Goal: Task Accomplishment & Management: Complete application form

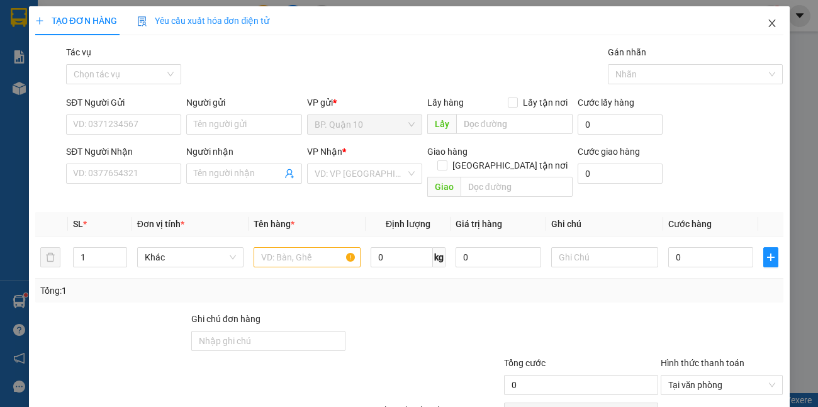
click at [767, 25] on icon "close" at bounding box center [772, 23] width 10 height 10
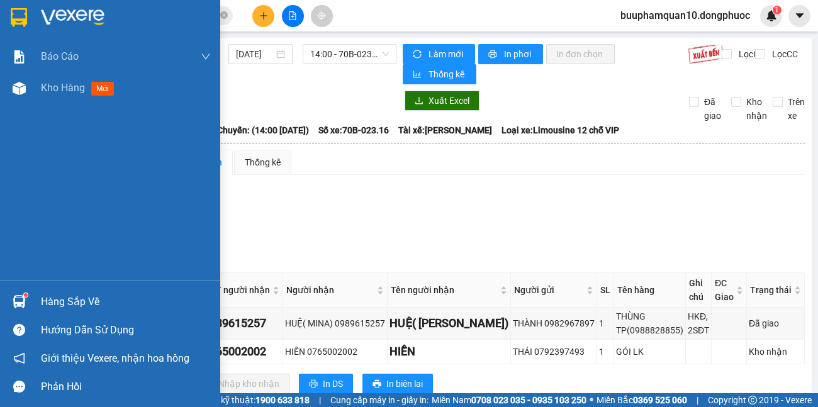
click at [42, 297] on div "Hàng sắp về" at bounding box center [126, 302] width 170 height 19
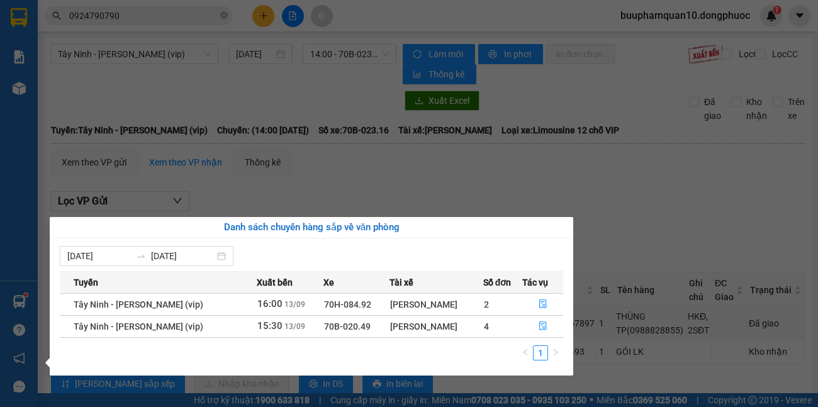
click at [137, 88] on section "Kết quả tìm kiếm ( 193 ) Bộ lọc Mã ĐH Trạng thái Món hàng Tổng cước Chưa cước N…" at bounding box center [409, 203] width 818 height 407
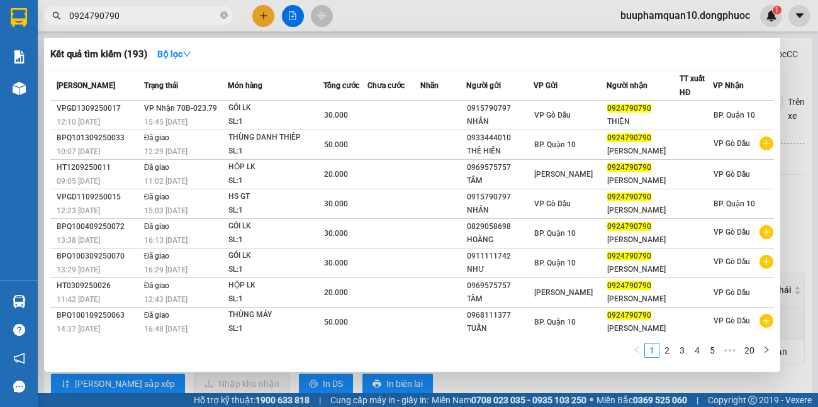
drag, startPoint x: 141, startPoint y: 18, endPoint x: 0, endPoint y: 17, distance: 141.0
click at [0, 116] on section "Kết quả tìm kiếm ( 193 ) Bộ lọc Mã ĐH Trạng thái Món hàng Tổng cước Chưa cước N…" at bounding box center [409, 203] width 818 height 407
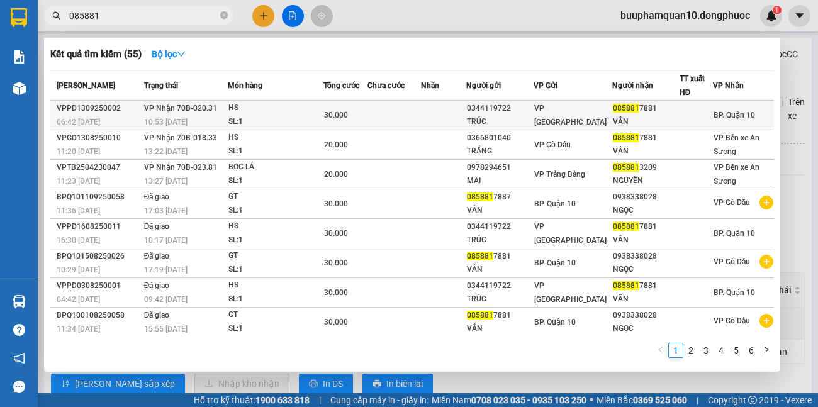
type input "085881"
click at [223, 120] on div "10:53 - 13/09" at bounding box center [185, 122] width 83 height 14
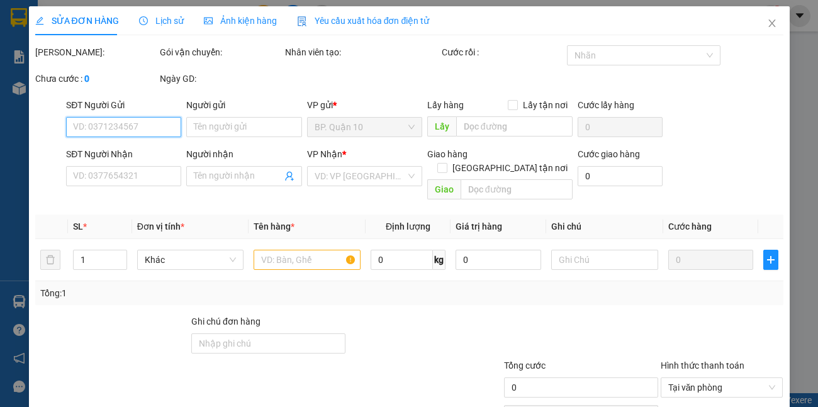
type input "0344119722"
type input "TRÚC"
type input "0858817881"
type input "VÂN"
type input "30.000"
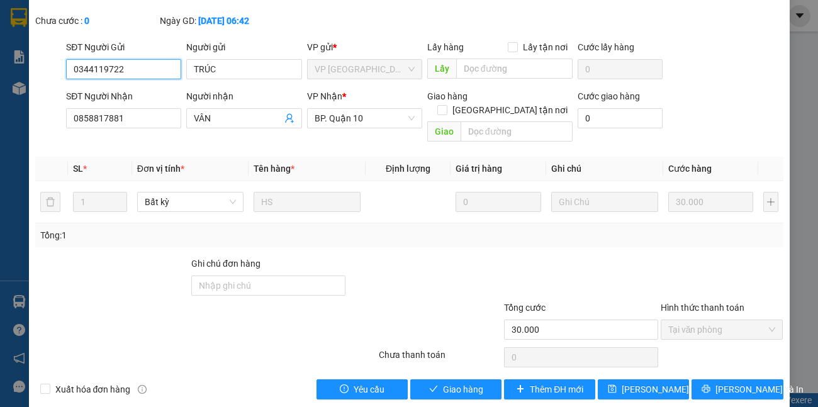
scroll to position [89, 0]
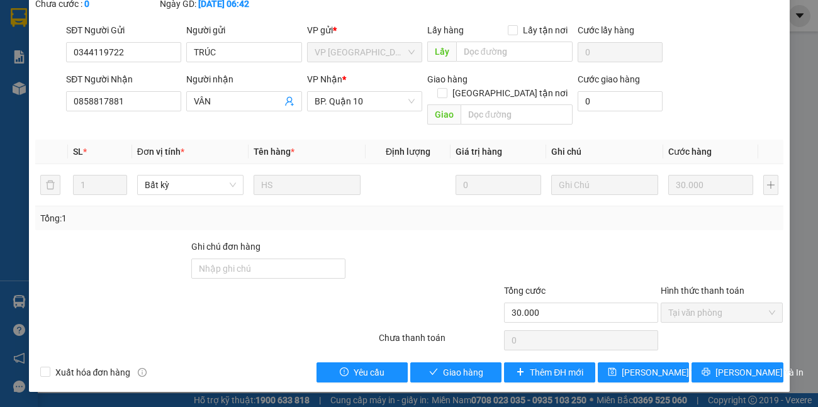
click at [452, 385] on div "SỬA ĐƠN HÀNG Lịch sử Ảnh kiện hàng Yêu cầu xuất hóa đơn điện tử Total Paid Fee …" at bounding box center [409, 155] width 761 height 475
click at [452, 377] on span "Giao hàng" at bounding box center [463, 373] width 40 height 14
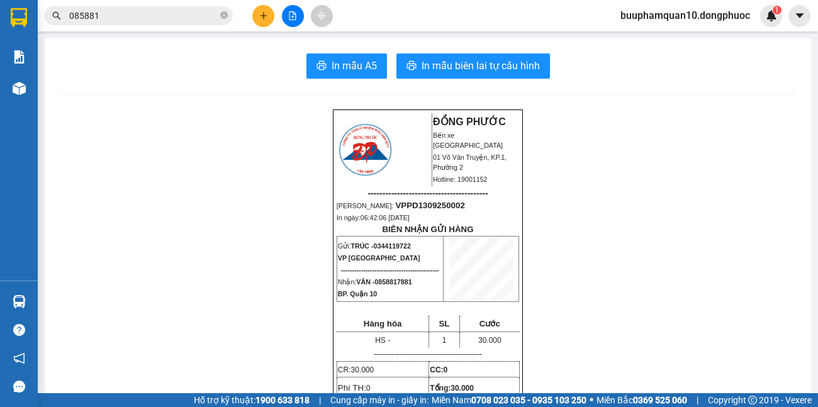
drag, startPoint x: 118, startPoint y: 11, endPoint x: 0, endPoint y: 31, distance: 120.1
click at [0, 31] on section "Kết quả tìm kiếm ( 55 ) Bộ lọc Mã ĐH Trạng thái Món hàng Tổng cước Chưa cước Nh…" at bounding box center [409, 203] width 818 height 407
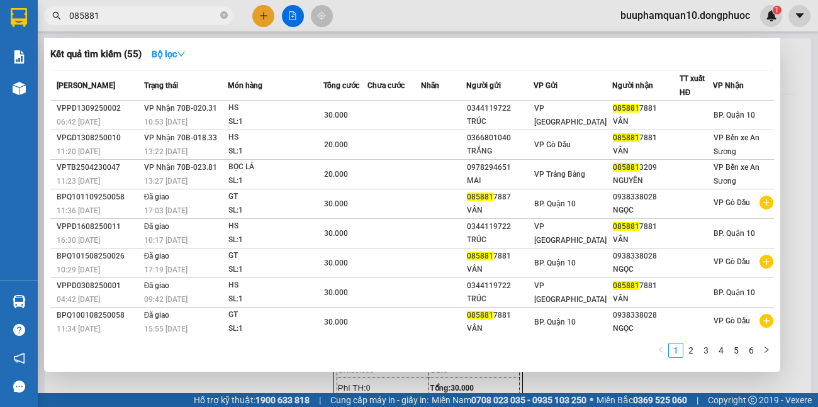
click at [192, 11] on input "085881" at bounding box center [143, 16] width 149 height 14
click at [223, 18] on icon "close-circle" at bounding box center [224, 15] width 8 height 8
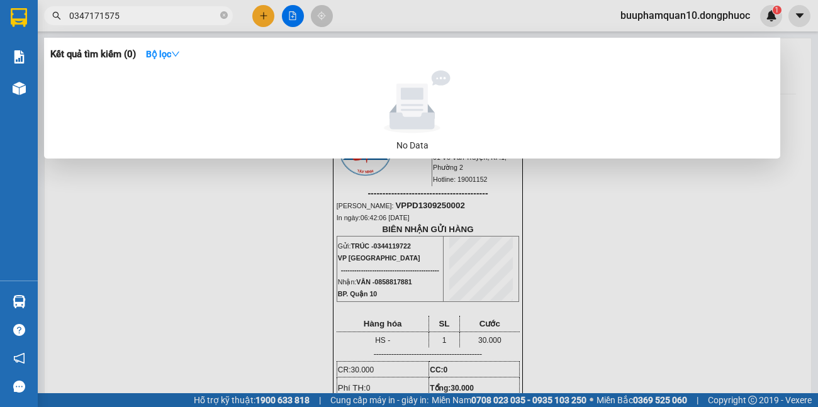
type input "0347171575"
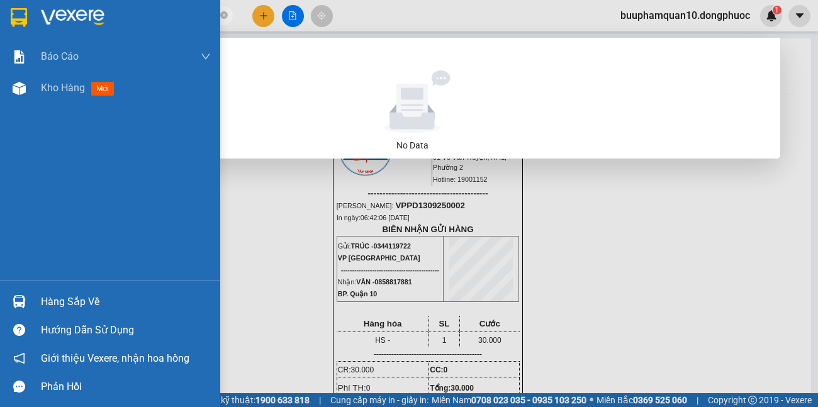
drag, startPoint x: 85, startPoint y: 307, endPoint x: 92, endPoint y: 301, distance: 9.4
click at [86, 306] on div "Hàng sắp về" at bounding box center [126, 302] width 170 height 19
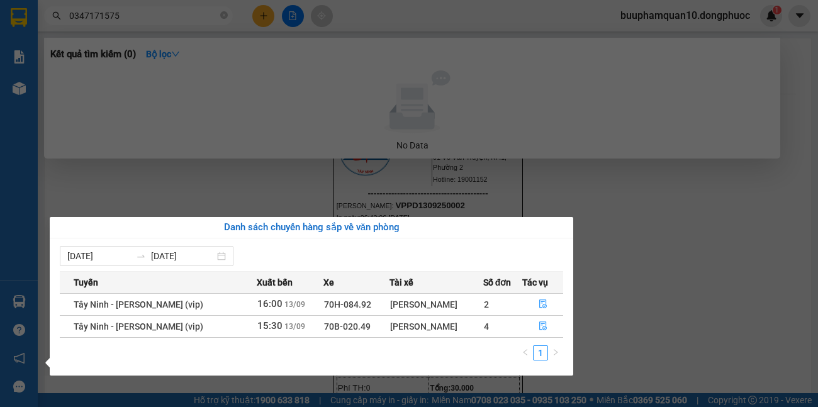
click at [687, 263] on section "Kết quả tìm kiếm ( 0 ) Bộ lọc No Data 0347171575 buuphamquan10.dongphuoc 1 Báo …" at bounding box center [409, 203] width 818 height 407
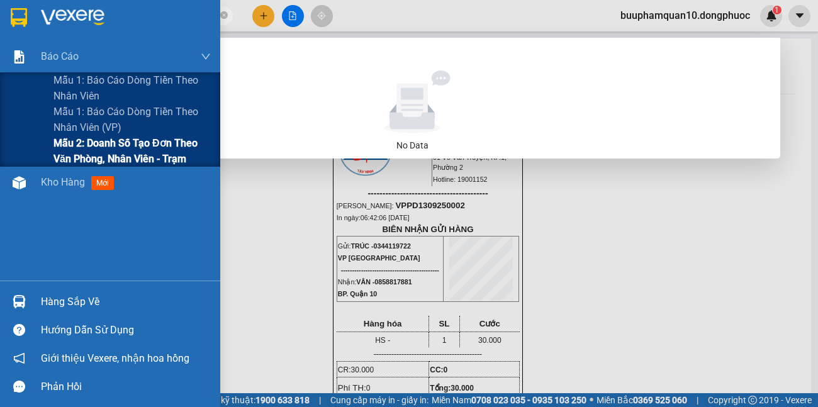
click at [74, 156] on span "Mẫu 2: Doanh số tạo đơn theo Văn phòng, nhân viên - Trạm" at bounding box center [132, 150] width 157 height 31
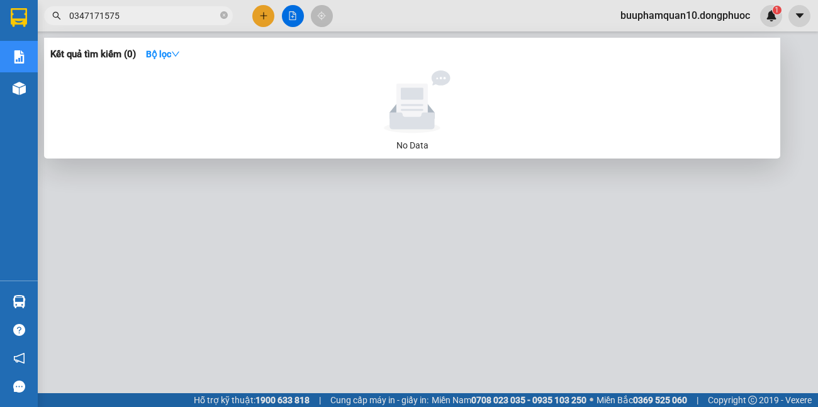
click at [376, 225] on div at bounding box center [409, 203] width 818 height 407
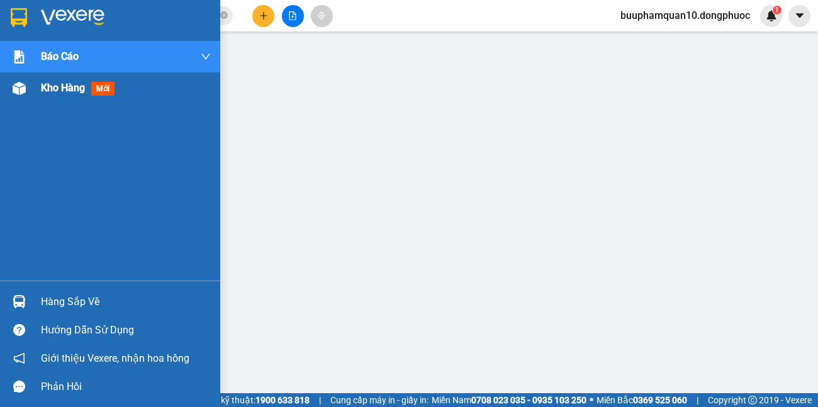
click at [75, 94] on div "Kho hàng mới" at bounding box center [80, 88] width 79 height 16
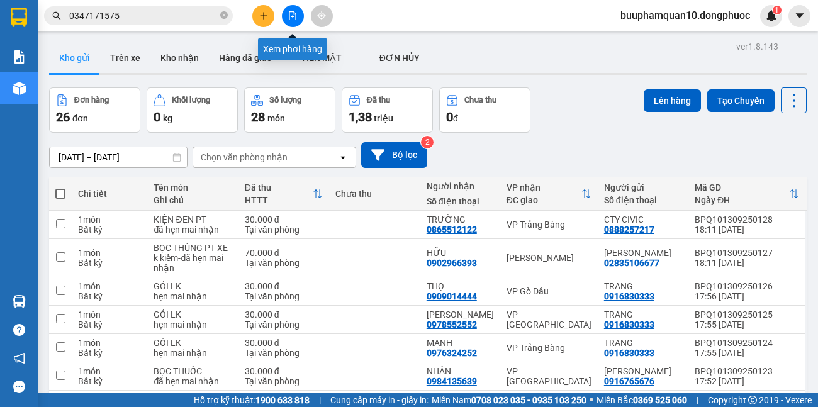
click at [290, 16] on icon "file-add" at bounding box center [292, 15] width 9 height 9
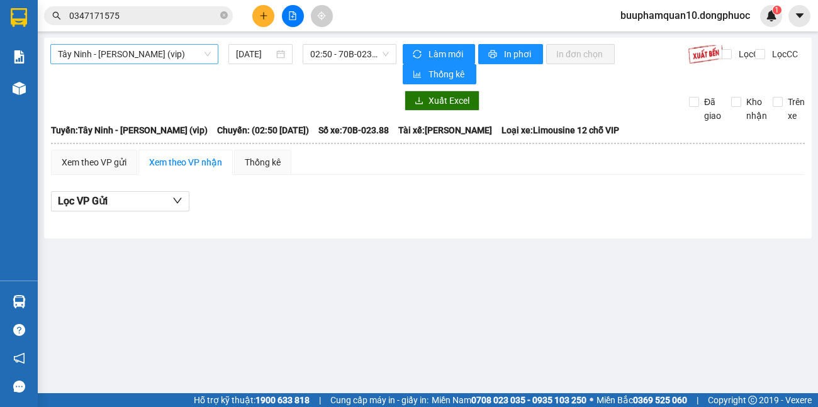
drag, startPoint x: 207, startPoint y: 54, endPoint x: 205, endPoint y: 64, distance: 10.2
click at [207, 55] on span "Tây Ninh - [PERSON_NAME] (vip)" at bounding box center [134, 54] width 153 height 19
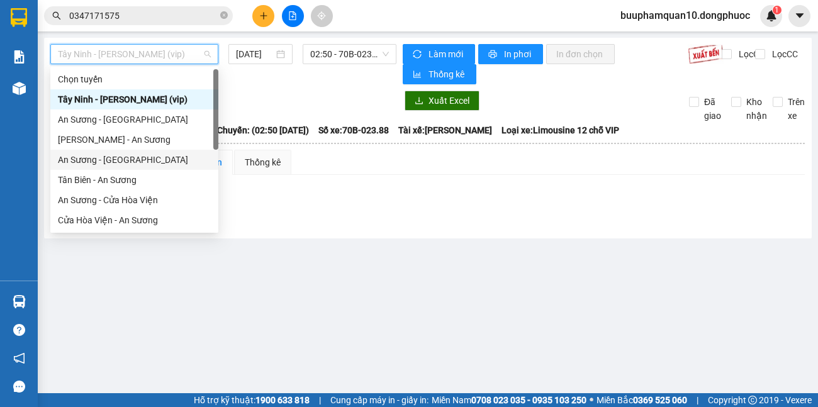
scroll to position [141, 0]
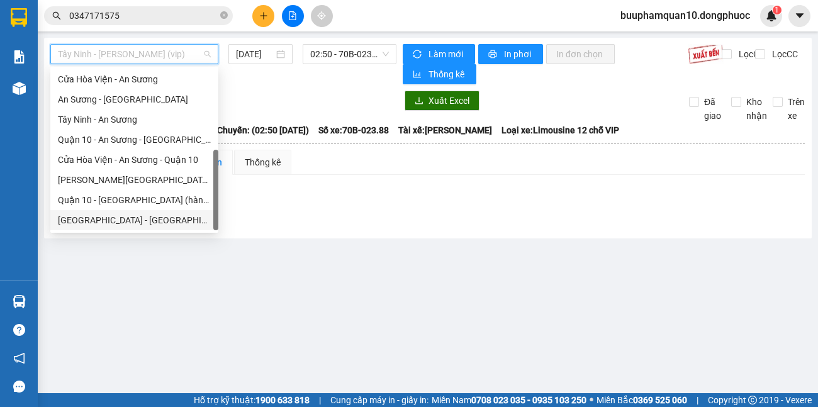
drag, startPoint x: 101, startPoint y: 226, endPoint x: 125, endPoint y: 212, distance: 28.5
click at [101, 225] on div "[GEOGRAPHIC_DATA] - [GEOGRAPHIC_DATA] (vip)" at bounding box center [134, 220] width 153 height 14
type input "[DATE]"
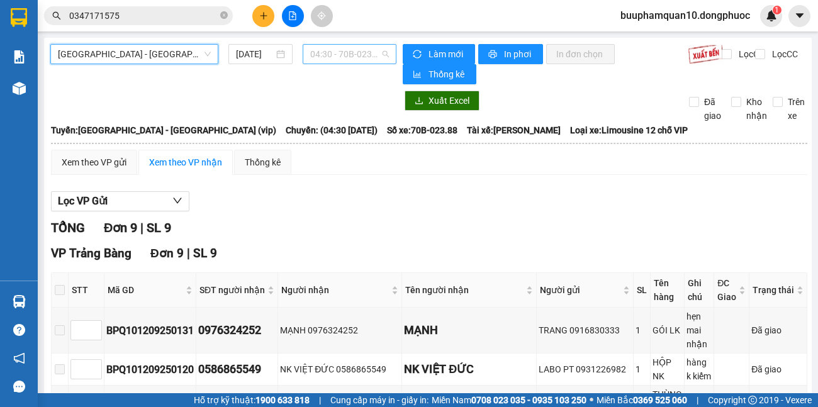
click at [368, 50] on span "04:30 - 70B-023.88" at bounding box center [349, 54] width 79 height 19
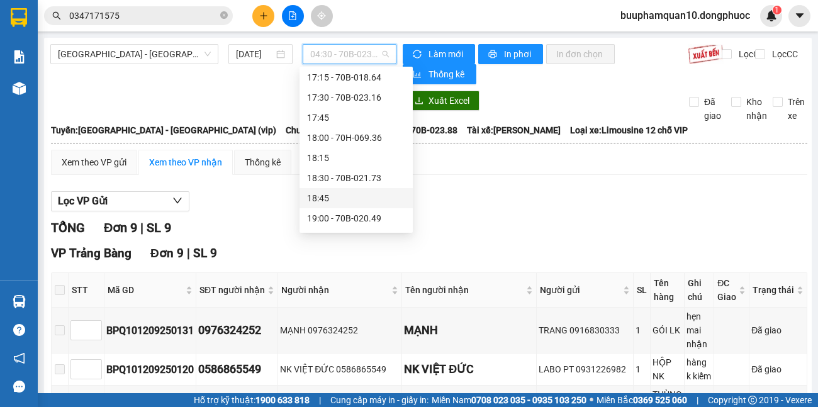
scroll to position [839, 0]
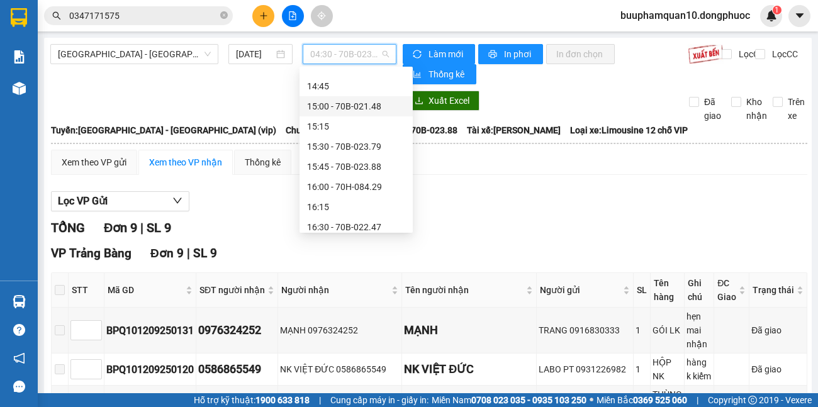
click at [370, 111] on div "15:00 - 70B-021.48" at bounding box center [356, 106] width 98 height 14
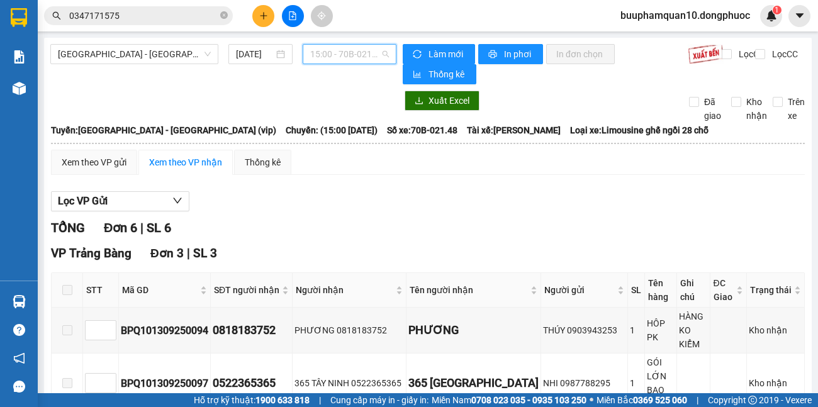
click at [362, 58] on span "15:00 - 70B-021.48" at bounding box center [349, 54] width 79 height 19
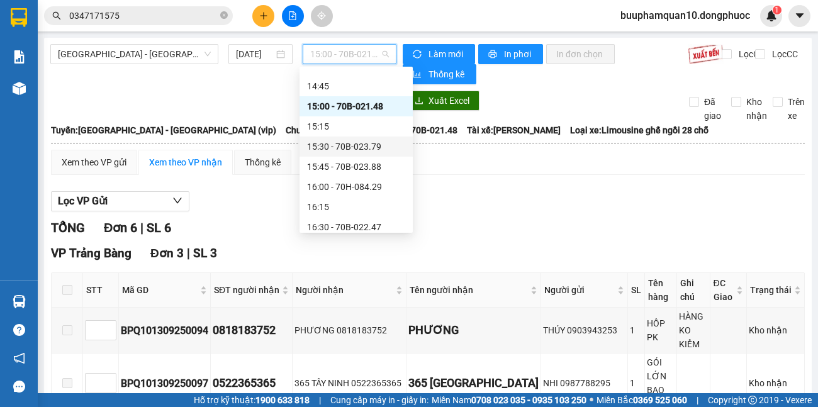
scroll to position [698, 0]
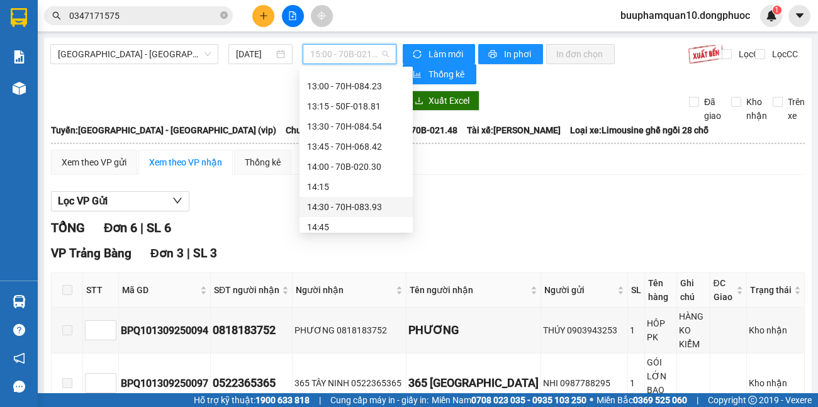
click at [366, 208] on div "14:30 - 70H-083.93" at bounding box center [356, 207] width 98 height 14
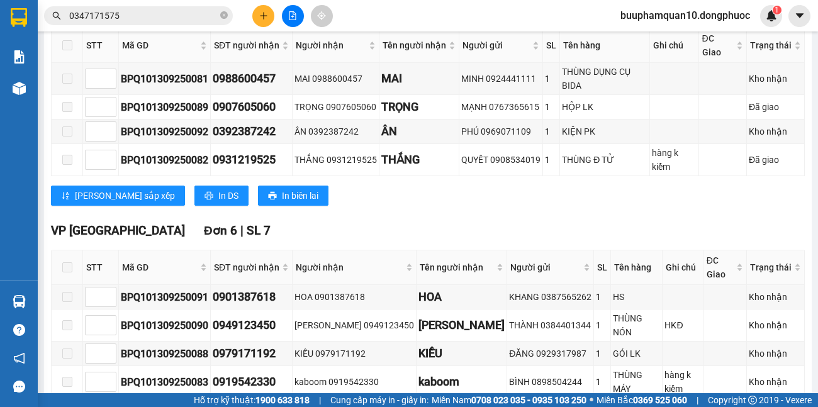
scroll to position [455, 0]
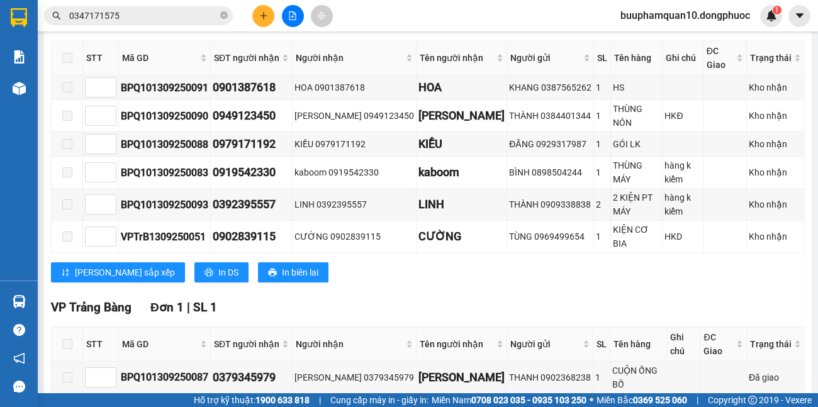
click at [134, 7] on span "0347171575" at bounding box center [138, 15] width 189 height 19
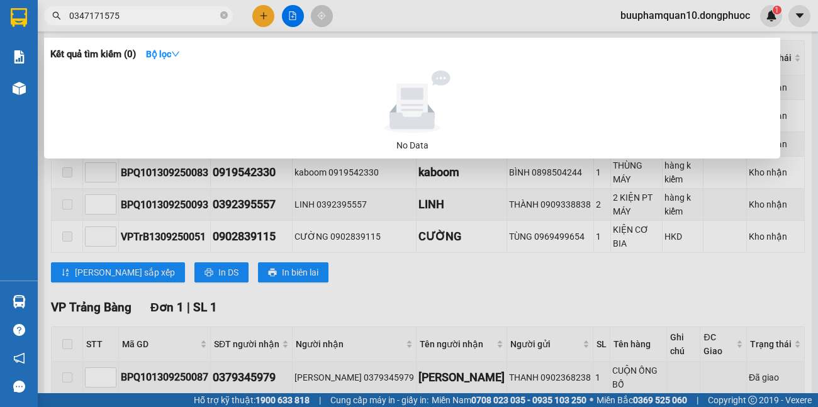
drag, startPoint x: 134, startPoint y: 14, endPoint x: 0, endPoint y: 23, distance: 134.4
click at [0, 30] on section "Kết quả tìm kiếm ( 0 ) Bộ lọc No Data 0347171575 buuphamquan10.dongphuoc 1 Báo …" at bounding box center [409, 203] width 818 height 407
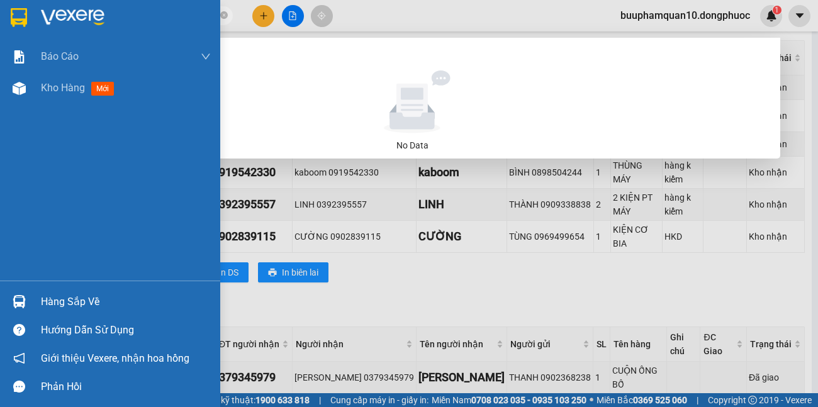
paste input "BPQ101309250104"
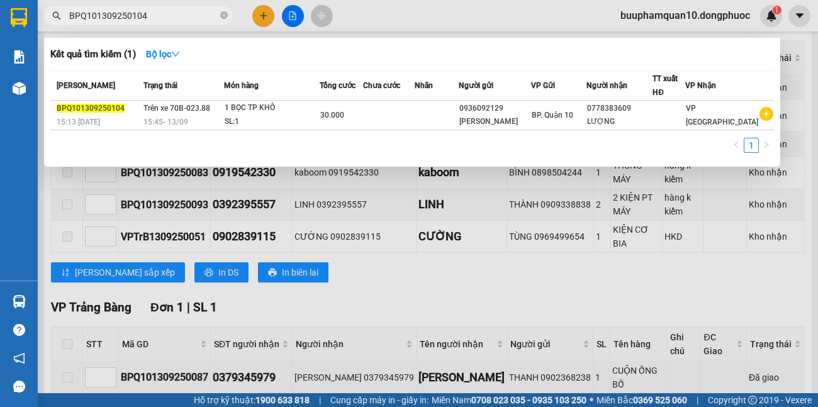
type input "BPQ101309250104"
click at [422, 244] on div at bounding box center [409, 203] width 818 height 407
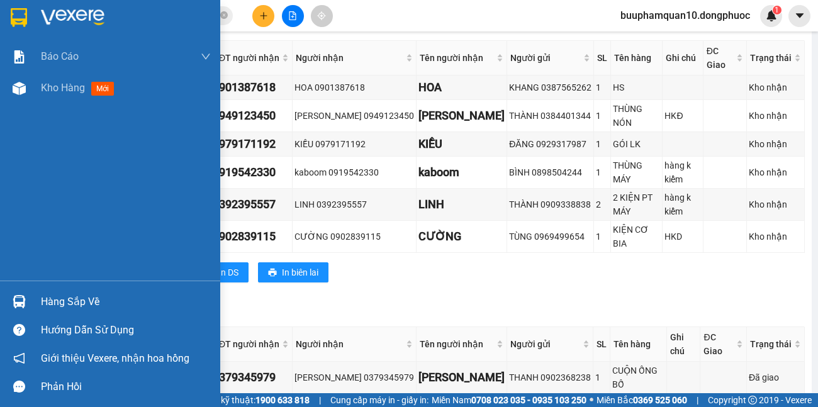
drag, startPoint x: 42, startPoint y: 296, endPoint x: 59, endPoint y: 297, distance: 16.4
click at [43, 297] on div "Hàng sắp về" at bounding box center [126, 302] width 170 height 19
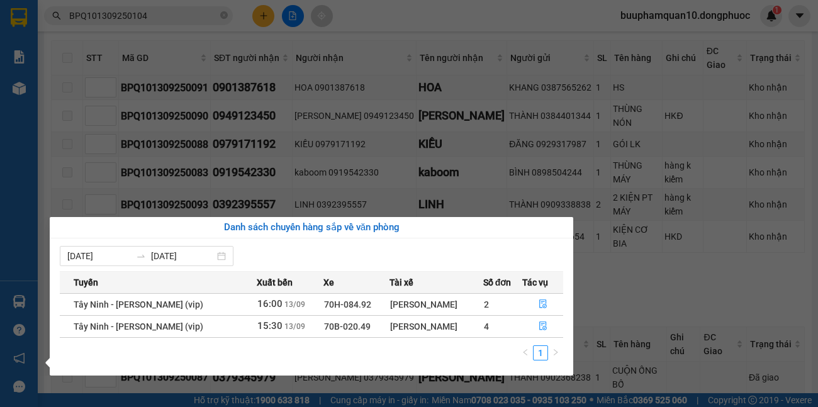
click at [781, 288] on section "Kết quả tìm kiếm ( 1 ) Bộ lọc Mã ĐH Trạng thái Món hàng Tổng cước Chưa cước Nhã…" at bounding box center [409, 203] width 818 height 407
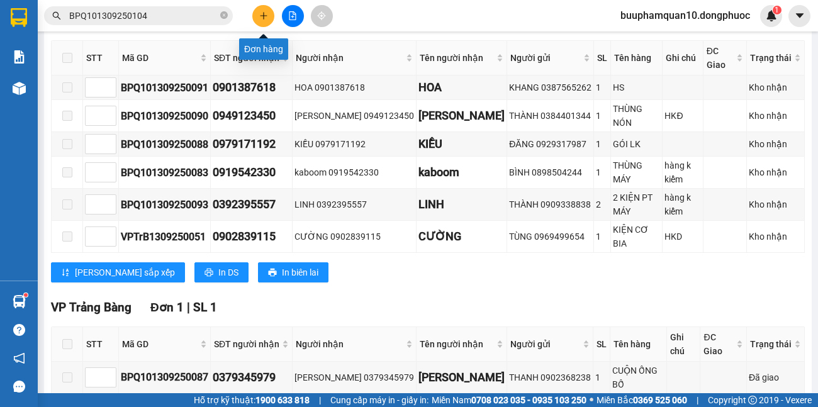
click at [257, 17] on button at bounding box center [263, 16] width 22 height 22
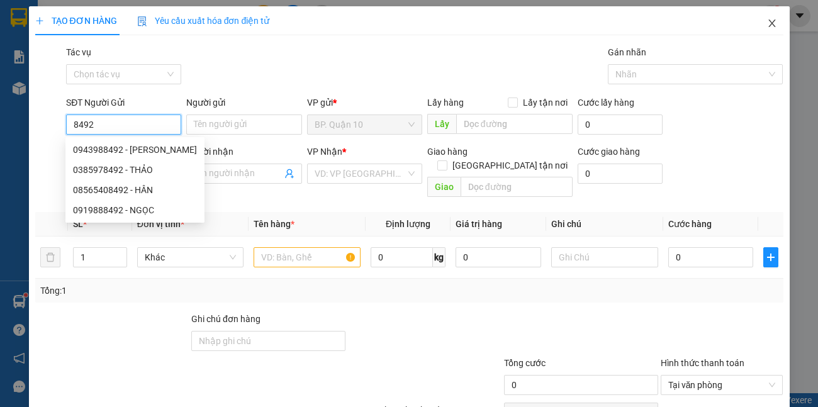
type input "8492"
click at [767, 25] on icon "close" at bounding box center [772, 23] width 10 height 10
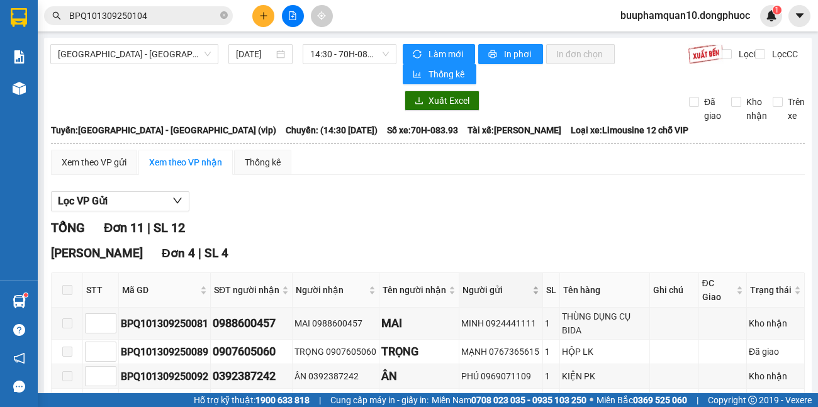
scroll to position [455, 0]
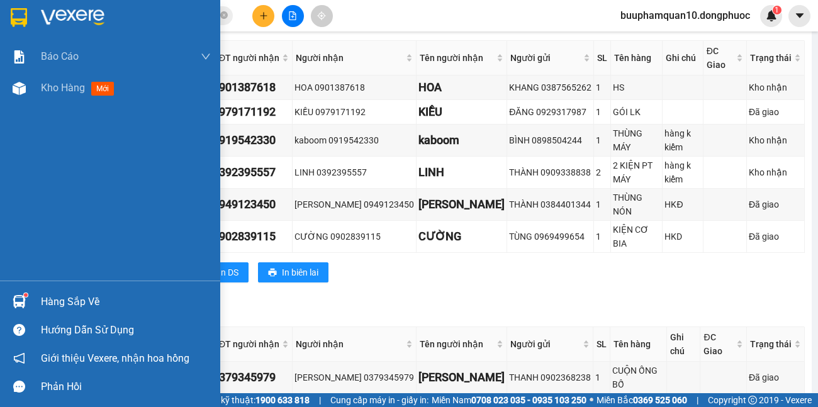
click at [31, 310] on div "Hàng sắp về" at bounding box center [110, 302] width 220 height 28
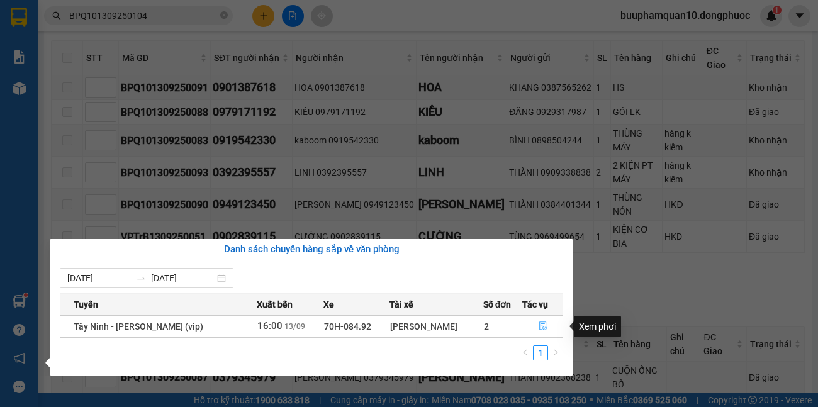
click at [535, 326] on button "button" at bounding box center [543, 327] width 40 height 20
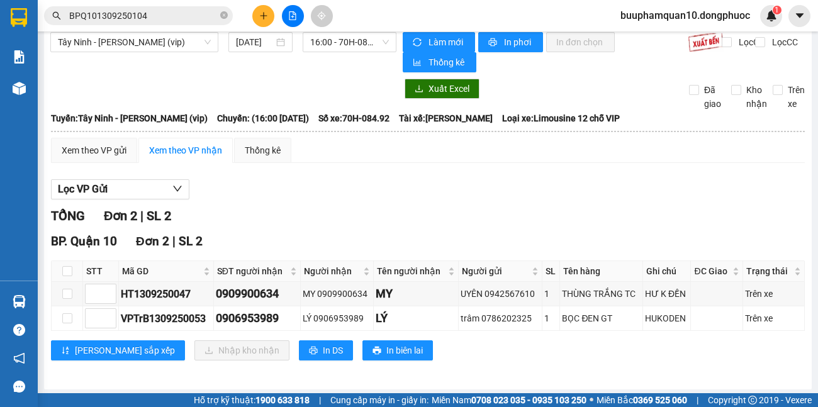
scroll to position [14, 0]
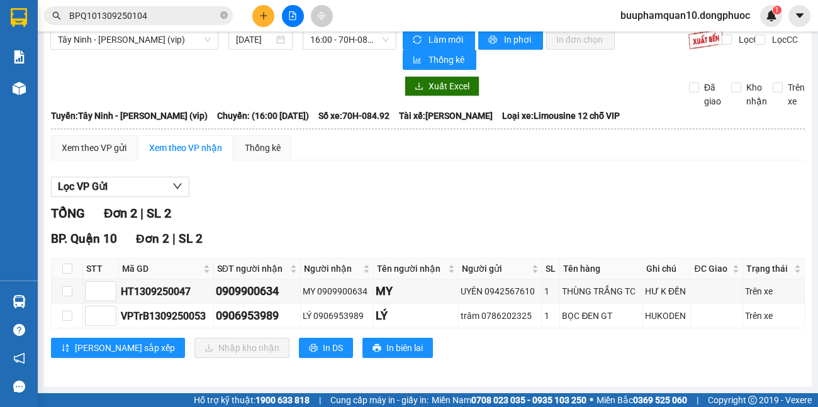
click at [529, 363] on div "BP. Quận 10 Đơn 2 | SL 2 STT Mã GD SĐT người nhận Người nhận Tên người nhận Ngư…" at bounding box center [428, 299] width 754 height 138
click at [454, 243] on div "BP. Quận 10 Đơn 2 | SL 2" at bounding box center [428, 239] width 754 height 19
click at [548, 374] on div "Tây Ninh - Hồ Chí Minh (vip) 13/09/2025 16:00 - 70H-084.92 Làm mới In phơi In đ…" at bounding box center [428, 205] width 768 height 364
click at [71, 268] on input "checkbox" at bounding box center [67, 269] width 10 height 10
checkbox input "true"
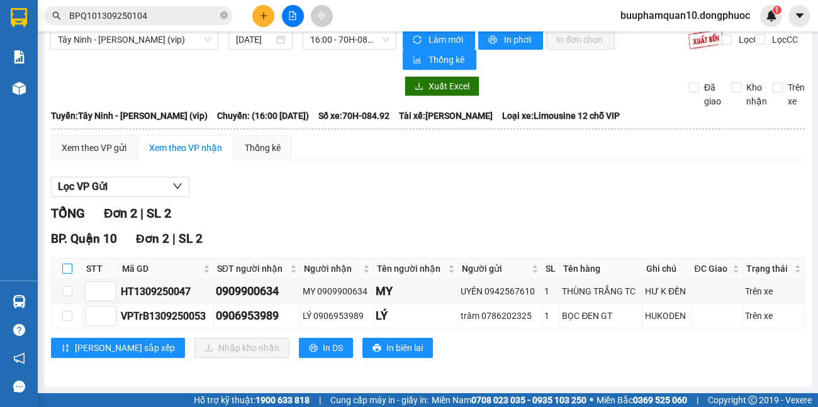
checkbox input "true"
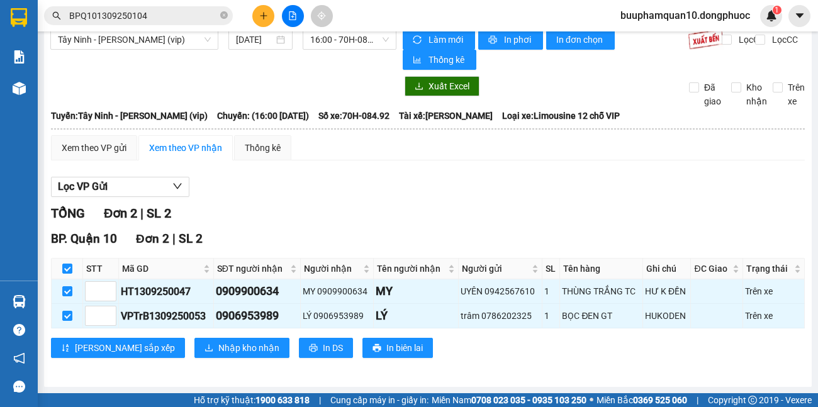
click at [384, 232] on div "BP. Quận 10 Đơn 2 | SL 2" at bounding box center [428, 239] width 754 height 19
click at [288, 208] on div "TỔNG Đơn 2 | SL 2" at bounding box center [428, 214] width 754 height 20
click at [401, 182] on div "Lọc VP Gửi" at bounding box center [428, 187] width 754 height 21
click at [402, 181] on div "Lọc VP Gửi" at bounding box center [428, 187] width 754 height 21
click at [633, 206] on div "TỔNG Đơn 2 | SL 2" at bounding box center [428, 214] width 754 height 20
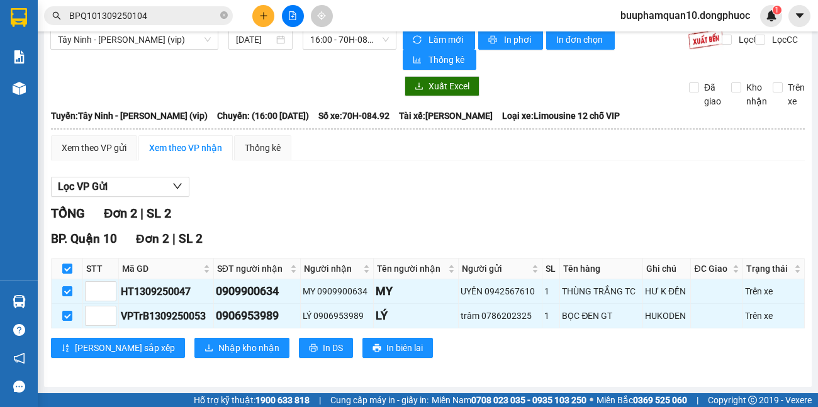
click at [633, 205] on div "TỔNG Đơn 2 | SL 2" at bounding box center [428, 214] width 754 height 20
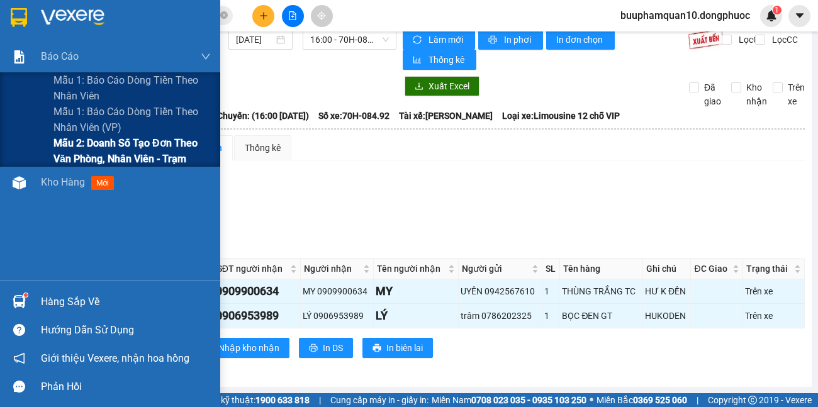
click at [72, 151] on span "Mẫu 2: Doanh số tạo đơn theo Văn phòng, nhân viên - Trạm" at bounding box center [132, 150] width 157 height 31
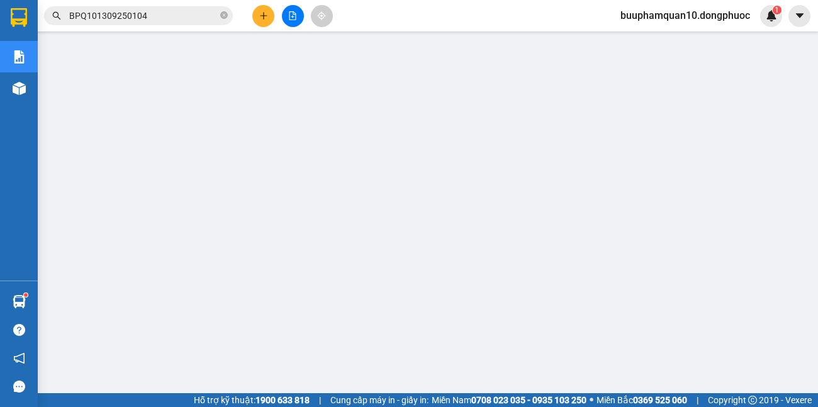
click at [172, 25] on div "Kết quả tìm kiếm ( 1 ) Bộ lọc Mã ĐH Trạng thái Món hàng Tổng cước Chưa cước Nhã…" at bounding box center [123, 16] width 246 height 22
click at [169, 10] on input "BPQ101309250104" at bounding box center [143, 16] width 149 height 14
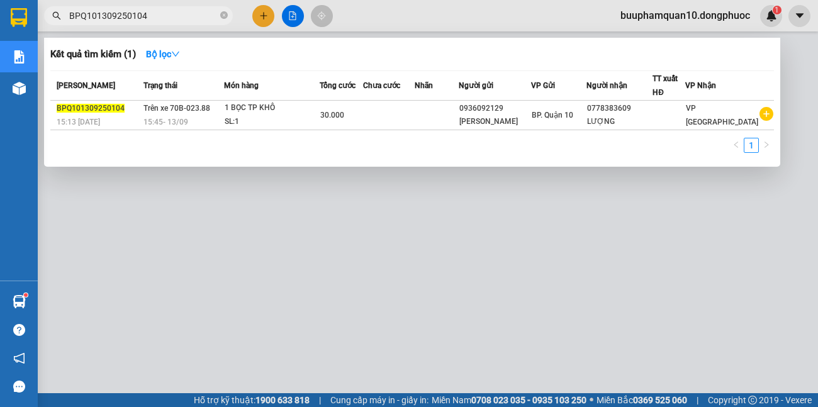
click at [169, 10] on input "BPQ101309250104" at bounding box center [143, 16] width 149 height 14
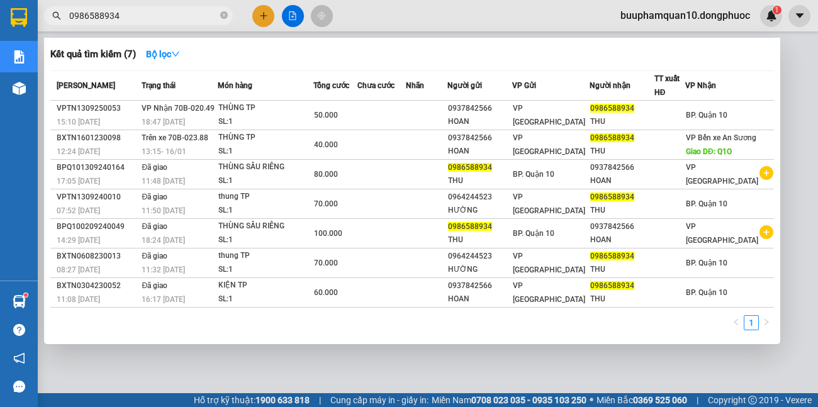
type input "0986588934"
click at [275, 380] on div at bounding box center [409, 203] width 818 height 407
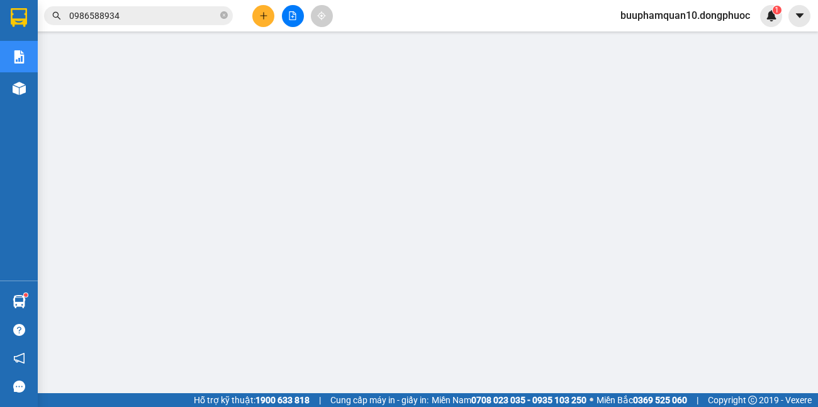
click at [174, 18] on input "0986588934" at bounding box center [143, 16] width 149 height 14
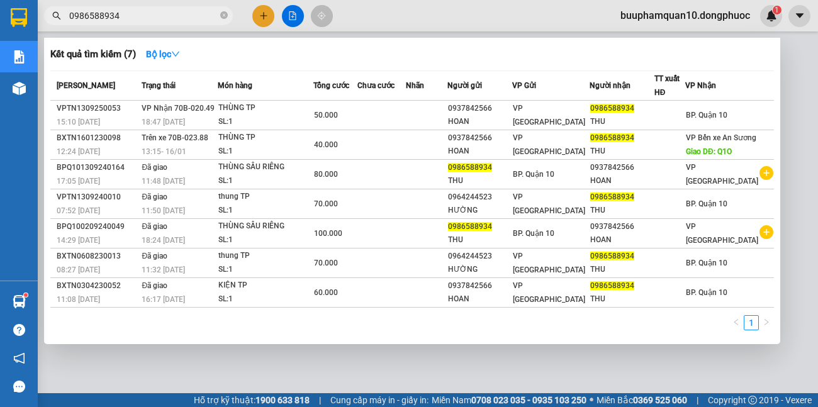
click at [174, 18] on input "0986588934" at bounding box center [143, 16] width 149 height 14
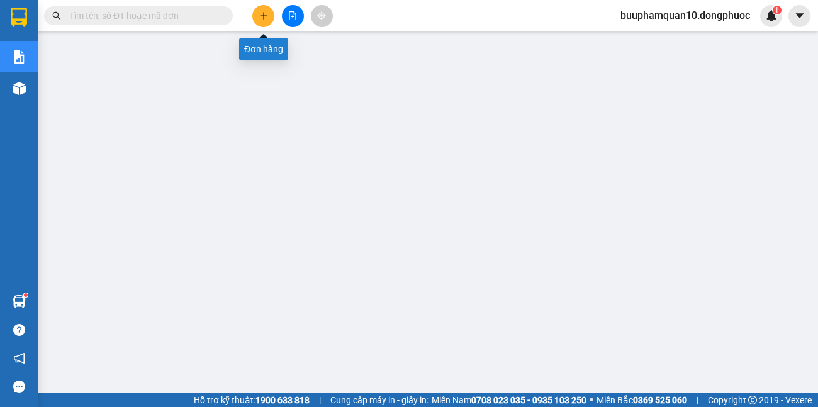
click at [260, 13] on icon "plus" at bounding box center [263, 15] width 9 height 9
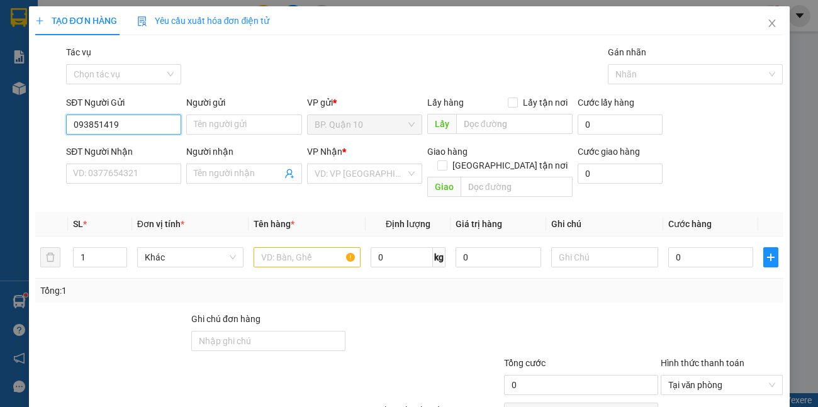
type input "0938514194"
click at [146, 140] on div "0938514194 - VINH" at bounding box center [122, 150] width 114 height 20
type input "VINH"
type input "0977333377"
type input "TUẤN"
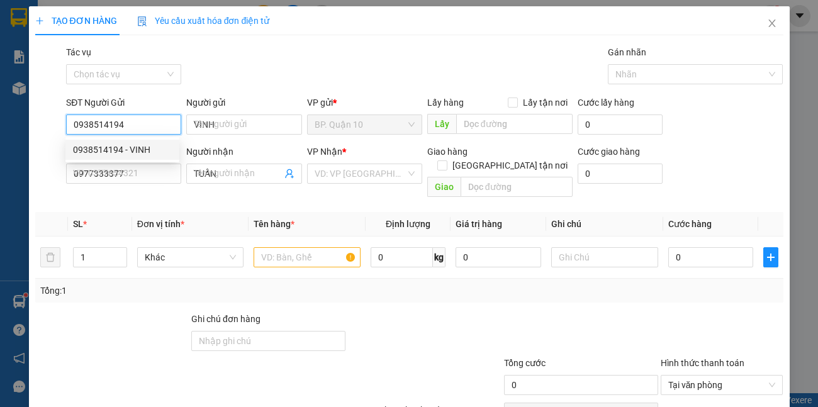
type input "30.000"
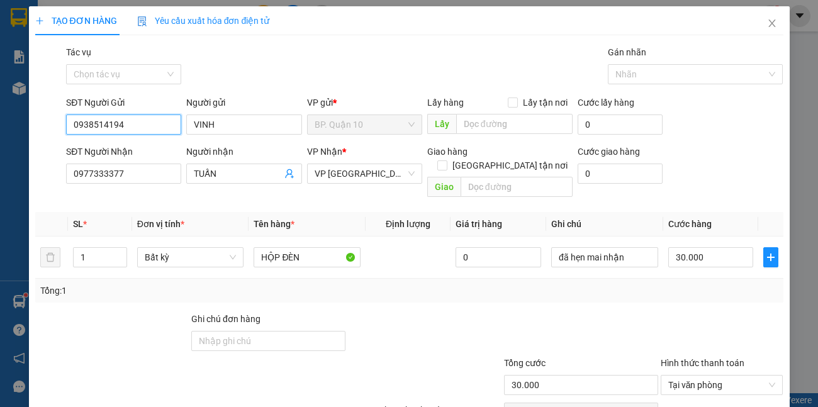
type input "0938514194"
drag, startPoint x: 216, startPoint y: 194, endPoint x: 244, endPoint y: 190, distance: 28.7
click at [217, 194] on div "Transit Pickup Surcharge Ids Transit Deliver Surcharge Ids Transit Deliver Surc…" at bounding box center [409, 250] width 749 height 410
drag, startPoint x: 329, startPoint y: 203, endPoint x: 326, endPoint y: 213, distance: 10.6
click at [329, 212] on th "Tên hàng *" at bounding box center [307, 224] width 117 height 25
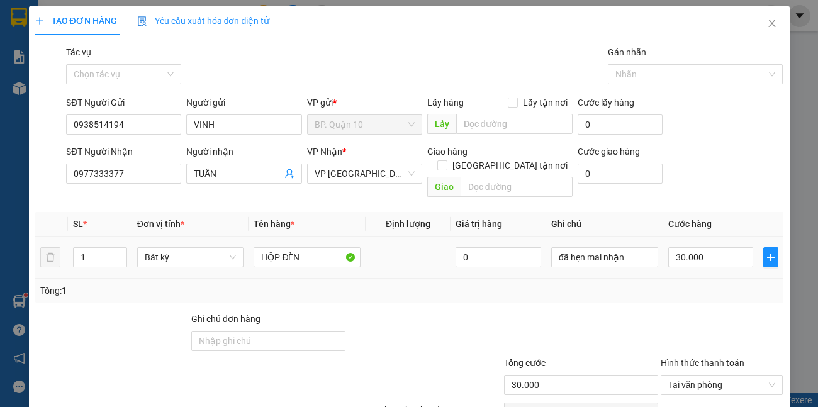
click at [331, 237] on td "HỘP ĐÈN" at bounding box center [307, 258] width 117 height 42
click at [310, 247] on input "HỘP ĐÈN" at bounding box center [307, 257] width 107 height 20
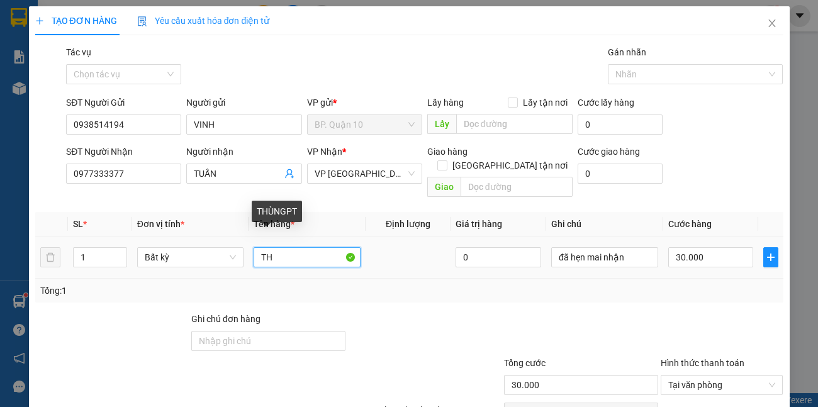
type input "T"
type input "THUNGFPT"
click at [313, 247] on input "THUNGFPT" at bounding box center [307, 257] width 107 height 20
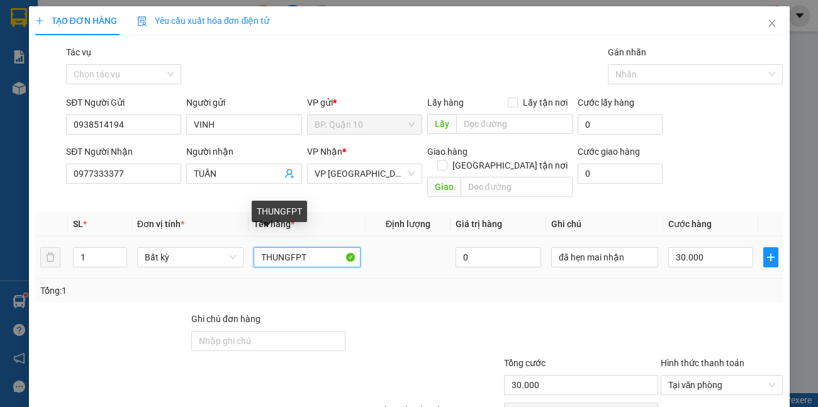
click at [313, 247] on input "THUNGFPT" at bounding box center [307, 257] width 107 height 20
type input "THÙNG ĐÈN"
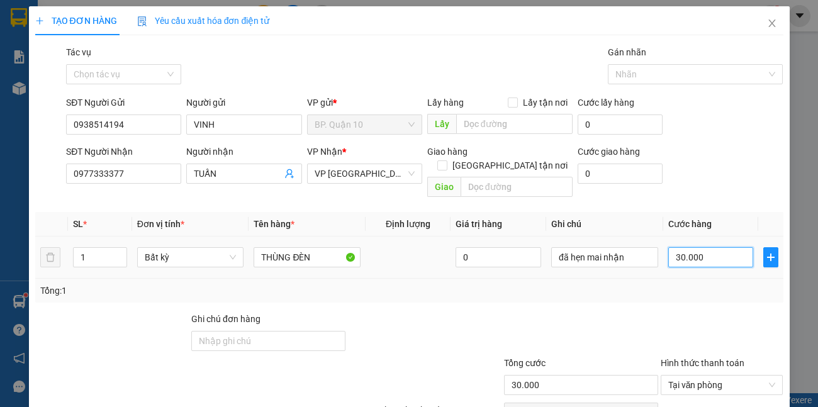
click at [681, 247] on input "30.000" at bounding box center [712, 257] width 86 height 20
type input "1"
type input "10"
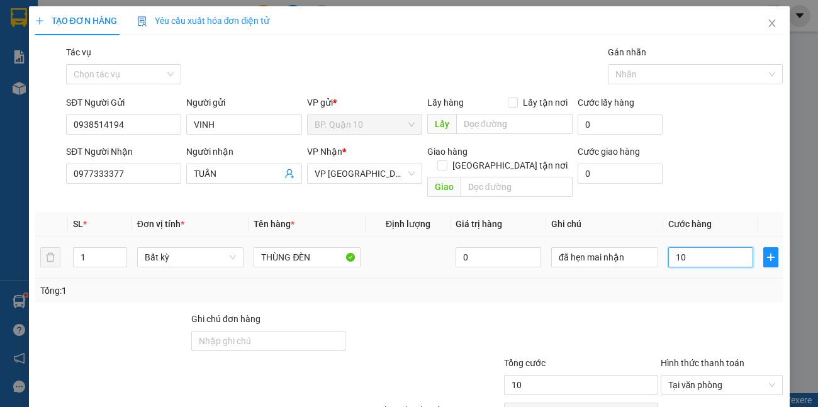
type input "100"
type input "100.000"
click at [643, 294] on div "Transit Pickup Surcharge Ids Transit Deliver Surcharge Ids Transit Deliver Surc…" at bounding box center [409, 250] width 749 height 410
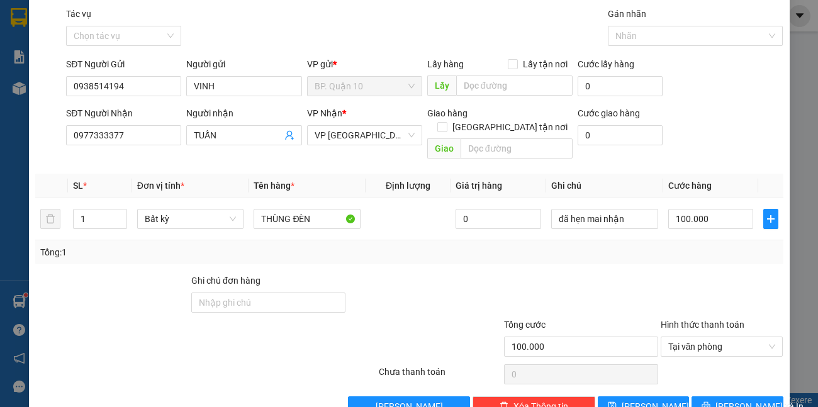
scroll to position [59, 0]
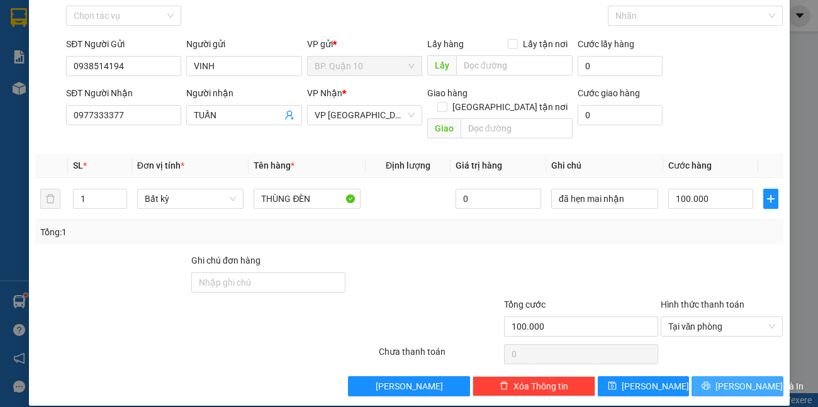
click at [720, 376] on button "[PERSON_NAME] và In" at bounding box center [737, 386] width 91 height 20
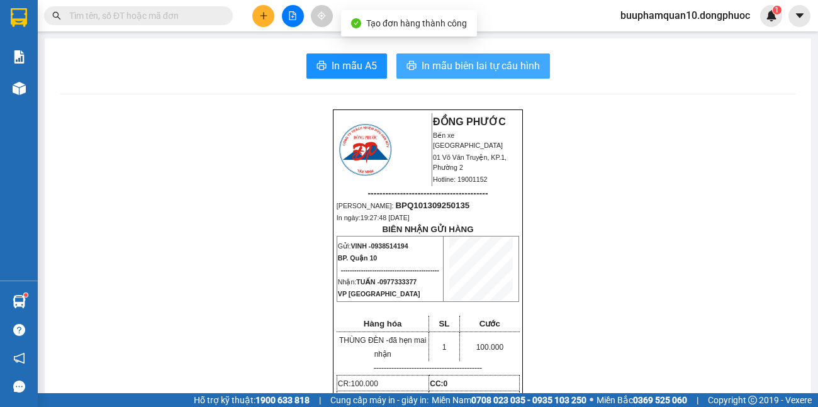
click at [473, 68] on span "In mẫu biên lai tự cấu hình" at bounding box center [481, 66] width 118 height 16
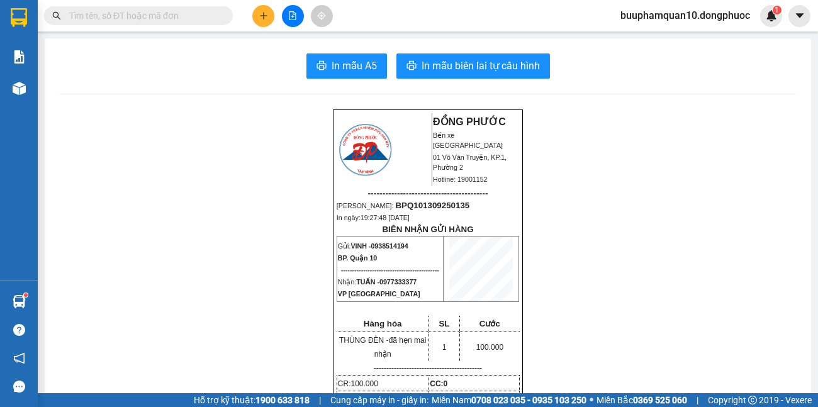
click at [266, 16] on icon "plus" at bounding box center [263, 15] width 7 height 1
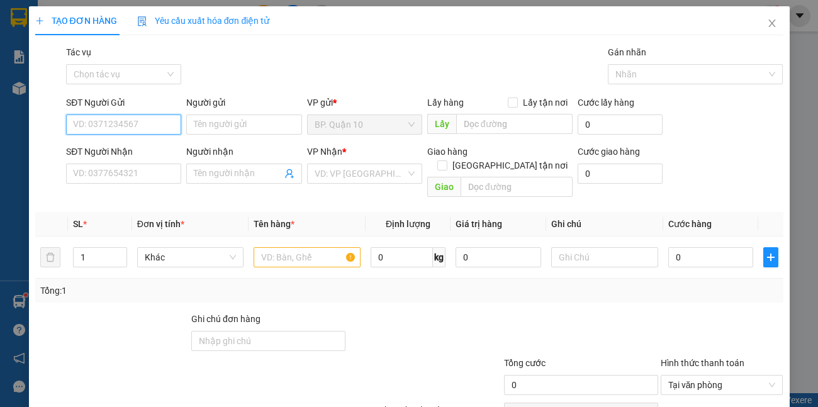
click at [105, 125] on input "SĐT Người Gửi" at bounding box center [123, 125] width 115 height 20
drag, startPoint x: 123, startPoint y: 146, endPoint x: 145, endPoint y: 145, distance: 22.7
click at [125, 146] on div "0357957767 - NGÂN" at bounding box center [135, 150] width 124 height 14
type input "0357957767"
type input "NGÂN"
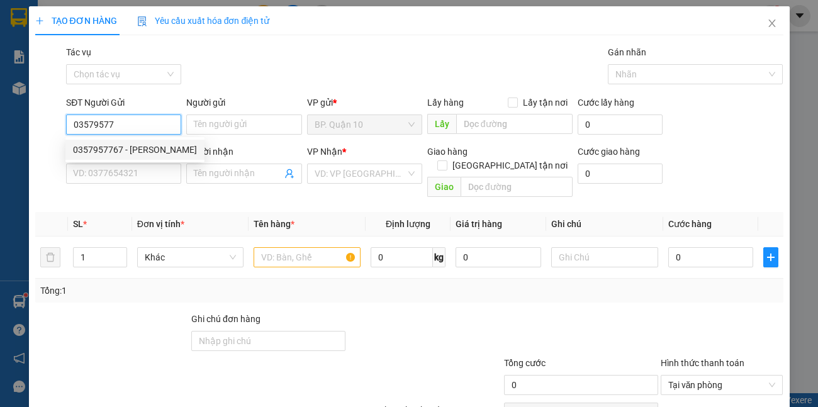
type input "0357957767"
type input "NGÂN"
type input "30.000"
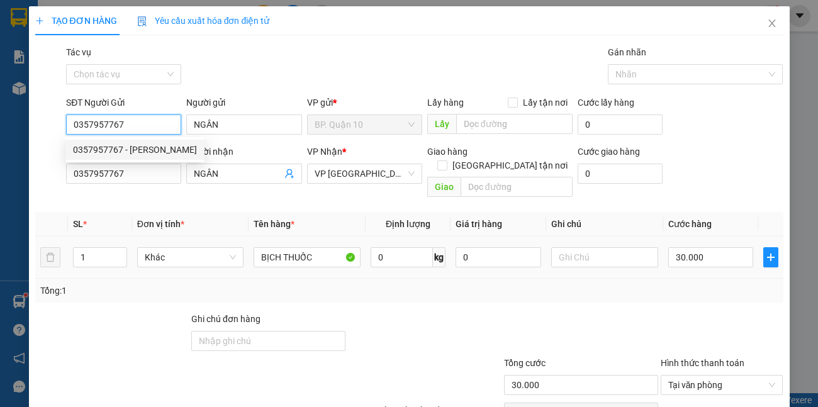
type input "0357957767"
click at [264, 219] on table "SL * Đơn vị tính * Tên hàng * Định lượng Giá trị hàng Ghi chú Cước hàng 1 Khác …" at bounding box center [409, 245] width 749 height 67
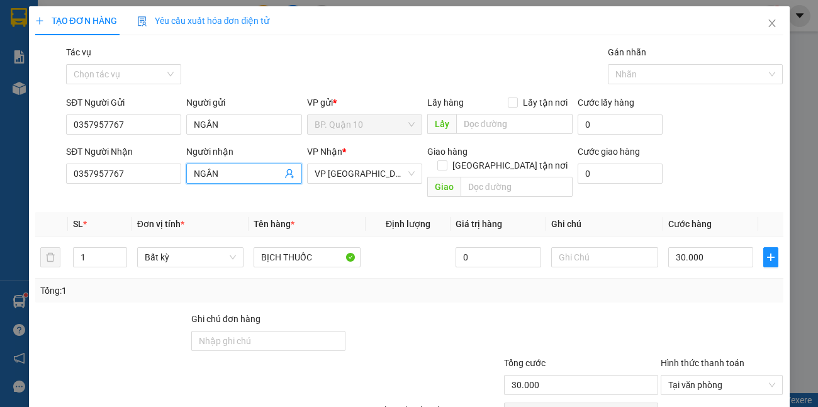
click at [285, 174] on icon "user-add" at bounding box center [289, 173] width 8 height 9
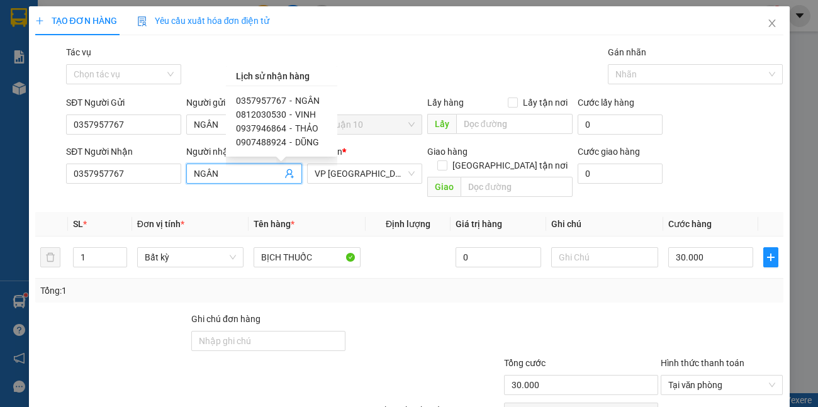
drag, startPoint x: 173, startPoint y: 205, endPoint x: 182, endPoint y: 205, distance: 9.4
click at [176, 219] on span "Đơn vị tính *" at bounding box center [160, 224] width 47 height 10
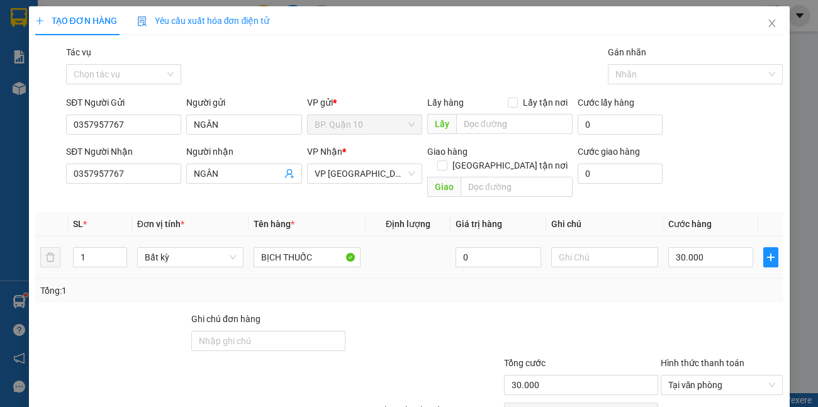
click at [409, 238] on td at bounding box center [408, 258] width 85 height 42
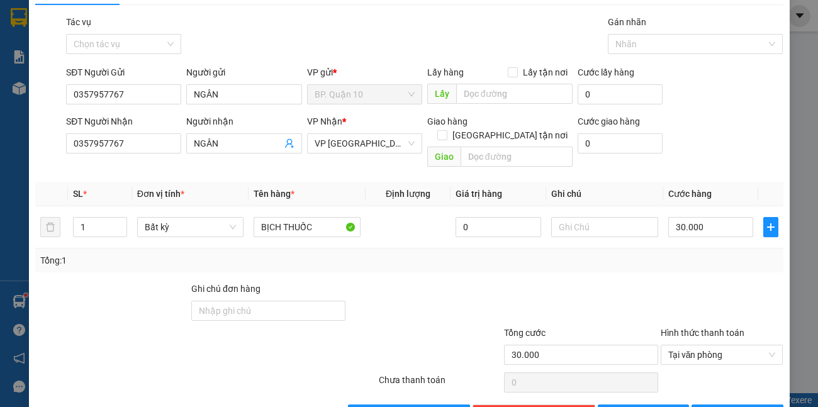
scroll to position [59, 0]
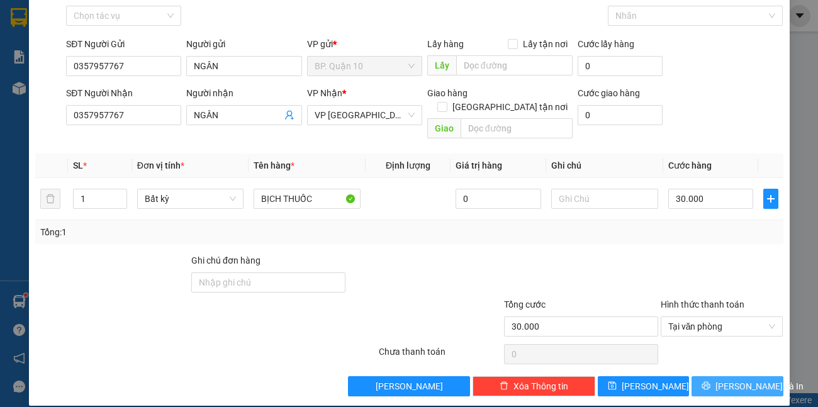
click at [694, 380] on button "[PERSON_NAME] và In" at bounding box center [737, 386] width 91 height 20
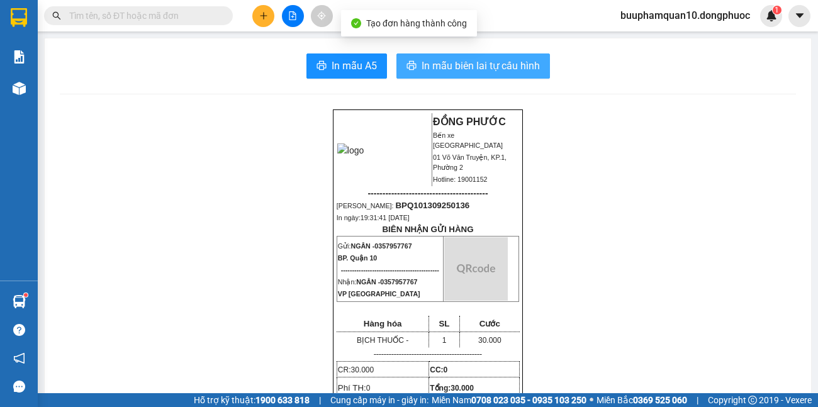
click at [471, 74] on span "In mẫu biên lai tự cấu hình" at bounding box center [481, 66] width 118 height 16
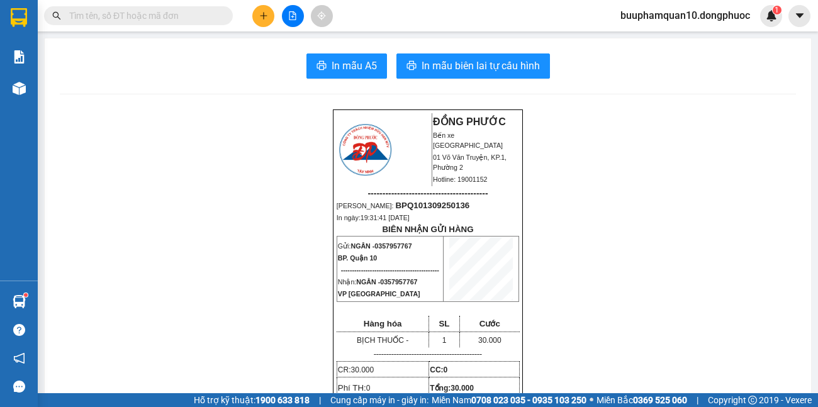
drag, startPoint x: 647, startPoint y: 332, endPoint x: 645, endPoint y: 324, distance: 8.4
click at [208, 22] on input "text" at bounding box center [143, 16] width 149 height 14
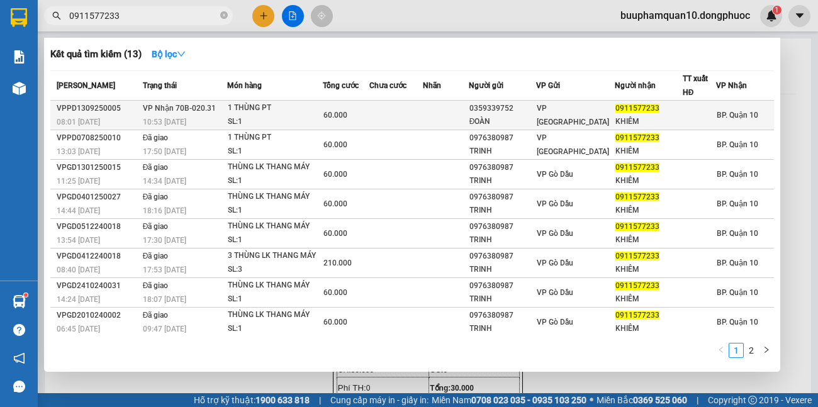
type input "0911577233"
click at [217, 124] on div "10:53 - 13/09" at bounding box center [185, 122] width 84 height 14
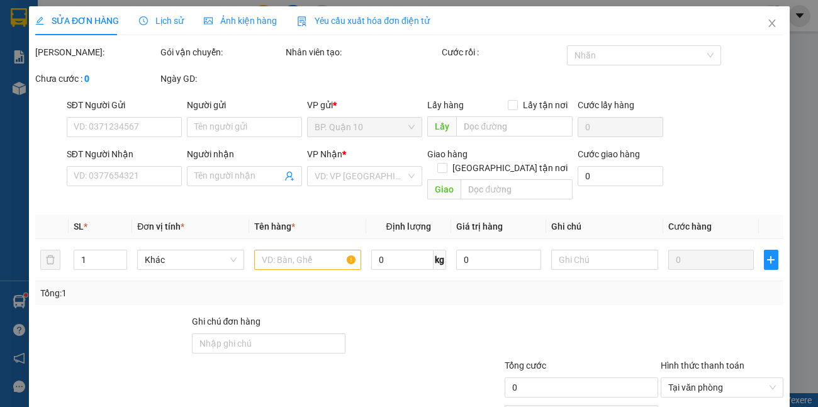
type input "0359339752"
type input "ĐOÀN"
type input "0911577233"
type input "KHIÊM"
type input "60.000"
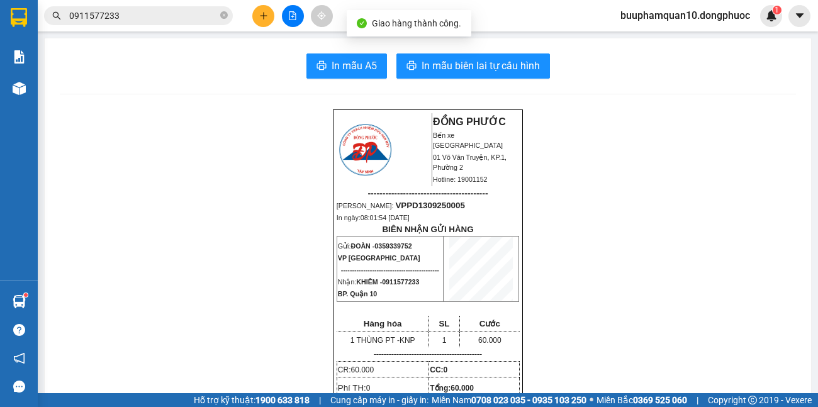
click at [274, 12] on div at bounding box center [293, 16] width 94 height 22
click at [273, 16] on button at bounding box center [263, 16] width 22 height 22
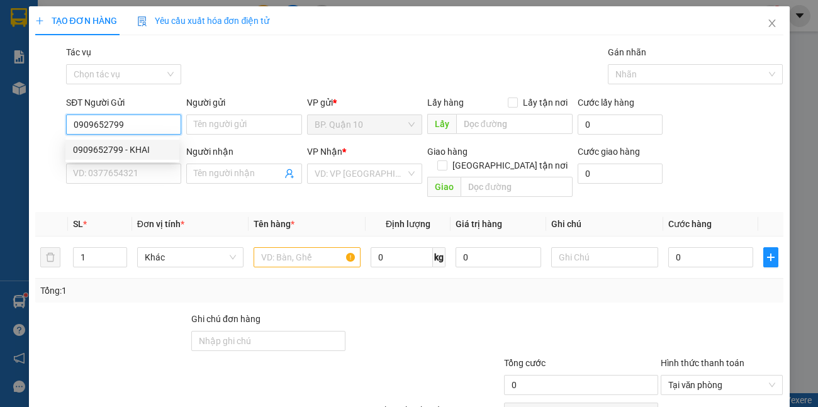
type input "0909652799"
click at [159, 135] on div "SĐT Người Gửi 0909652799" at bounding box center [123, 118] width 115 height 44
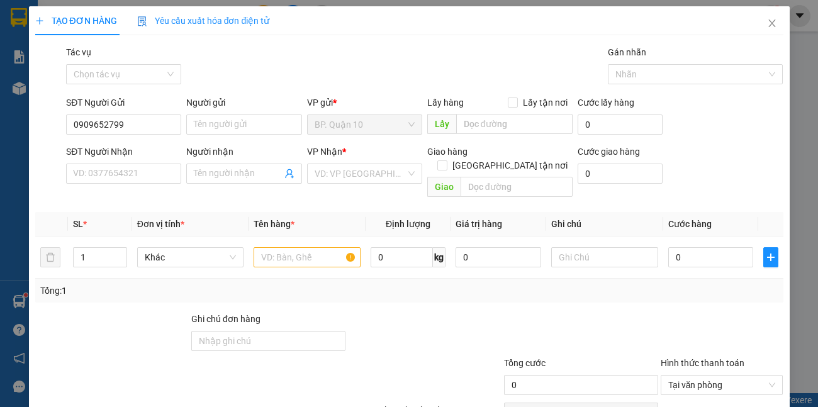
click at [132, 145] on div "SĐT Người Nhận" at bounding box center [123, 152] width 115 height 14
click at [132, 164] on input "SĐT Người Nhận" at bounding box center [123, 174] width 115 height 20
click at [152, 120] on input "0909652799" at bounding box center [123, 125] width 115 height 20
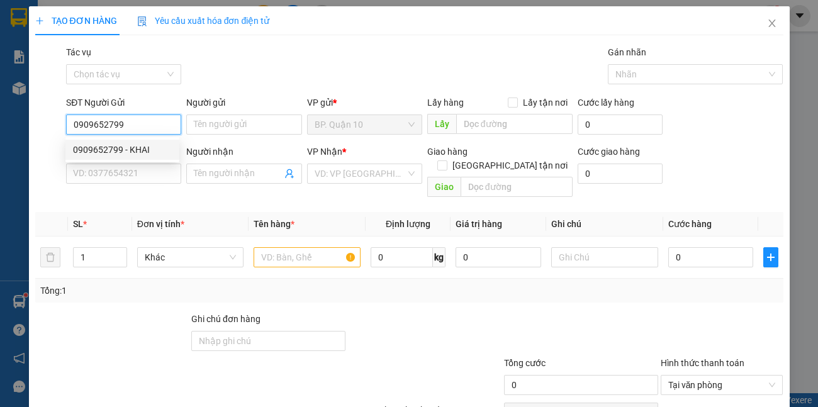
click at [150, 152] on div "0909652799 - KHAI" at bounding box center [122, 150] width 99 height 14
type input "KHAI"
type input "0983955999"
type input "HOÀNG AN"
type input "30.000"
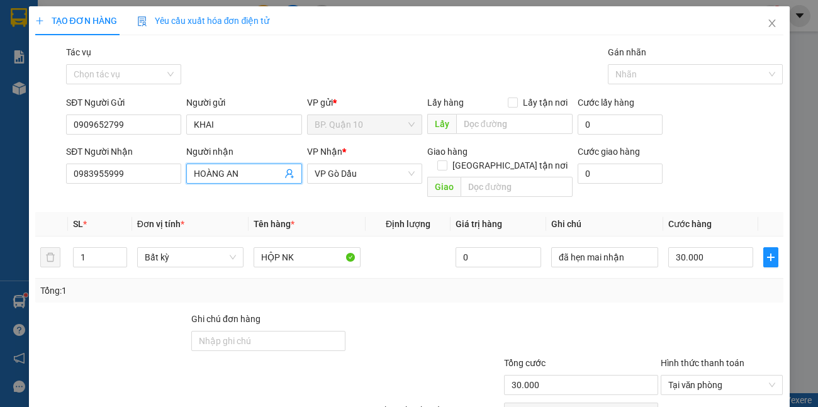
click at [245, 179] on input "HOÀNG AN" at bounding box center [238, 174] width 88 height 14
drag, startPoint x: 136, startPoint y: 177, endPoint x: 13, endPoint y: 170, distance: 123.0
click at [14, 171] on div "TẠO ĐƠN HÀNG Yêu cầu xuất hóa đơn điện tử Transit Pickup Surcharge Ids Transit …" at bounding box center [409, 203] width 818 height 407
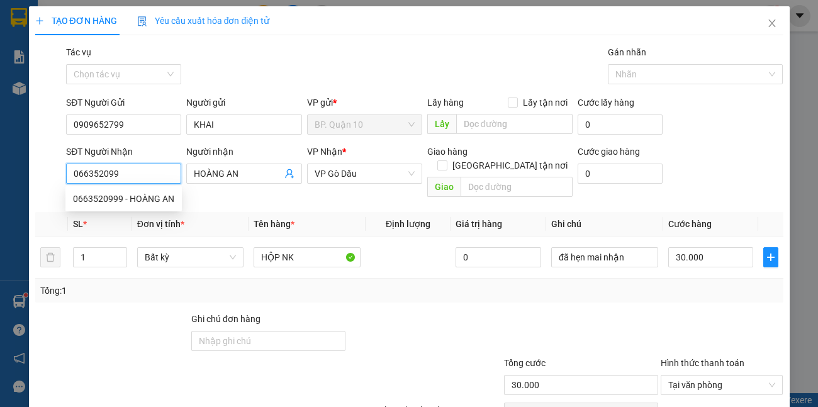
type input "0663520999"
click at [152, 203] on div "0663520999 - HOÀNG AN" at bounding box center [123, 199] width 101 height 14
type input "HOÀNG AN"
type input "40.000"
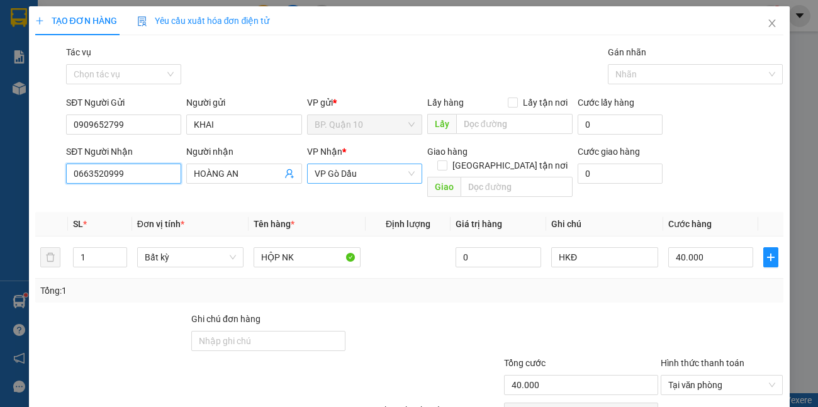
click at [383, 180] on span "VP Gò Dầu" at bounding box center [365, 173] width 100 height 19
type input "0663520999"
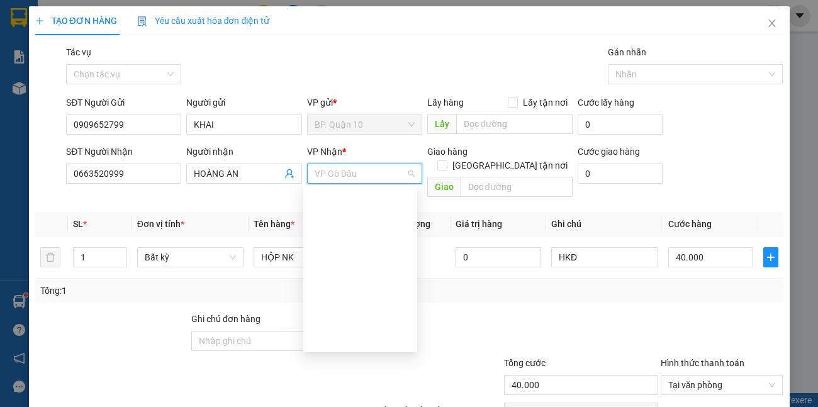
click at [350, 172] on span "VP Gò Dầu" at bounding box center [365, 173] width 100 height 19
drag, startPoint x: 444, startPoint y: 266, endPoint x: 479, endPoint y: 290, distance: 42.6
click at [446, 270] on div "SL * Đơn vị tính * Tên hàng * Định lượng Giá trị hàng Ghi chú Cước hàng 1 Bất k…" at bounding box center [409, 257] width 749 height 91
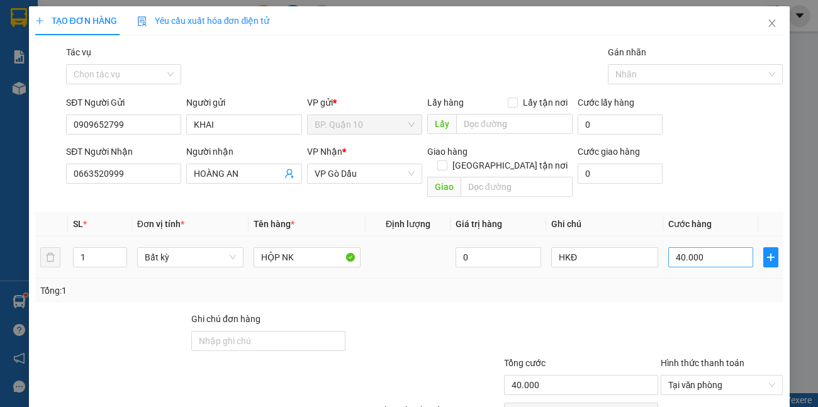
drag, startPoint x: 643, startPoint y: 295, endPoint x: 677, endPoint y: 246, distance: 60.1
click at [651, 282] on div "Transit Pickup Surcharge Ids Transit Deliver Surcharge Ids Transit Deliver Surc…" at bounding box center [409, 250] width 749 height 410
click at [693, 247] on input "40.000" at bounding box center [712, 257] width 86 height 20
type input "3"
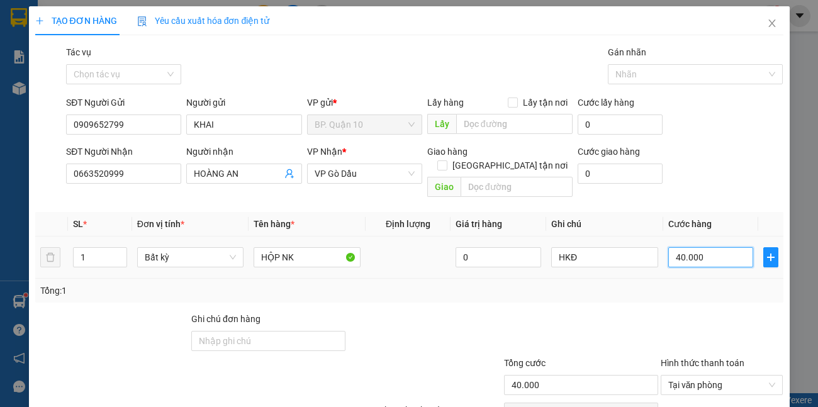
type input "3"
type input "30"
type input "30.000"
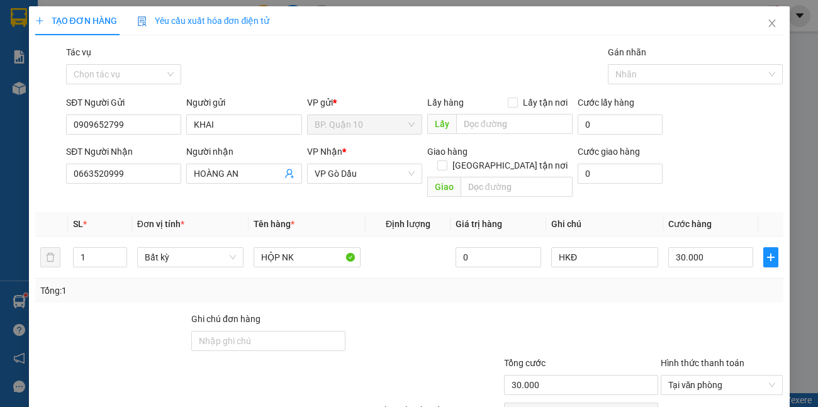
click at [639, 284] on div "Tổng: 1" at bounding box center [409, 291] width 738 height 14
drag, startPoint x: 575, startPoint y: 244, endPoint x: 445, endPoint y: 246, distance: 129.7
click at [448, 246] on tr "1 Bất kỳ HỘP NK 0 HKĐ 30.000" at bounding box center [409, 258] width 749 height 42
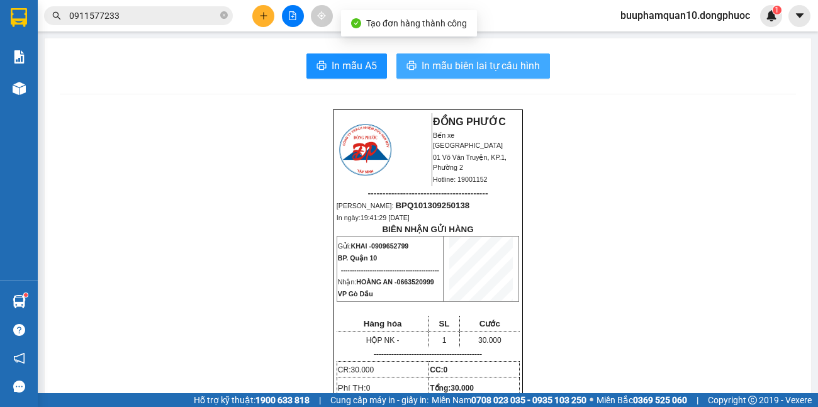
click at [467, 69] on span "In mẫu biên lai tự cấu hình" at bounding box center [481, 66] width 118 height 16
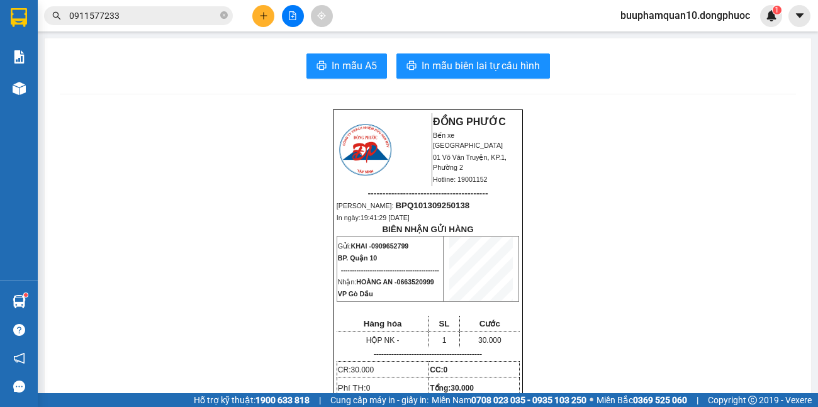
drag, startPoint x: 708, startPoint y: 353, endPoint x: 579, endPoint y: 374, distance: 130.7
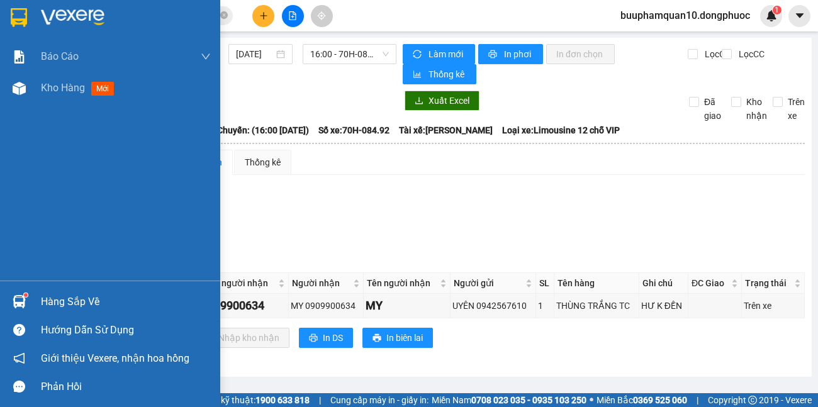
click at [49, 305] on div "Hàng sắp về" at bounding box center [126, 302] width 170 height 19
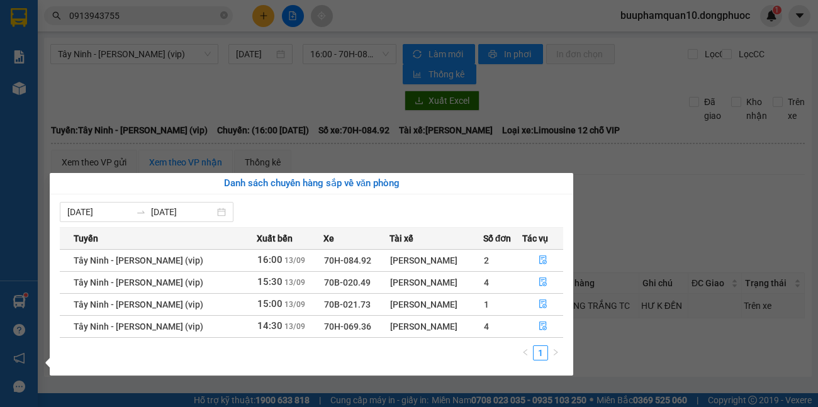
click at [77, 108] on section "Kết quả tìm kiếm ( 3 ) Bộ lọc Mã ĐH Trạng thái Món hàng Tổng cước Chưa cước Nhã…" at bounding box center [409, 203] width 818 height 407
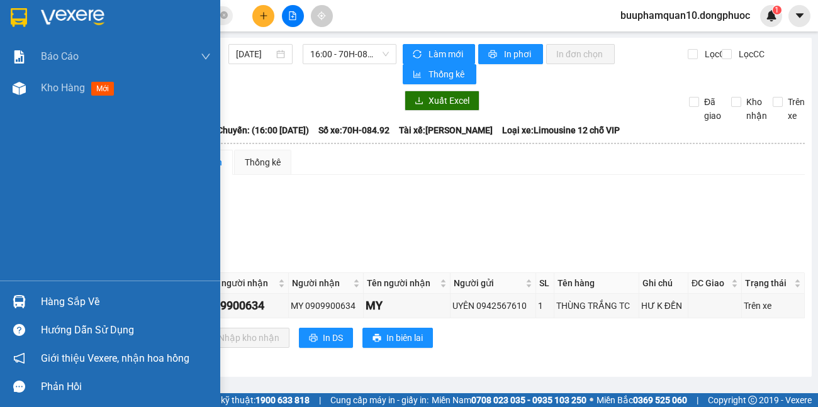
click at [57, 307] on div "Hàng sắp về" at bounding box center [126, 302] width 170 height 19
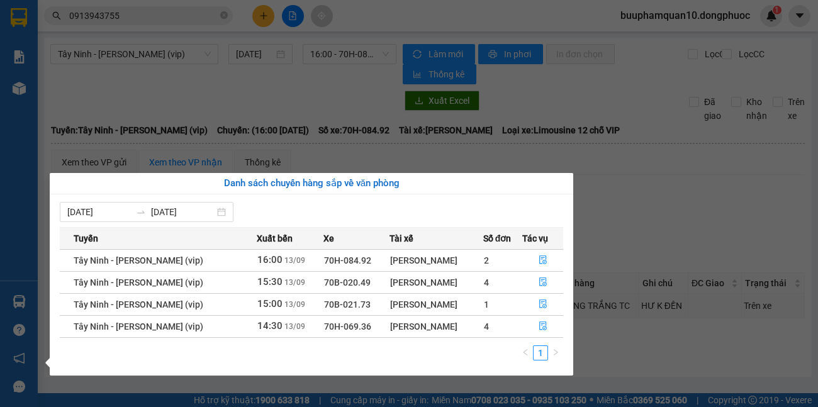
click at [337, 148] on section "Kết quả tìm kiếm ( 3 ) Bộ lọc Mã ĐH Trạng thái Món hàng Tổng cước Chưa cước Nhã…" at bounding box center [409, 203] width 818 height 407
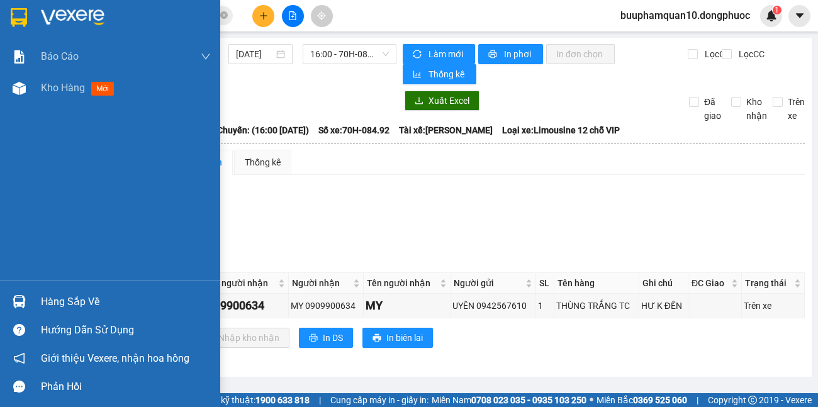
drag, startPoint x: 59, startPoint y: 295, endPoint x: 208, endPoint y: 296, distance: 149.2
click at [61, 293] on div "Hàng sắp về" at bounding box center [126, 302] width 170 height 19
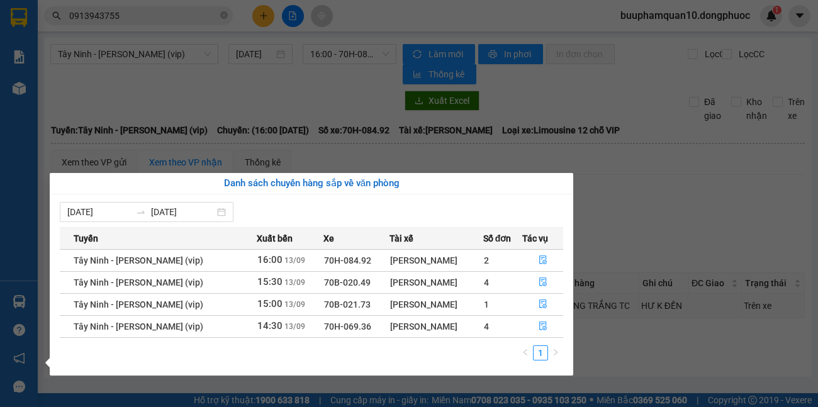
drag, startPoint x: 370, startPoint y: 163, endPoint x: 370, endPoint y: 148, distance: 15.1
click at [370, 159] on section "Kết quả tìm kiếm ( 3 ) Bộ lọc Mã ĐH Trạng thái Món hàng Tổng cước Chưa cước Nhã…" at bounding box center [409, 203] width 818 height 407
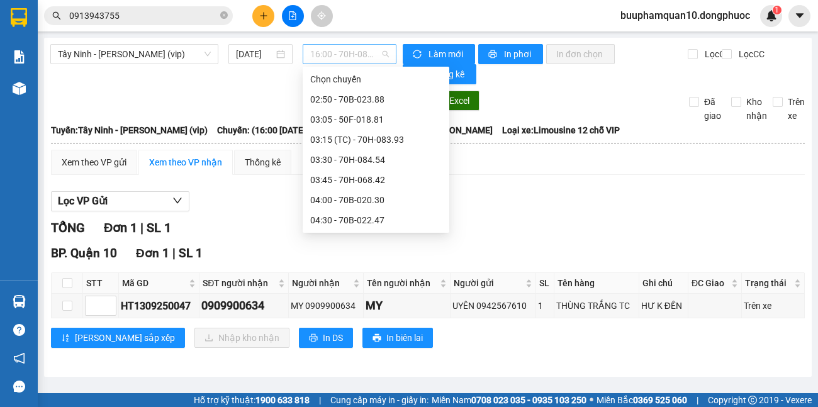
click at [352, 62] on span "16:00 - 70H-084.92" at bounding box center [349, 54] width 79 height 19
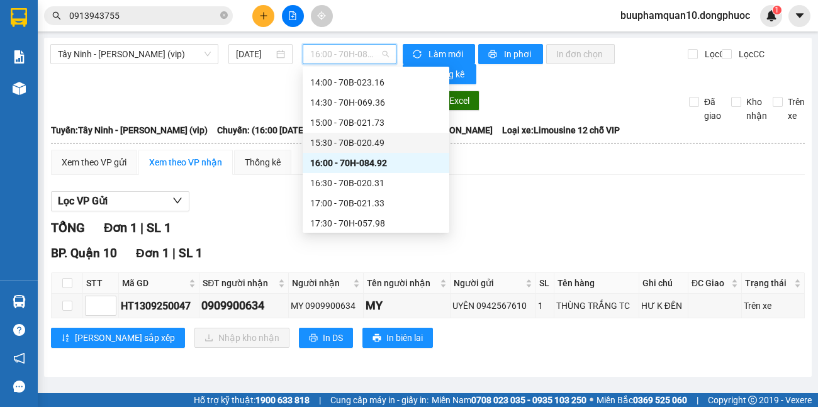
scroll to position [685, 0]
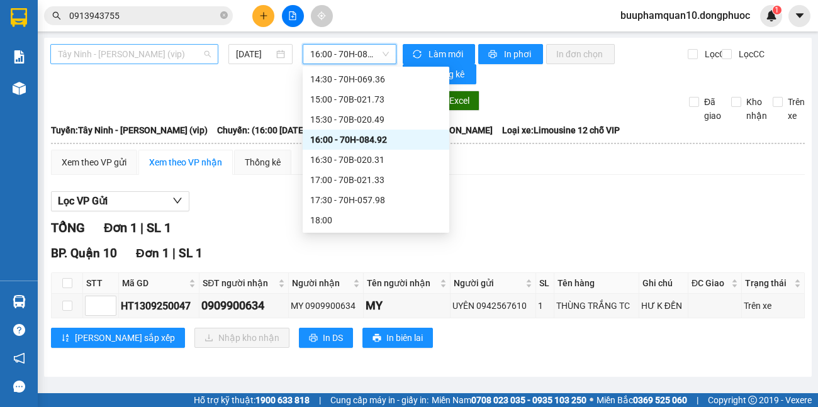
click at [154, 60] on span "Tây Ninh - [PERSON_NAME] (vip)" at bounding box center [134, 54] width 153 height 19
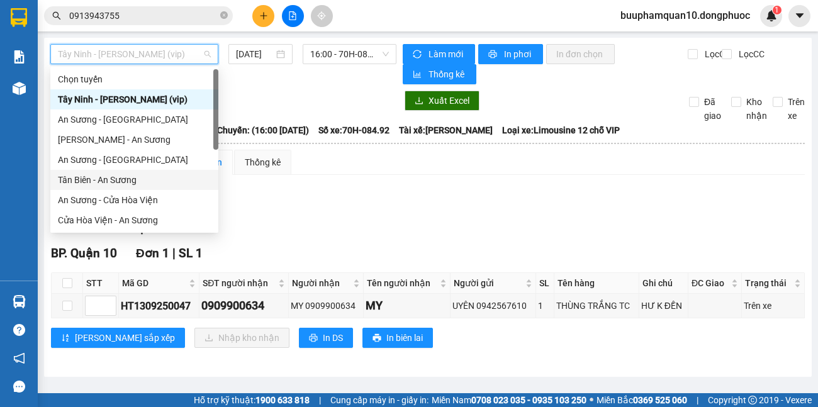
scroll to position [141, 0]
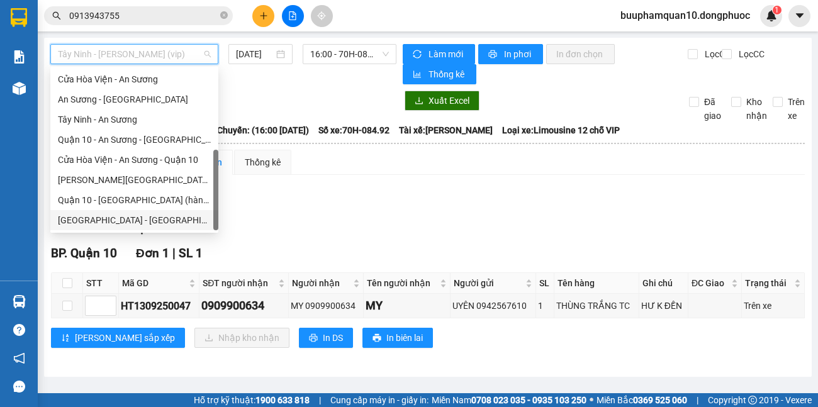
click at [130, 222] on div "[GEOGRAPHIC_DATA] - [GEOGRAPHIC_DATA] (vip)" at bounding box center [134, 220] width 153 height 14
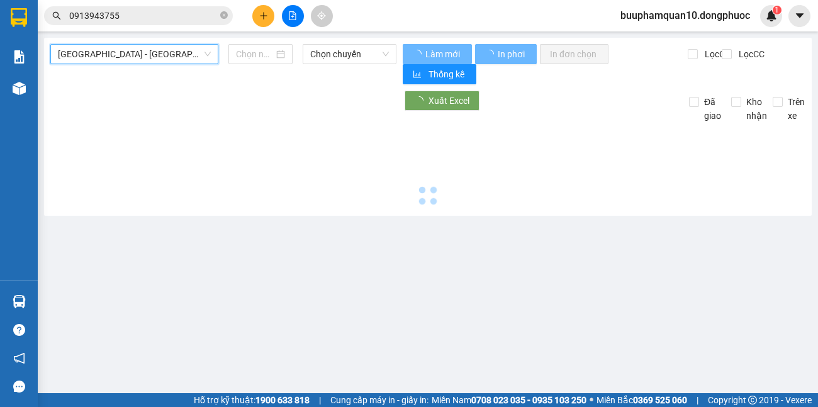
type input "[DATE]"
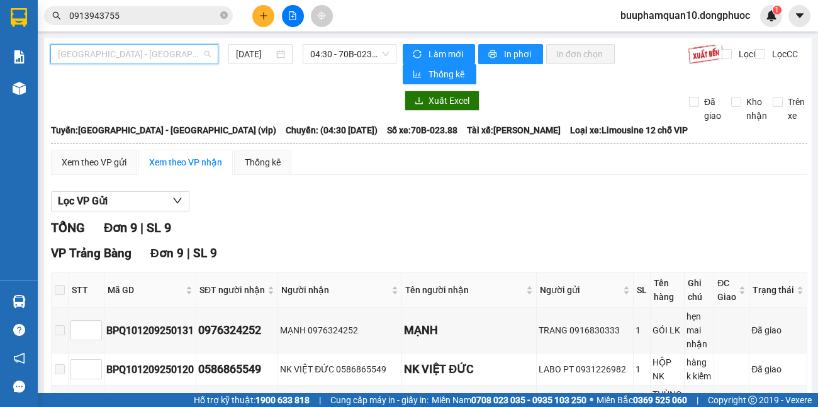
click at [192, 52] on span "[GEOGRAPHIC_DATA] - [GEOGRAPHIC_DATA] (vip)" at bounding box center [134, 54] width 153 height 19
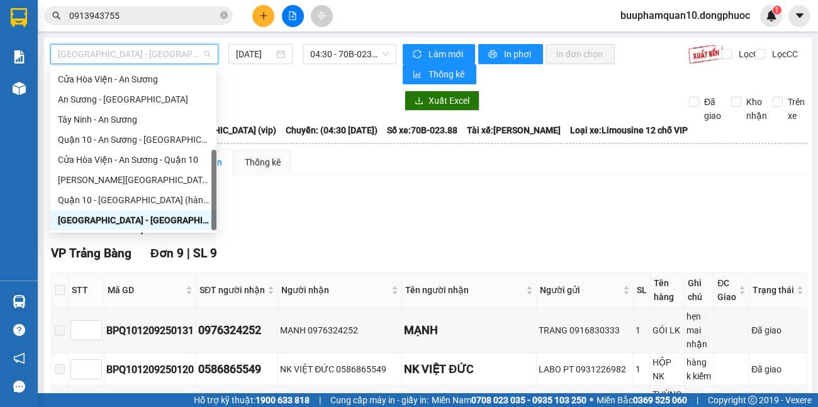
click at [178, 61] on span "[GEOGRAPHIC_DATA] - [GEOGRAPHIC_DATA] (vip)" at bounding box center [134, 54] width 153 height 19
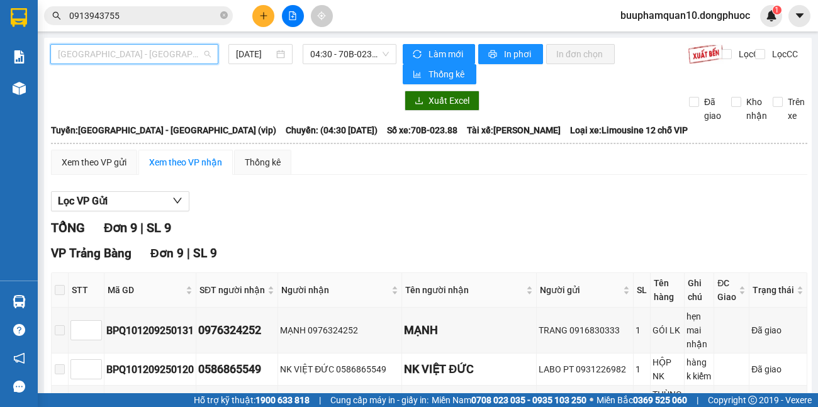
click at [172, 62] on span "[GEOGRAPHIC_DATA] - [GEOGRAPHIC_DATA] (vip)" at bounding box center [134, 54] width 153 height 19
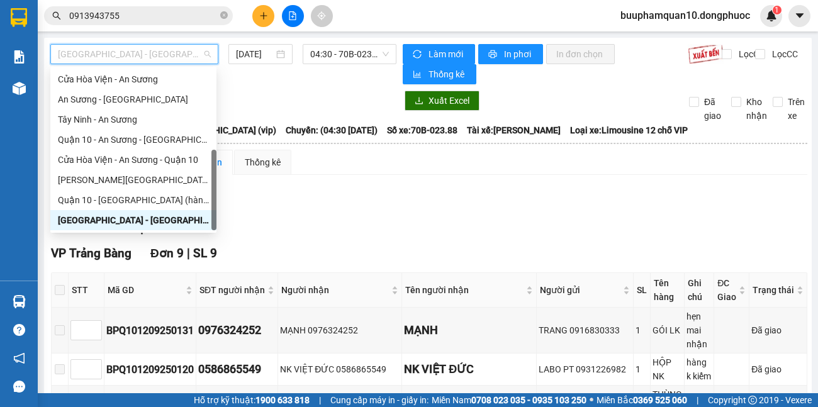
drag, startPoint x: 100, startPoint y: 220, endPoint x: 163, endPoint y: 154, distance: 91.3
click at [103, 218] on div "[GEOGRAPHIC_DATA] - [GEOGRAPHIC_DATA] (vip)" at bounding box center [133, 220] width 151 height 14
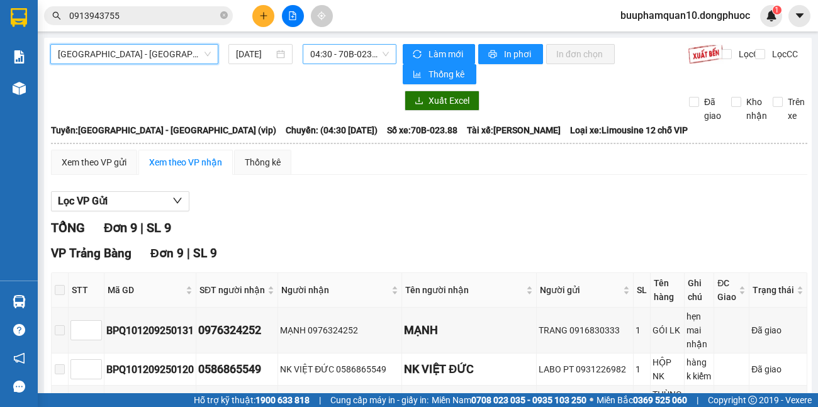
click at [354, 62] on span "04:30 - 70B-023.88" at bounding box center [349, 54] width 79 height 19
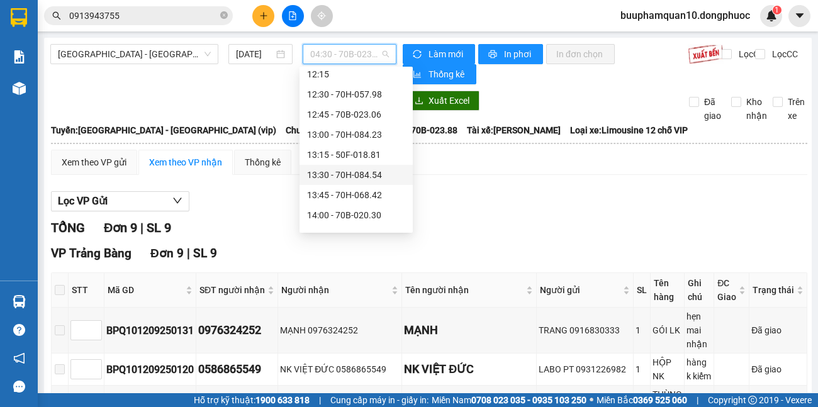
scroll to position [791, 0]
click at [353, 113] on div "14:30 - 70H-083.93" at bounding box center [356, 115] width 98 height 14
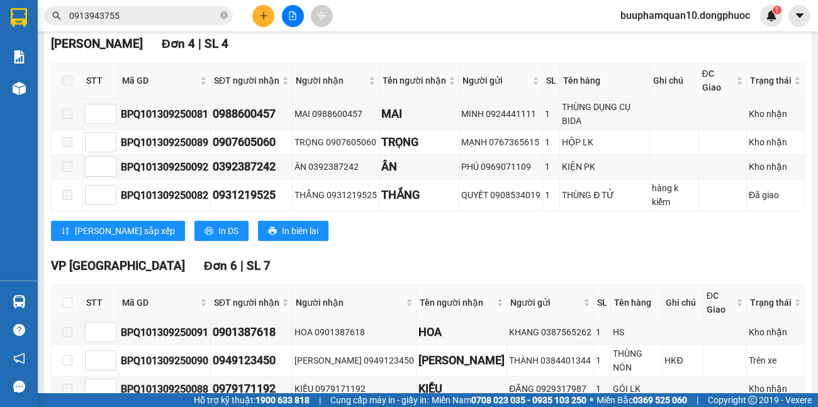
scroll to position [420, 0]
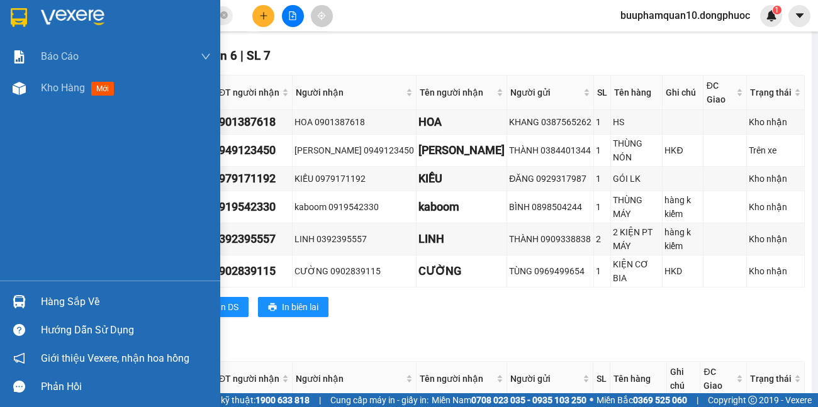
click at [77, 291] on div "Hàng sắp về" at bounding box center [110, 302] width 220 height 28
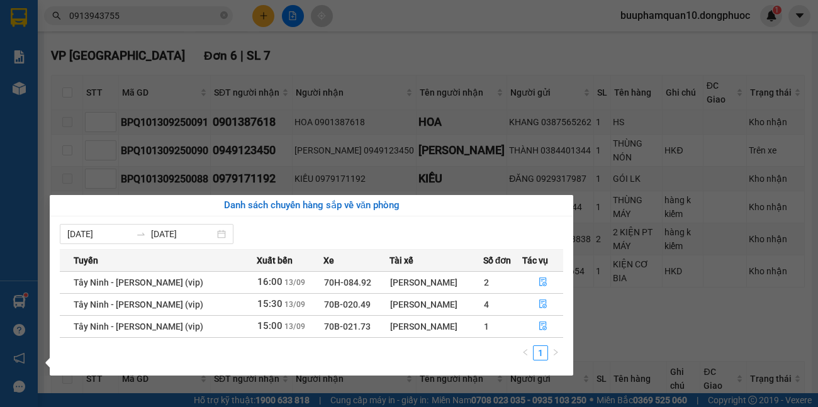
click at [470, 84] on section "Kết quả tìm kiếm ( 3 ) Bộ lọc Mã ĐH Trạng thái Món hàng Tổng cước Chưa cước Nhã…" at bounding box center [409, 203] width 818 height 407
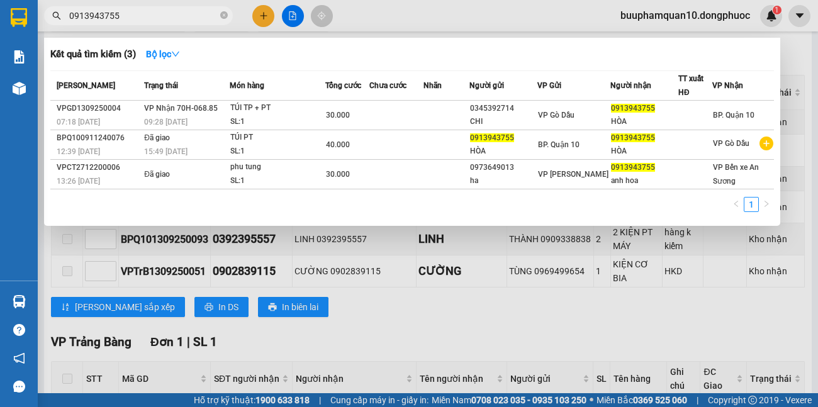
drag, startPoint x: 47, startPoint y: 26, endPoint x: 0, endPoint y: 28, distance: 47.3
click at [0, 28] on section "Kết quả tìm kiếm ( 3 ) Bộ lọc Mã ĐH Trạng thái Món hàng Tổng cước Chưa cước Nhã…" at bounding box center [409, 203] width 818 height 407
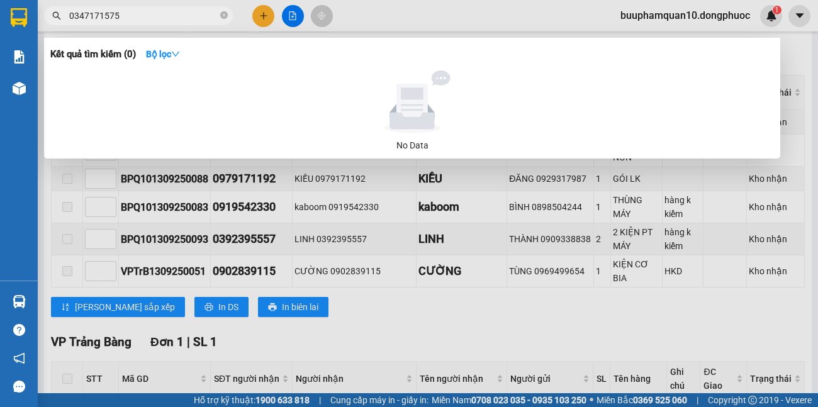
type input "0347171575"
click at [261, 21] on div at bounding box center [409, 203] width 818 height 407
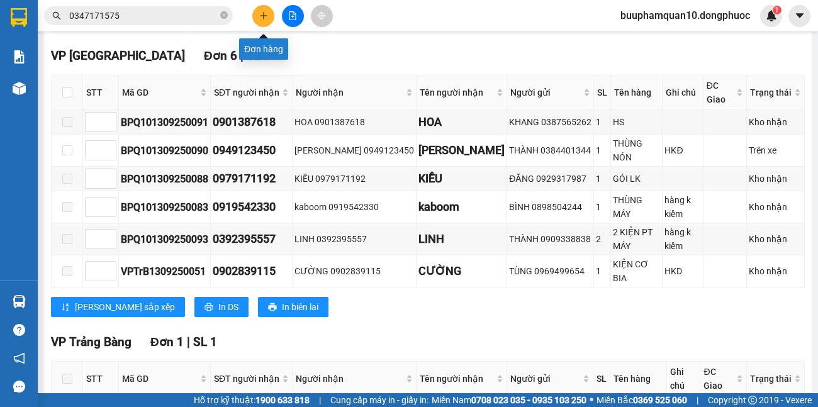
click at [263, 18] on icon "plus" at bounding box center [263, 15] width 9 height 9
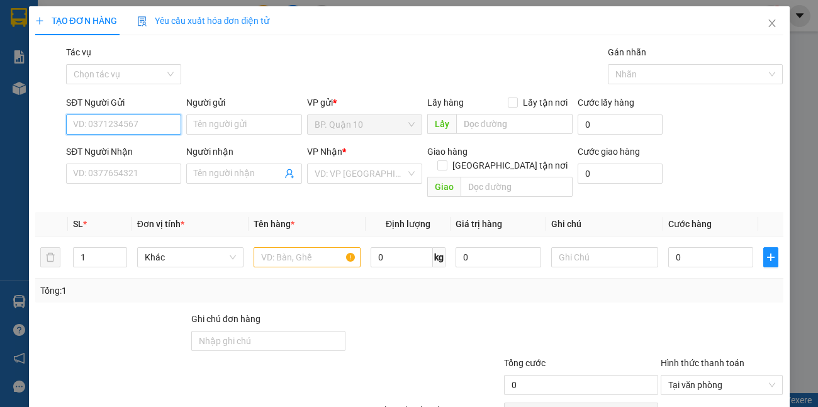
click at [155, 123] on input "SĐT Người Gửi" at bounding box center [123, 125] width 115 height 20
type input "0905636426"
click at [138, 151] on div "0905636426 - HẰNG" at bounding box center [122, 150] width 99 height 14
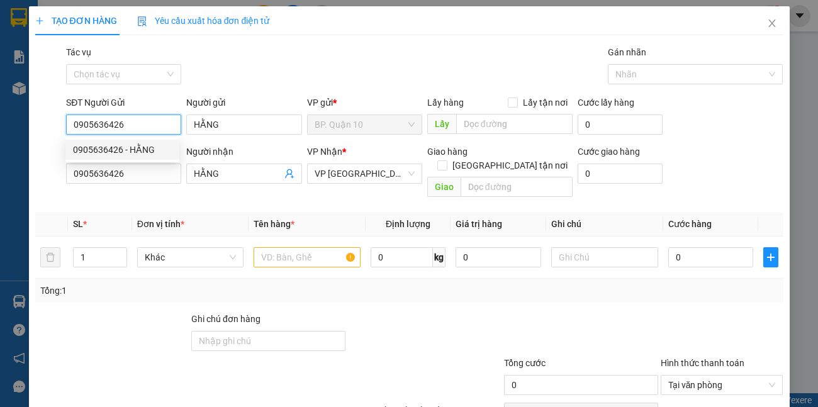
type input "HẰNG"
type input "0905636426"
type input "HẰNG"
type input "30.000"
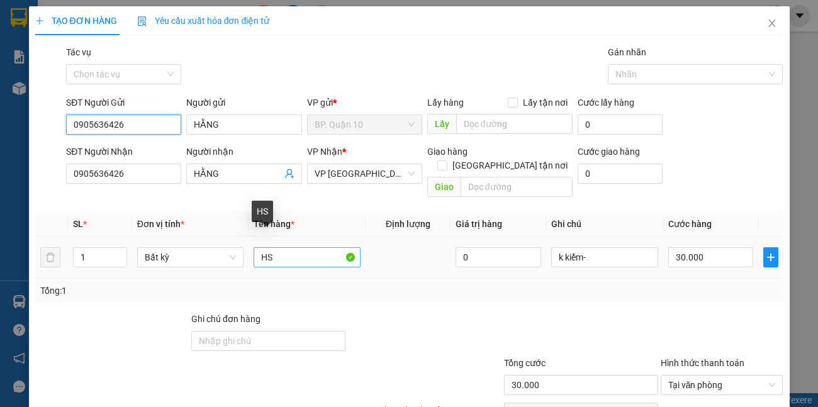
type input "0905636426"
drag, startPoint x: 287, startPoint y: 239, endPoint x: 0, endPoint y: 241, distance: 287.1
click at [79, 266] on div "SL * Đơn vị tính * Tên hàng * Định lượng Giá trị hàng Ghi chú Cước hàng 1 Bất k…" at bounding box center [409, 257] width 749 height 91
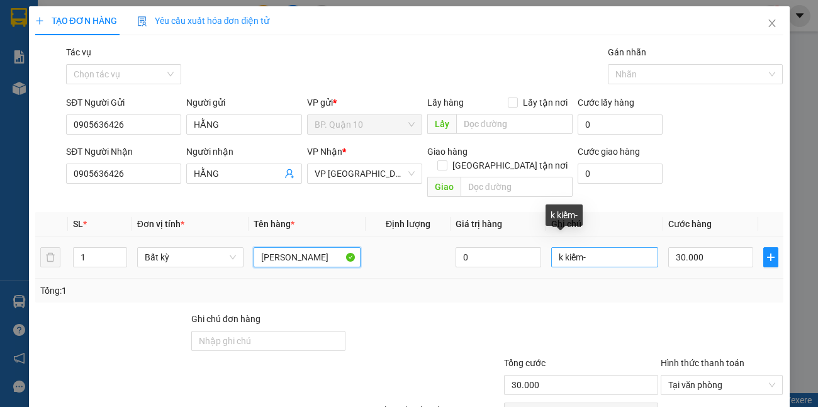
type input "[PERSON_NAME]"
drag, startPoint x: 603, startPoint y: 235, endPoint x: 115, endPoint y: 188, distance: 489.6
click at [371, 237] on tr "1 Bất kỳ THÙNG CHERY 0 k kiểm- 30.000" at bounding box center [409, 258] width 749 height 42
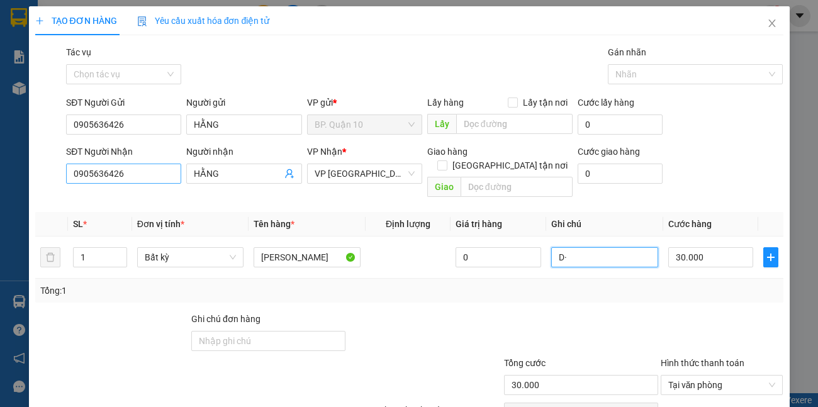
type input "D"
type input "ĐÃ HẸN MAI NHẬN, HỎNG K ĐỀN"
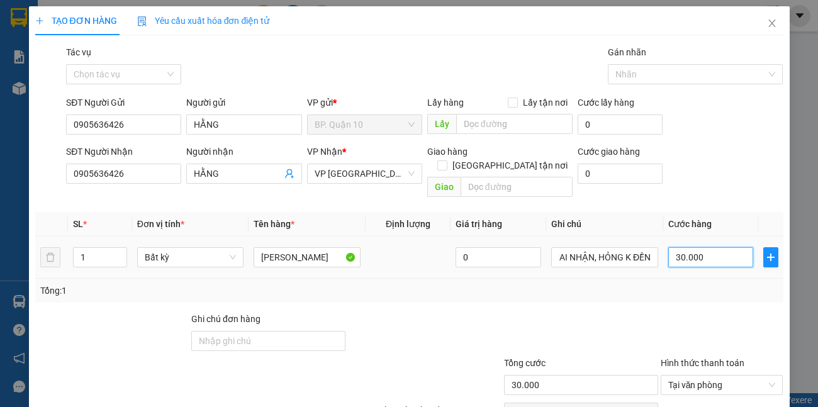
click at [714, 247] on input "30.000" at bounding box center [712, 257] width 86 height 20
type input "4"
type input "40"
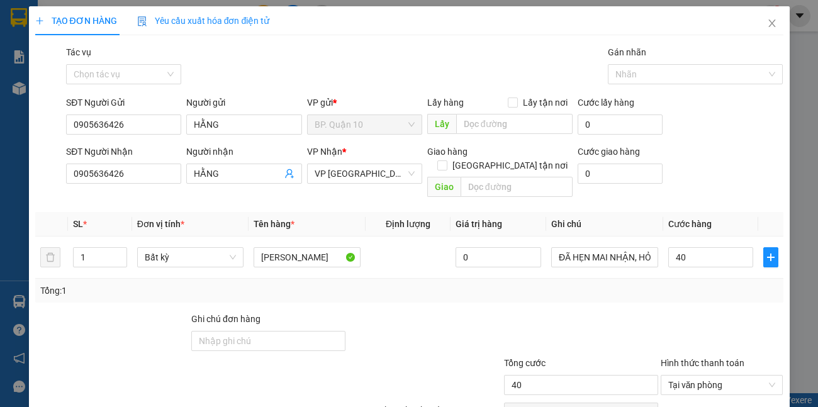
type input "40.000"
click at [706, 312] on div at bounding box center [722, 334] width 125 height 44
click at [767, 20] on icon "close" at bounding box center [772, 23] width 10 height 10
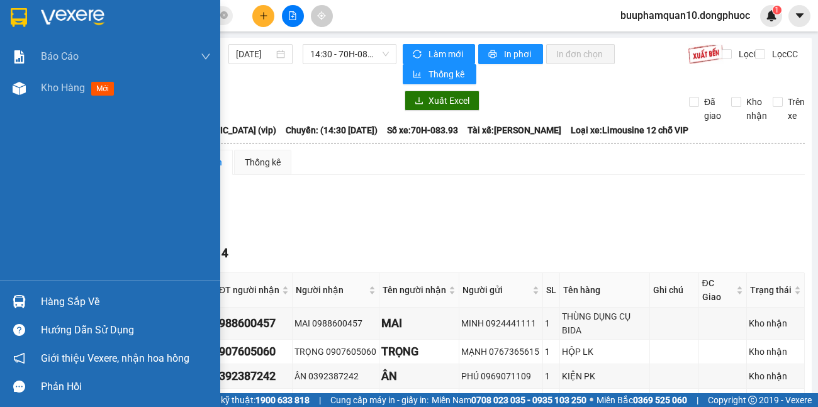
click at [72, 304] on div "Hàng sắp về" at bounding box center [126, 302] width 170 height 19
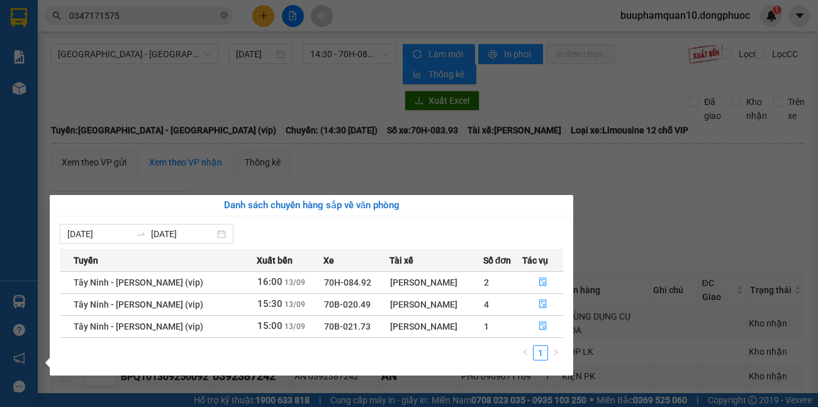
click at [329, 108] on section "Kết quả tìm kiếm ( 0 ) Bộ lọc No Data 0347171575 buuphamquan10.dongphuoc 1 Báo …" at bounding box center [409, 203] width 818 height 407
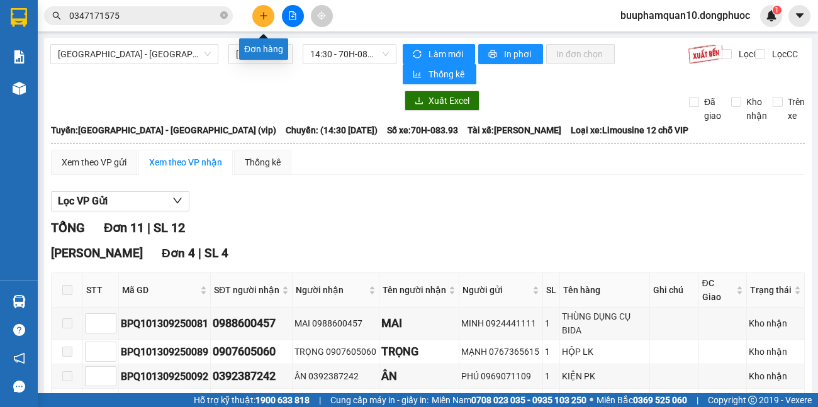
click at [264, 11] on button at bounding box center [263, 16] width 22 height 22
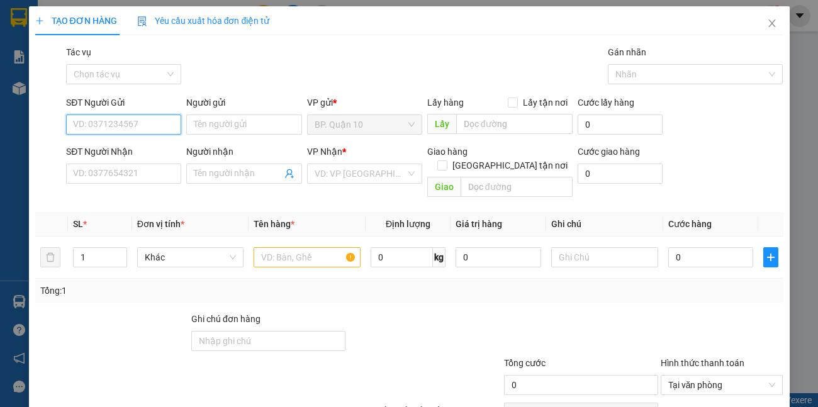
click at [139, 126] on input "SĐT Người Gửi" at bounding box center [123, 125] width 115 height 20
click at [154, 122] on input "SĐT Người Gửi" at bounding box center [123, 125] width 115 height 20
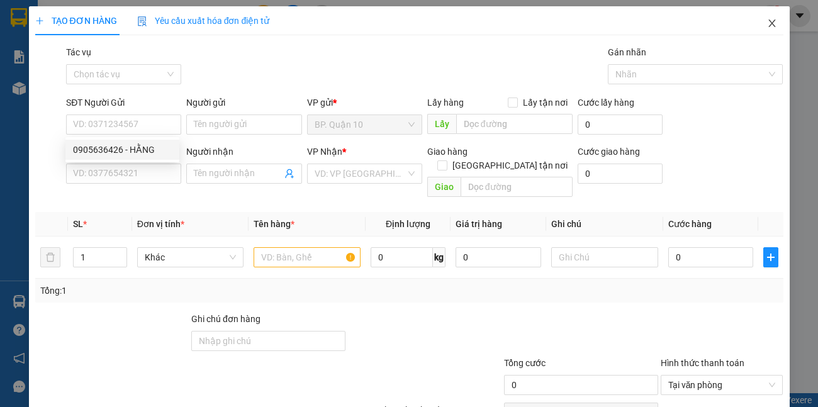
click at [767, 26] on icon "close" at bounding box center [772, 23] width 10 height 10
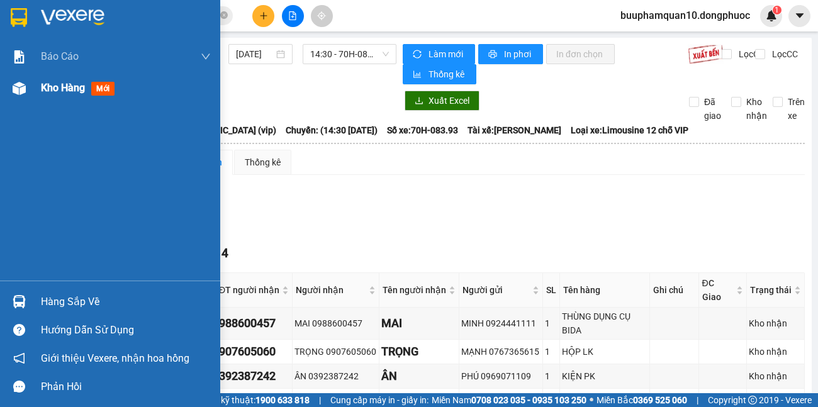
click at [76, 91] on span "Kho hàng" at bounding box center [63, 88] width 44 height 12
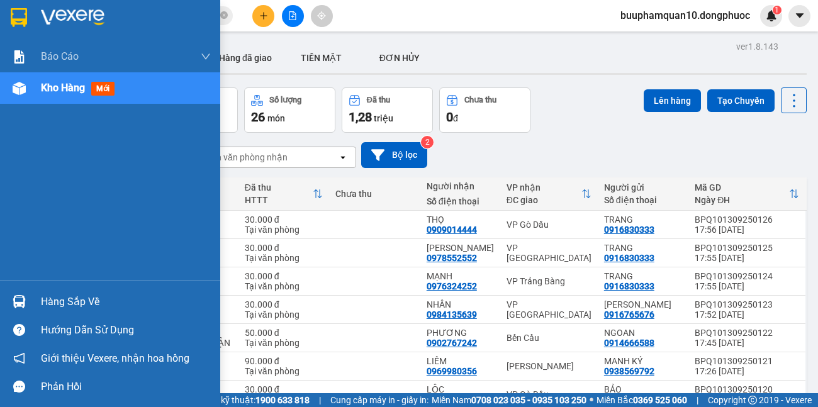
click at [30, 291] on div "Hàng sắp về" at bounding box center [110, 302] width 220 height 28
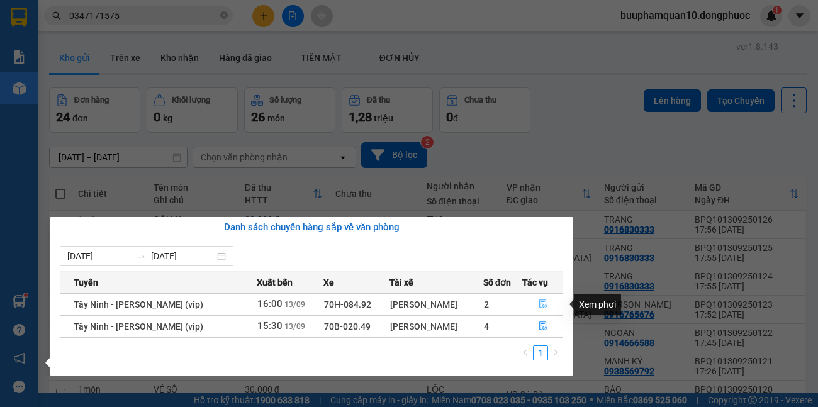
click at [543, 309] on span "file-done" at bounding box center [543, 305] width 9 height 10
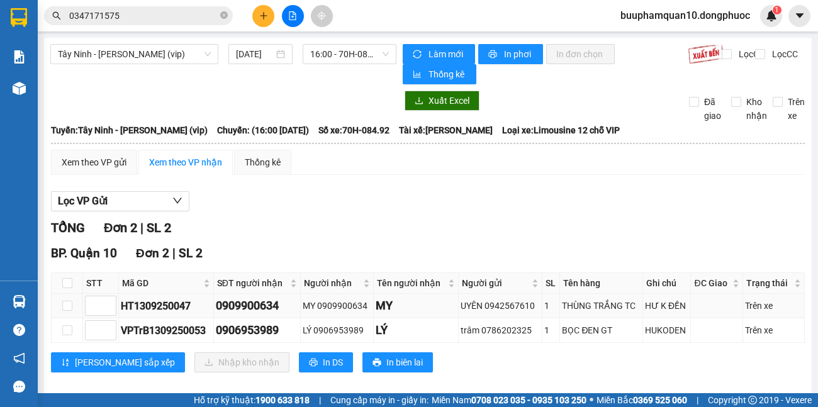
scroll to position [14, 0]
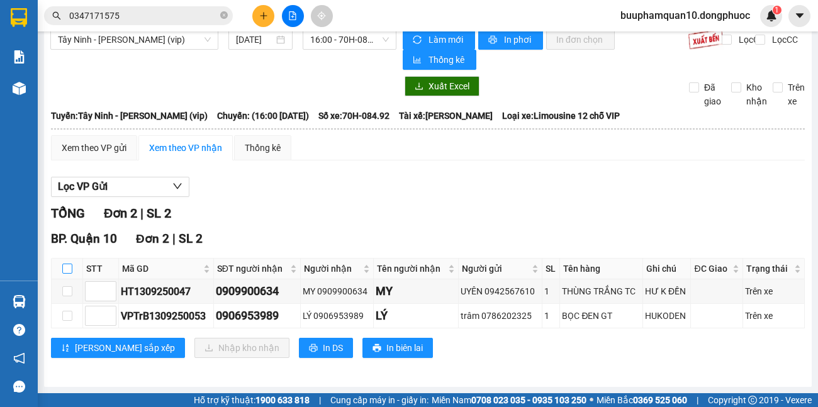
click at [67, 266] on input "checkbox" at bounding box center [67, 269] width 10 height 10
checkbox input "true"
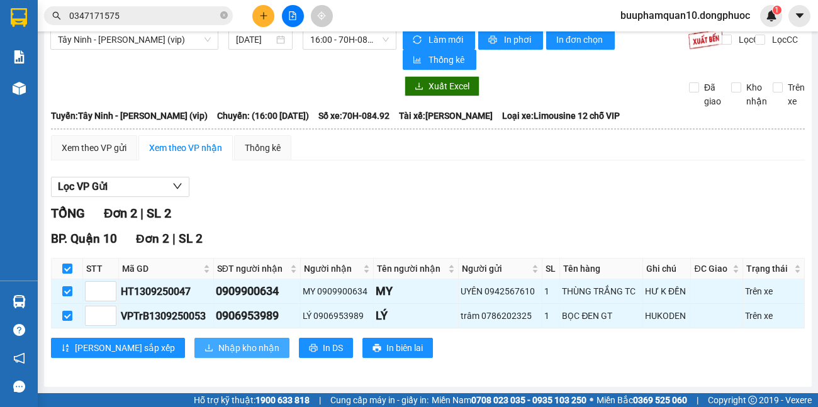
click at [218, 351] on span "Nhập kho nhận" at bounding box center [248, 348] width 61 height 14
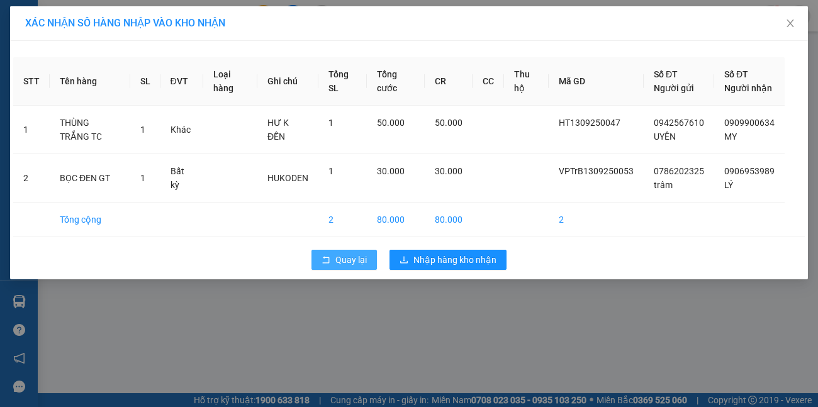
click at [348, 267] on span "Quay lại" at bounding box center [351, 260] width 31 height 14
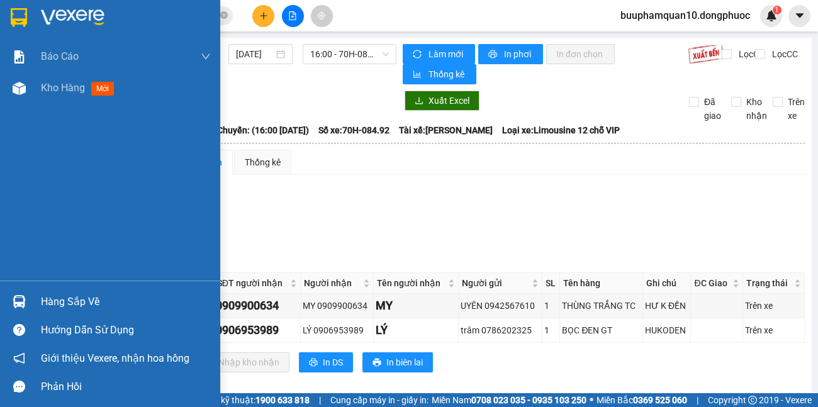
click at [48, 298] on div "Hàng sắp về" at bounding box center [126, 302] width 170 height 19
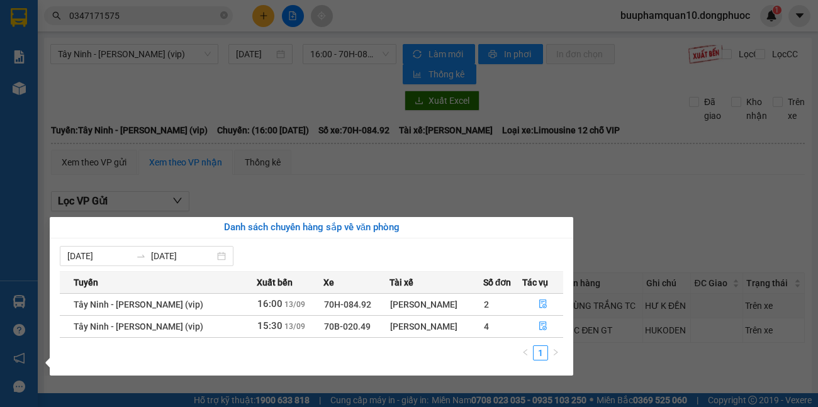
drag, startPoint x: 308, startPoint y: 170, endPoint x: 196, endPoint y: 136, distance: 117.1
click at [307, 169] on section "Kết quả tìm kiếm ( 0 ) Bộ lọc No Data 0347171575 buuphamquan10.dongphuoc 1 Báo …" at bounding box center [409, 203] width 818 height 407
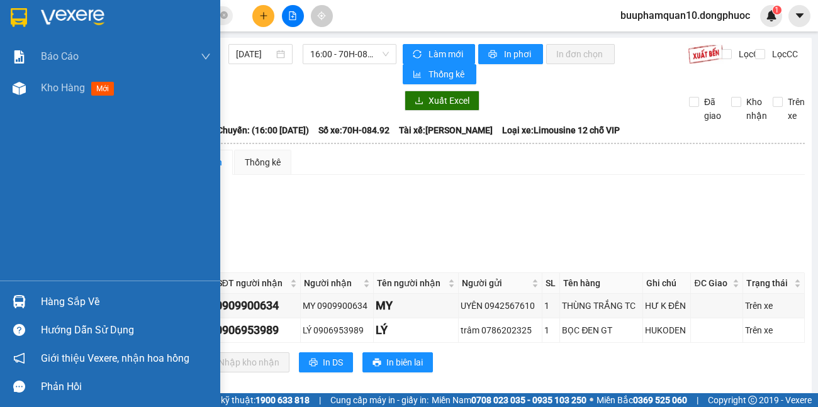
click at [74, 302] on div "Hàng sắp về" at bounding box center [126, 302] width 170 height 19
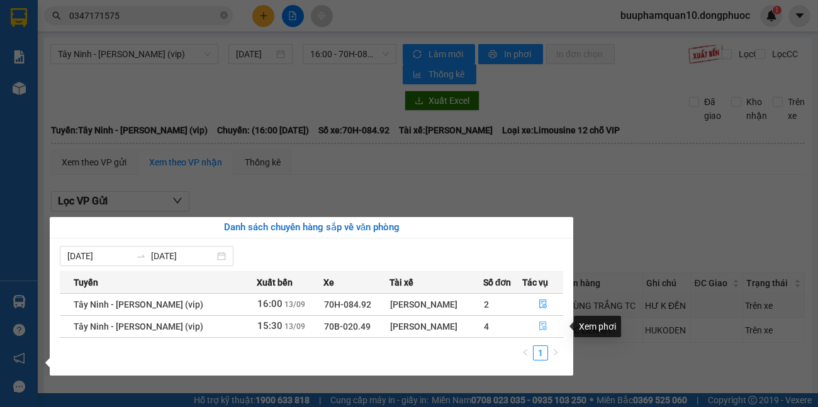
click at [539, 325] on icon "file-done" at bounding box center [543, 326] width 9 height 9
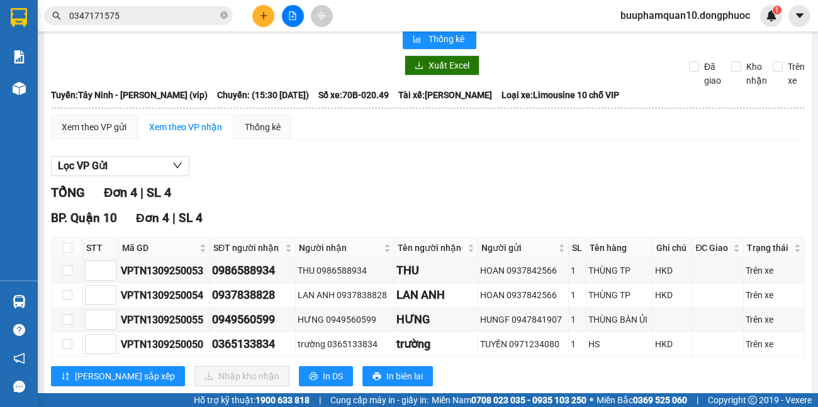
scroll to position [64, 0]
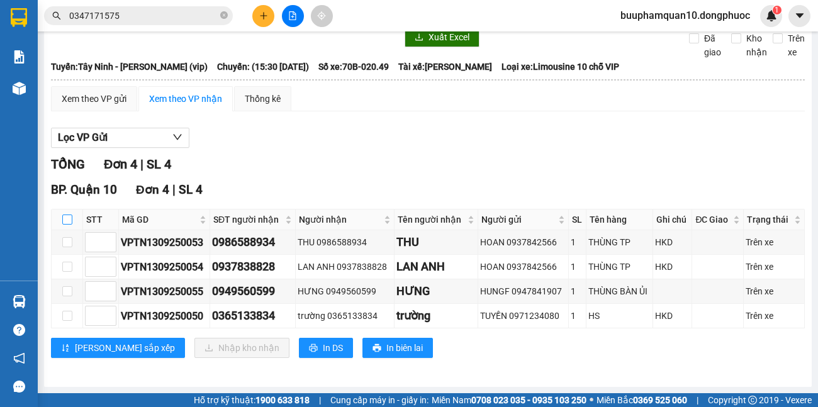
click at [67, 217] on input "checkbox" at bounding box center [67, 220] width 10 height 10
checkbox input "true"
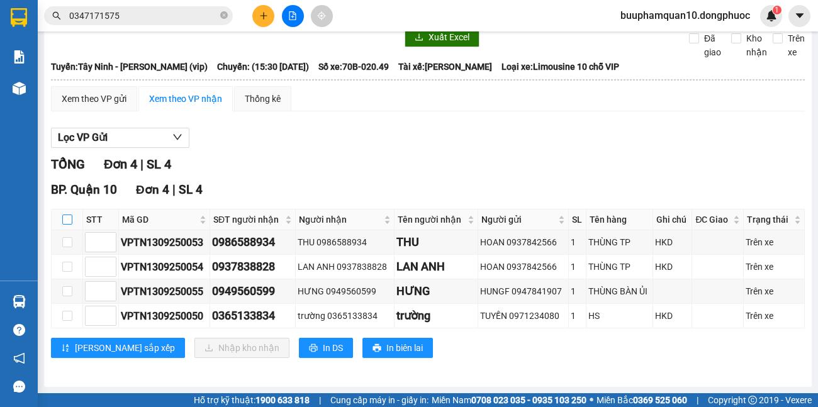
checkbox input "true"
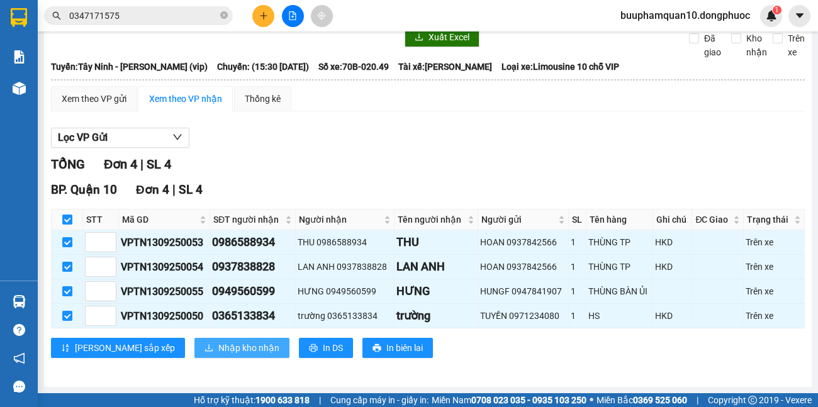
click at [218, 346] on span "Nhập kho nhận" at bounding box center [248, 348] width 61 height 14
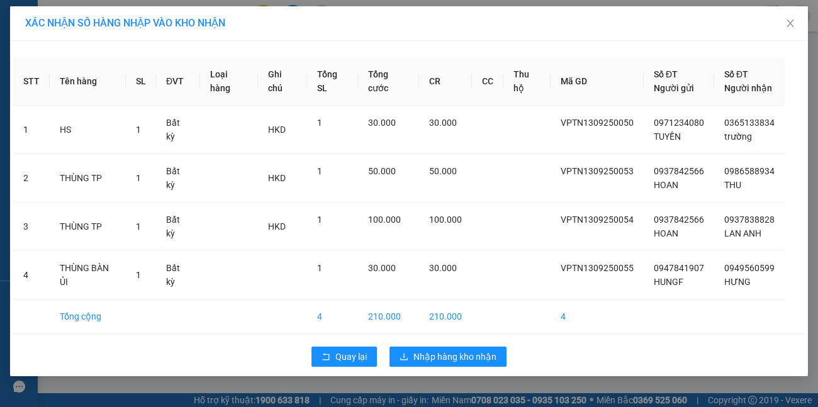
click at [348, 368] on div "Quay lại Nhập hàng kho nhận" at bounding box center [409, 357] width 792 height 33
click at [347, 359] on span "Quay lại" at bounding box center [351, 357] width 31 height 14
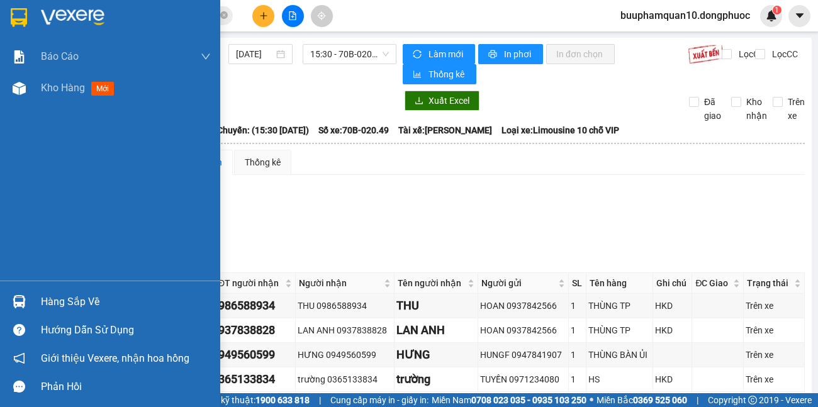
click at [24, 298] on img at bounding box center [19, 301] width 13 height 13
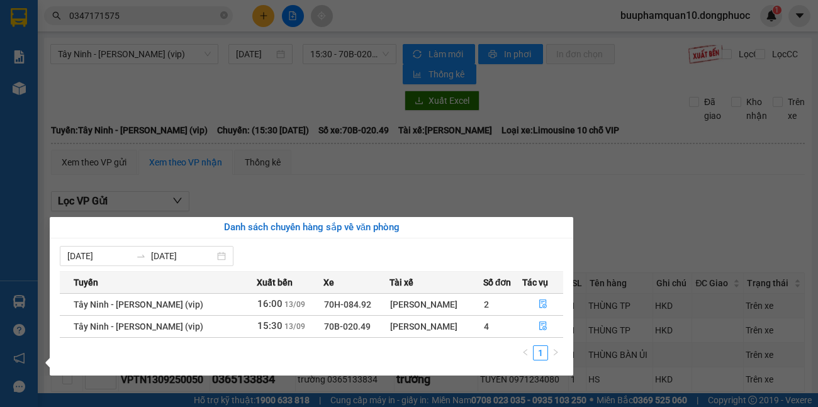
click at [320, 214] on section "Kết quả tìm kiếm ( 0 ) Bộ lọc No Data 0347171575 buuphamquan10.dongphuoc 1 Báo …" at bounding box center [409, 203] width 818 height 407
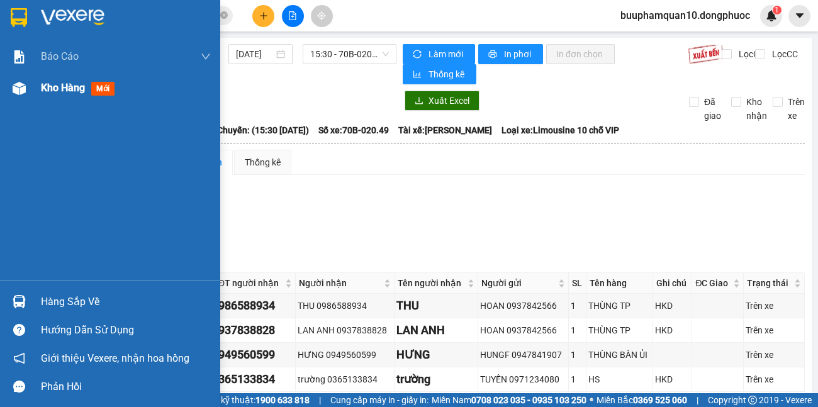
click at [72, 88] on span "Kho hàng" at bounding box center [63, 88] width 44 height 12
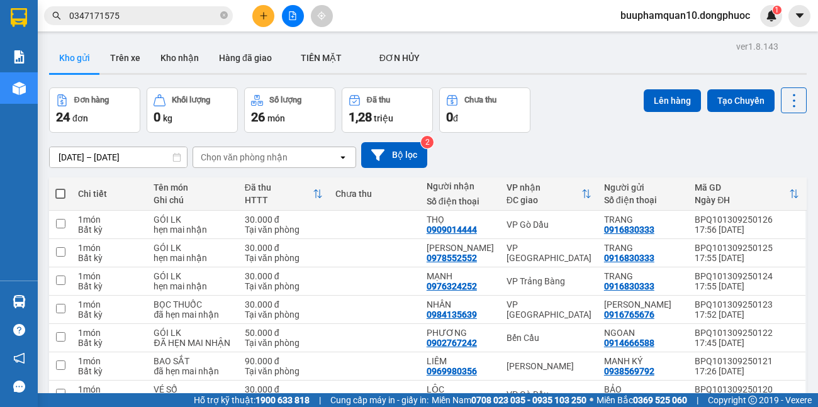
drag, startPoint x: 178, startPoint y: 21, endPoint x: 0, endPoint y: 87, distance: 189.2
click at [0, 80] on section "Kết quả tìm kiếm ( 0 ) Bộ lọc No Data 0347171575 buuphamquan10.dongphuoc 1 Báo …" at bounding box center [409, 203] width 818 height 407
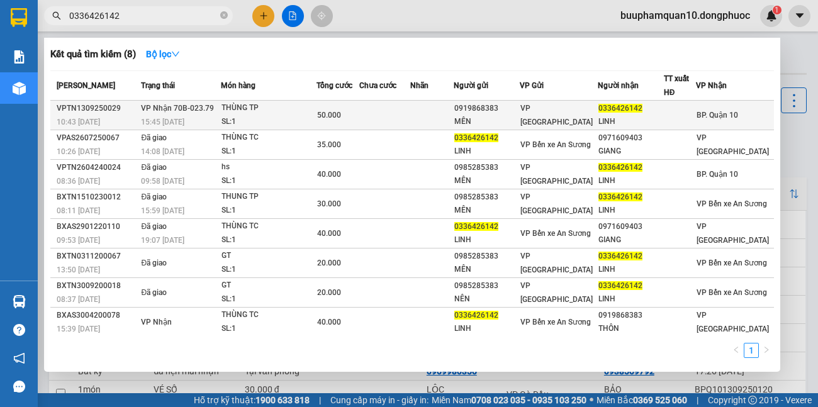
type input "0336426142"
click at [335, 116] on span "50.000" at bounding box center [329, 115] width 24 height 9
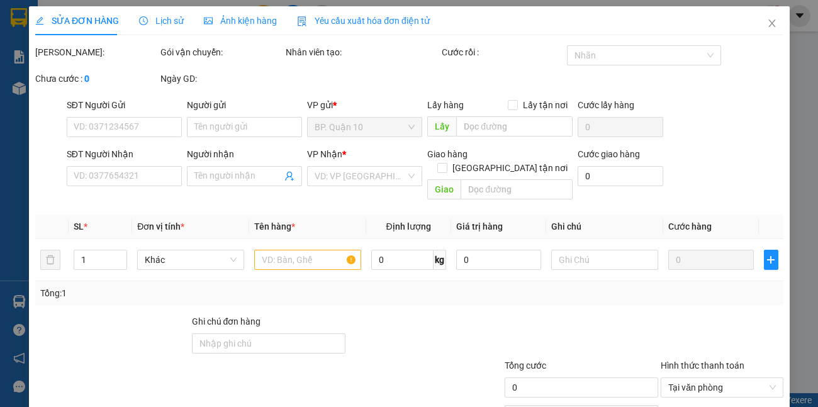
type input "0919868383"
type input "MÊN"
type input "0336426142"
type input "LINH"
type input "50.000"
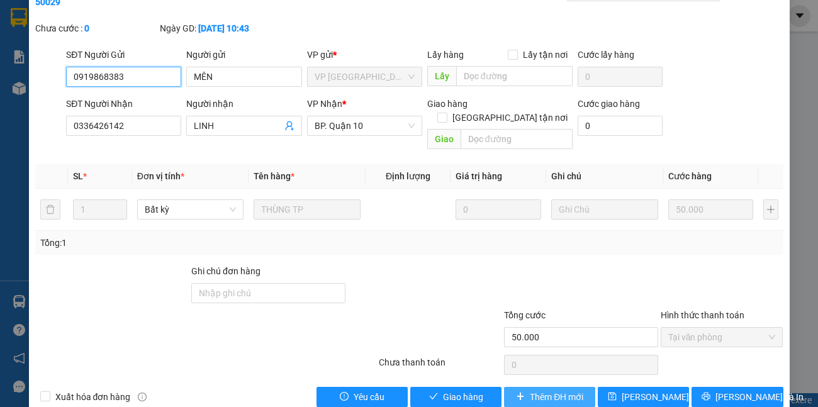
scroll to position [75, 0]
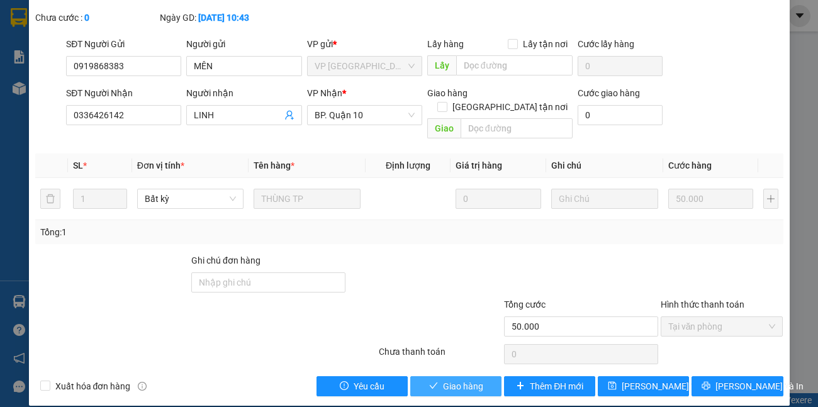
click at [483, 376] on button "Giao hàng" at bounding box center [455, 386] width 91 height 20
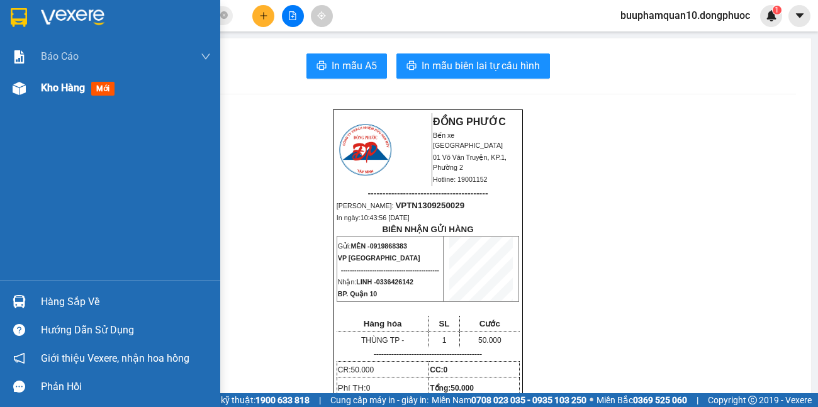
click at [69, 96] on div "Kho hàng mới" at bounding box center [80, 88] width 79 height 16
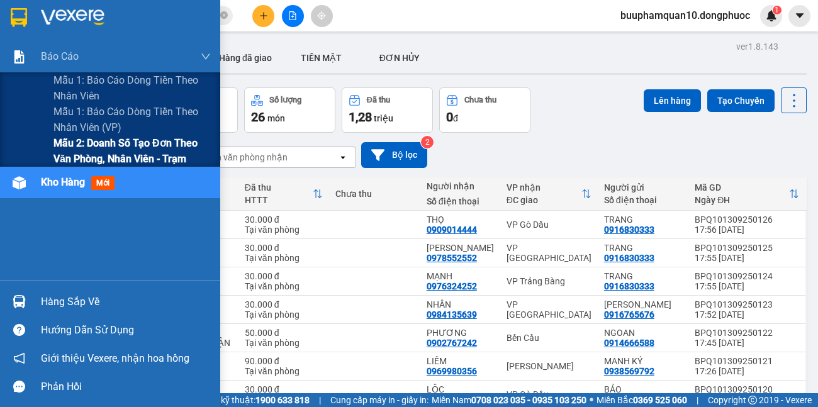
click at [57, 145] on span "Mẫu 2: Doanh số tạo đơn theo Văn phòng, nhân viên - Trạm" at bounding box center [132, 150] width 157 height 31
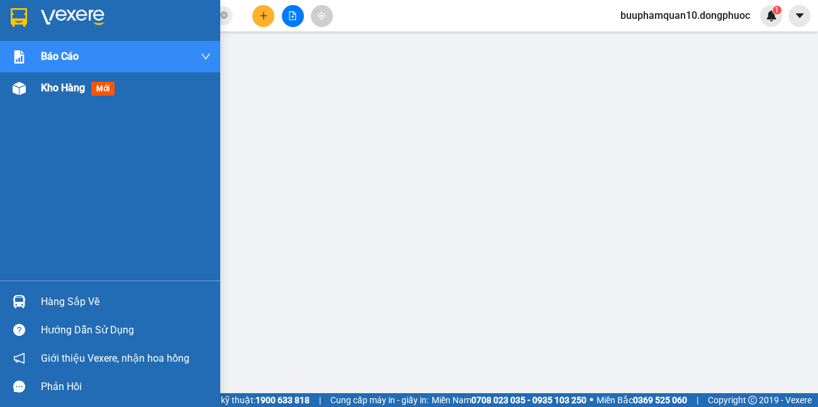
click at [65, 87] on span "Kho hàng" at bounding box center [63, 88] width 44 height 12
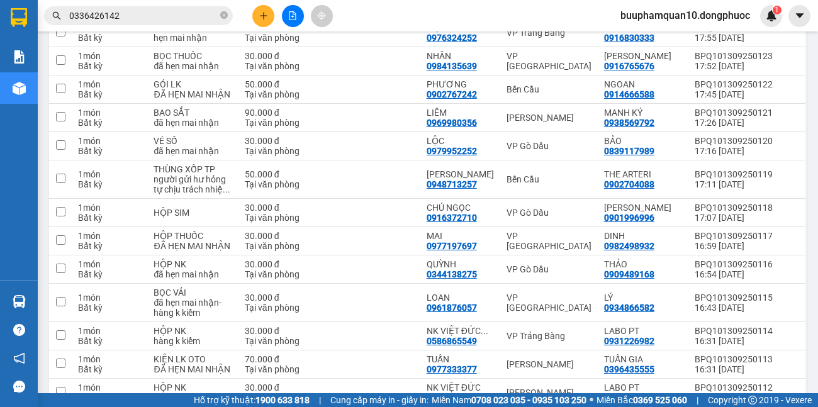
scroll to position [630, 0]
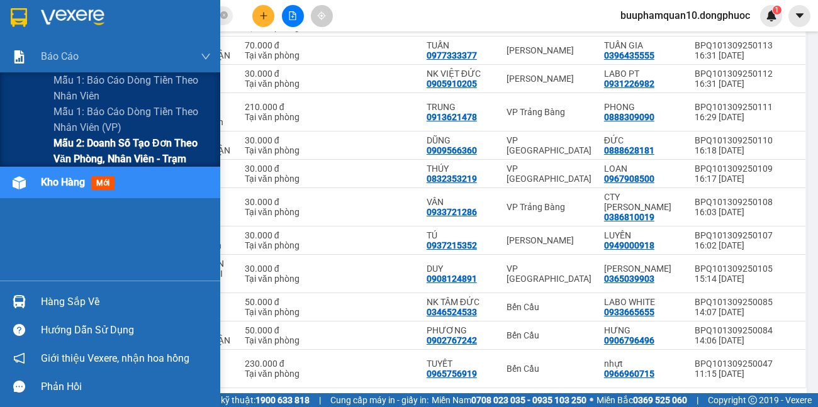
click at [93, 147] on span "Mẫu 2: Doanh số tạo đơn theo Văn phòng, nhân viên - Trạm" at bounding box center [132, 150] width 157 height 31
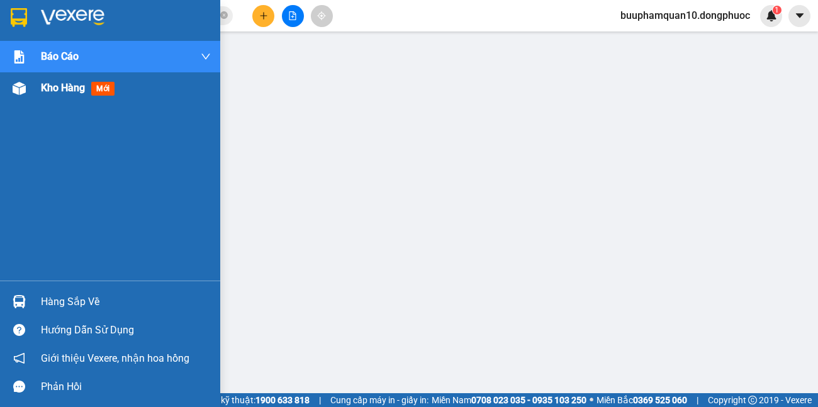
click at [76, 87] on span "Kho hàng" at bounding box center [63, 88] width 44 height 12
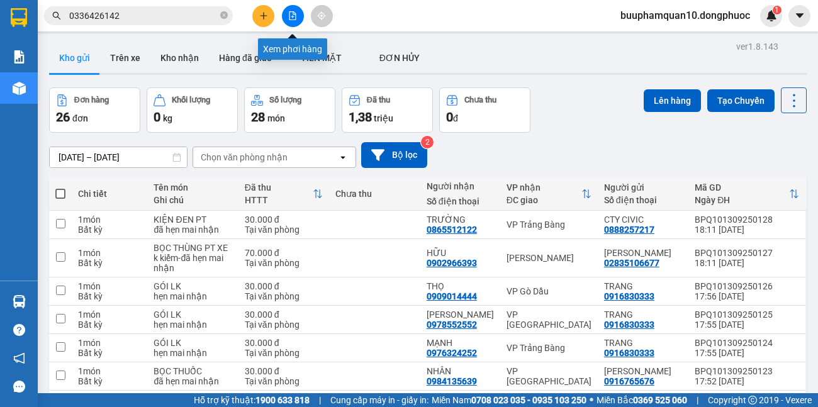
click at [291, 13] on icon "file-add" at bounding box center [292, 15] width 9 height 9
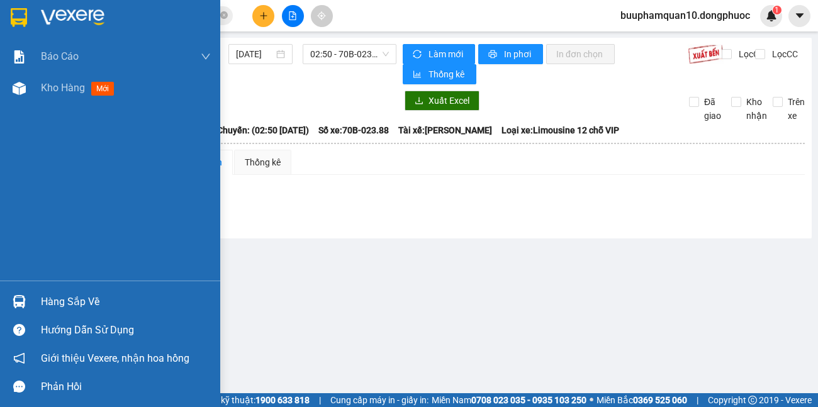
click at [48, 303] on div "Hàng sắp về" at bounding box center [126, 302] width 170 height 19
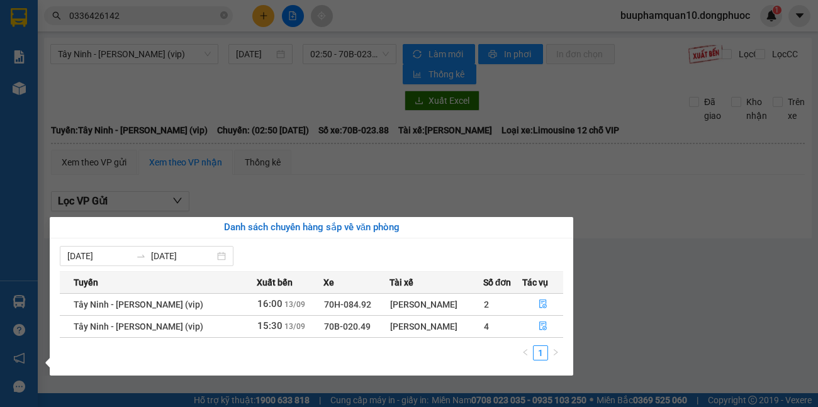
click at [297, 180] on section "Kết quả tìm kiếm ( 8 ) Bộ lọc Mã ĐH Trạng thái Món hàng Tổng cước Chưa cước Nhã…" at bounding box center [409, 203] width 818 height 407
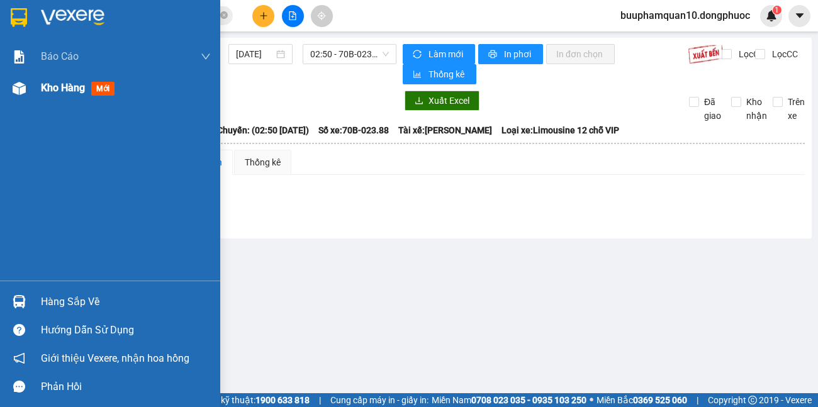
click at [51, 91] on span "Kho hàng" at bounding box center [63, 88] width 44 height 12
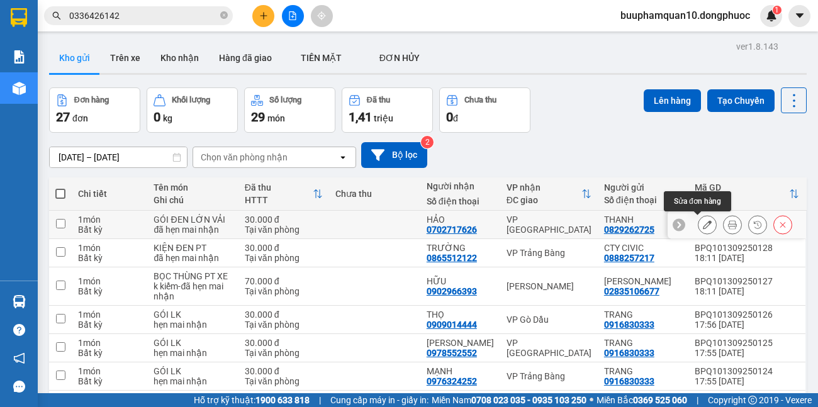
click at [701, 219] on button at bounding box center [708, 225] width 18 height 22
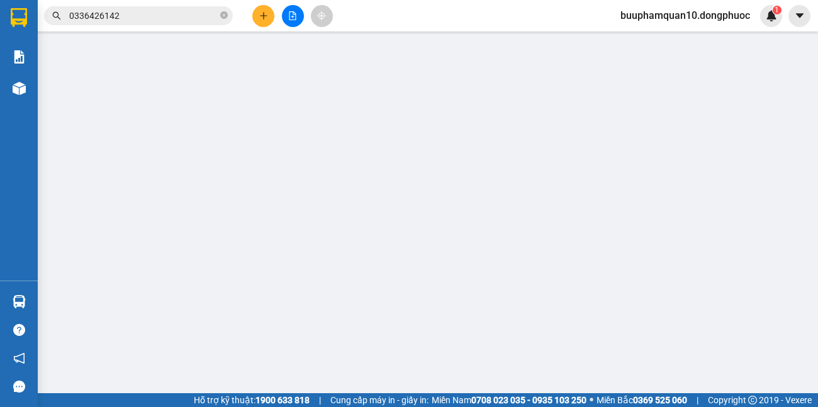
type input "0829262725"
type input "THANH"
type input "0702717626"
type input "HẢO"
type input "30.000"
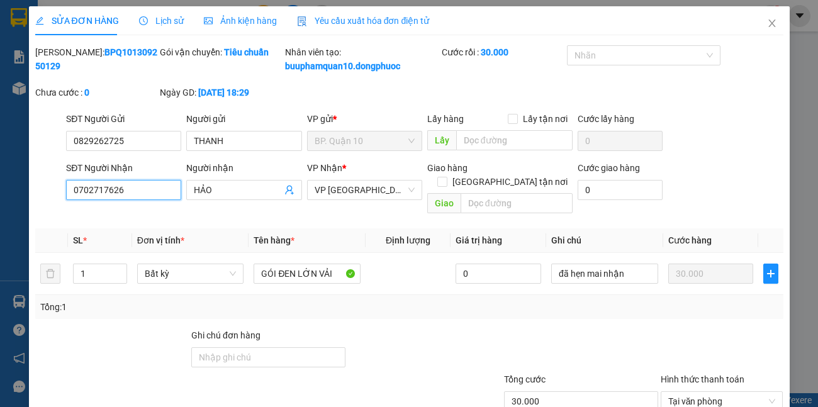
drag, startPoint x: 162, startPoint y: 201, endPoint x: 0, endPoint y: 200, distance: 161.8
click at [2, 200] on div "SỬA ĐƠN HÀNG Lịch sử Ảnh kiện hàng Yêu cầu xuất hóa đơn điện tử Total Paid Fee …" at bounding box center [409, 203] width 818 height 407
click at [121, 151] on input "0829262725" at bounding box center [123, 141] width 115 height 20
click at [767, 28] on icon "close" at bounding box center [772, 23] width 10 height 10
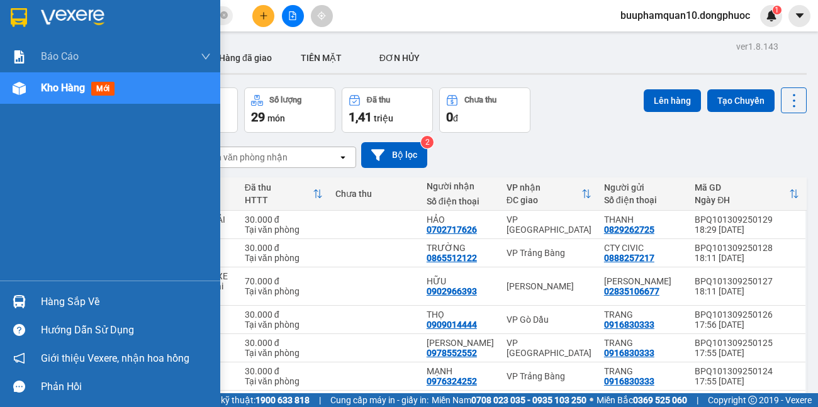
click at [54, 300] on div "Hàng sắp về" at bounding box center [126, 302] width 170 height 19
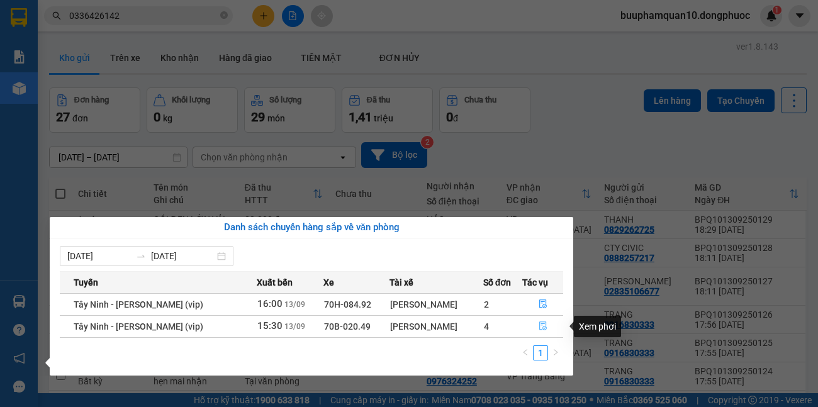
click at [540, 320] on button "button" at bounding box center [543, 327] width 40 height 20
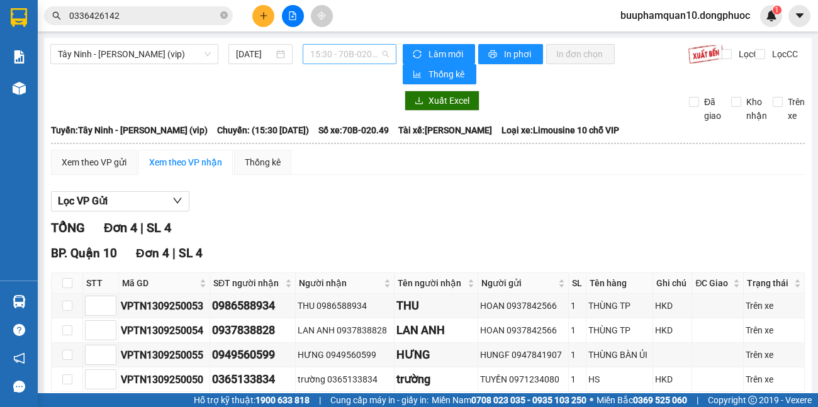
scroll to position [584, 0]
click at [333, 56] on span "15:30 - 70B-020.49" at bounding box center [349, 54] width 79 height 19
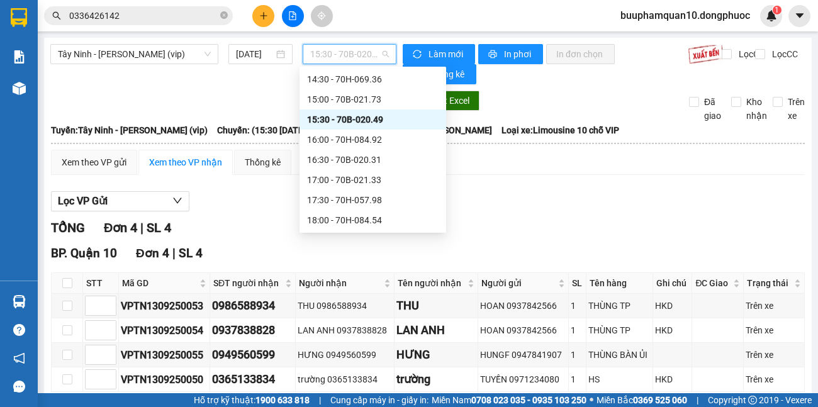
scroll to position [475, 0]
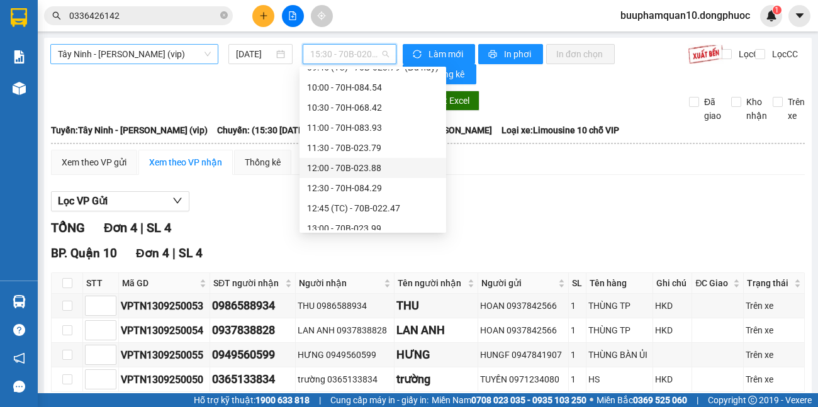
drag, startPoint x: 171, startPoint y: 60, endPoint x: 181, endPoint y: 61, distance: 10.2
click at [172, 59] on span "Tây Ninh - [PERSON_NAME] (vip)" at bounding box center [134, 54] width 153 height 19
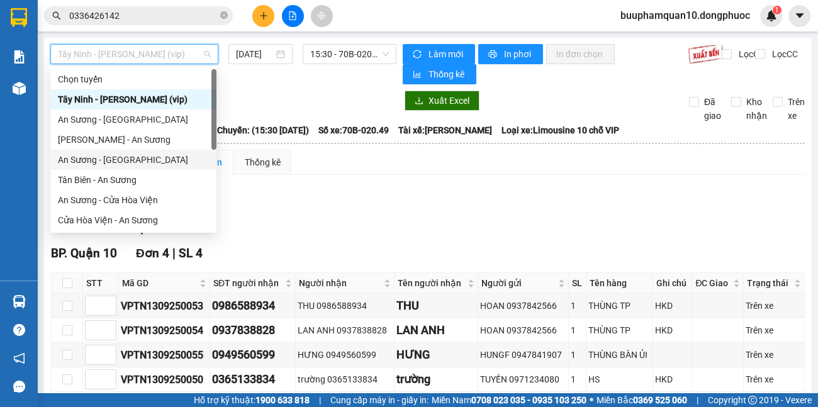
scroll to position [141, 0]
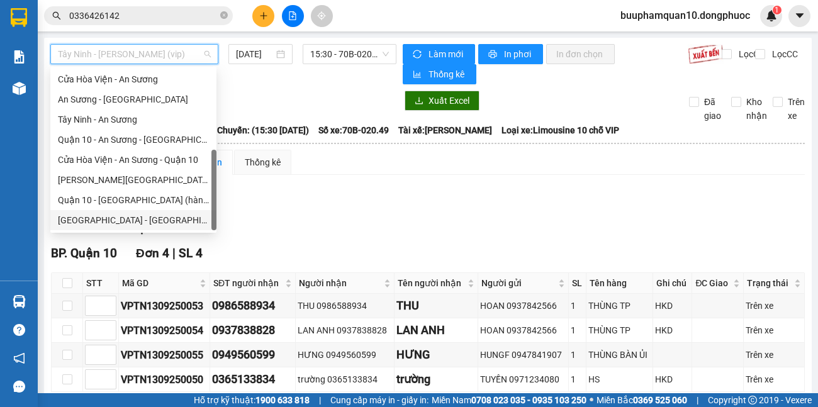
click at [136, 221] on div "[GEOGRAPHIC_DATA] - [GEOGRAPHIC_DATA] (vip)" at bounding box center [133, 220] width 151 height 14
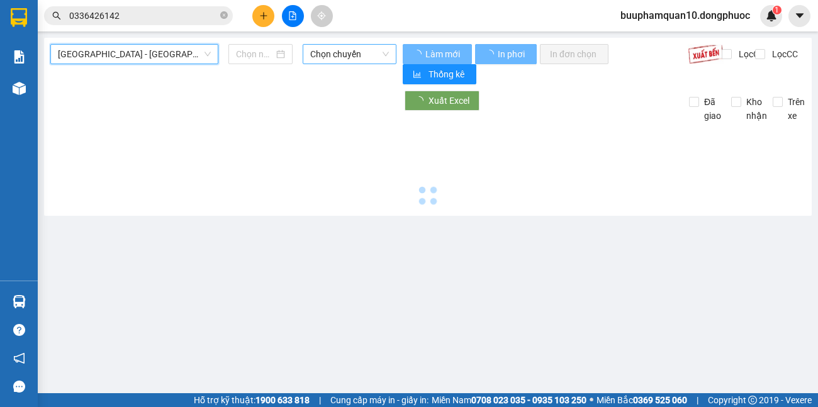
type input "[DATE]"
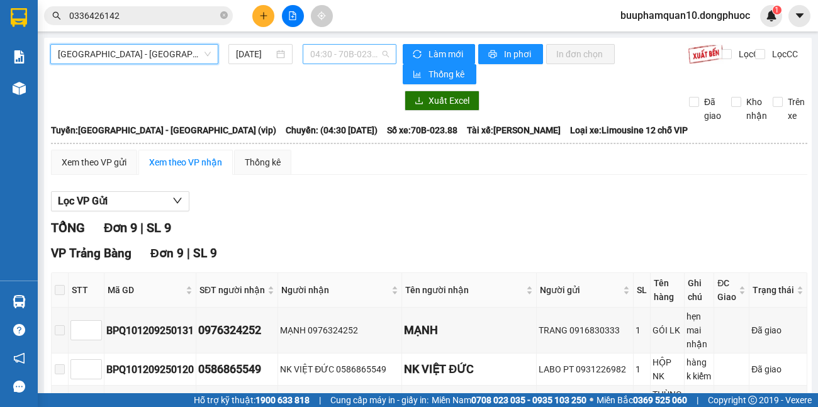
click at [369, 52] on span "04:30 - 70B-023.88" at bounding box center [349, 54] width 79 height 19
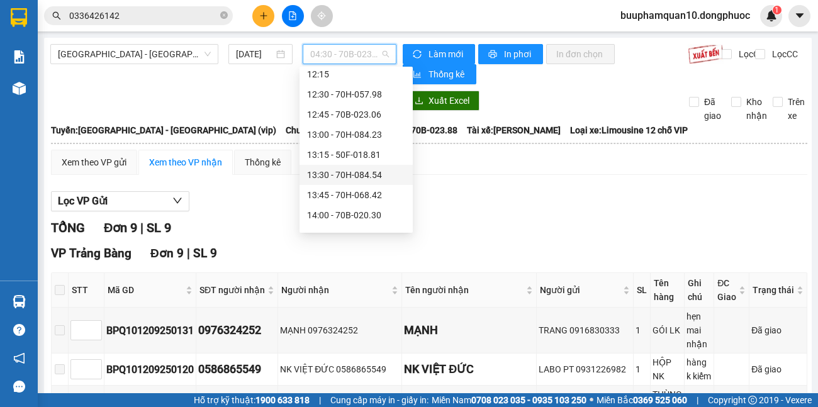
scroll to position [859, 0]
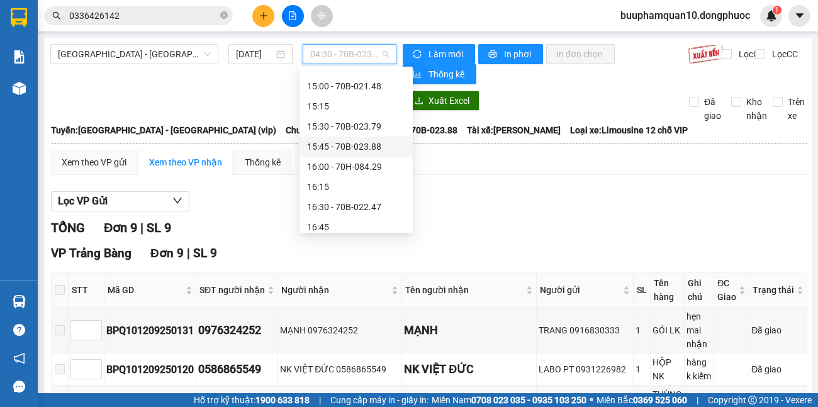
click at [361, 150] on div "15:45 - 70B-023.88" at bounding box center [356, 147] width 98 height 14
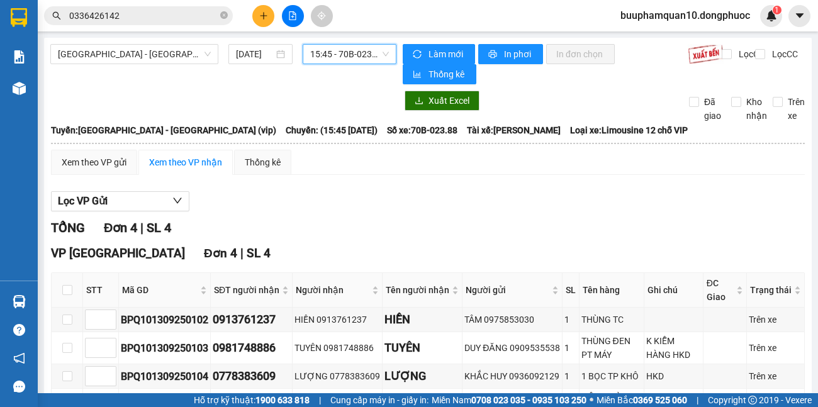
scroll to position [93, 0]
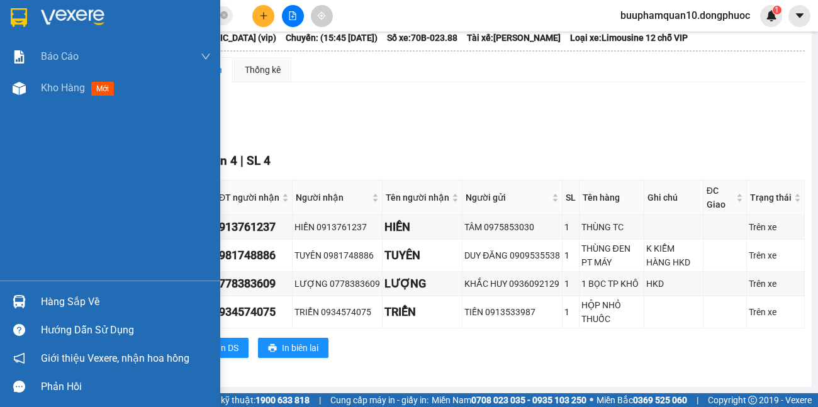
click at [57, 304] on div "Hàng sắp về" at bounding box center [126, 302] width 170 height 19
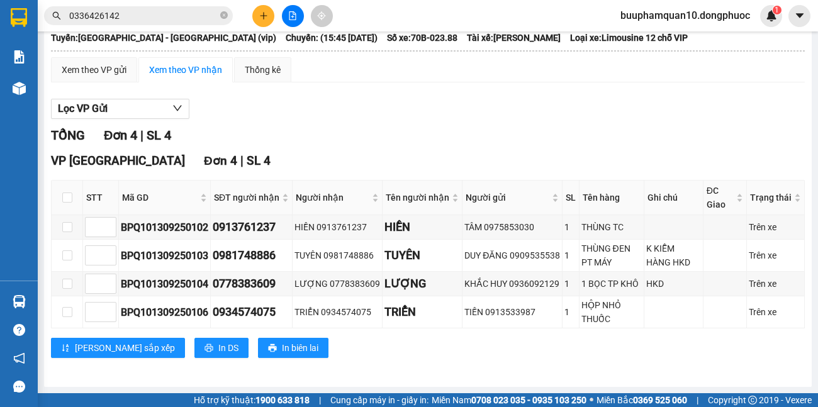
drag, startPoint x: 346, startPoint y: 110, endPoint x: 358, endPoint y: 3, distance: 108.3
click at [347, 108] on section "Kết quả tìm kiếm ( 8 ) Bộ lọc Mã ĐH Trạng thái Món hàng Tổng cước Chưa cước Nhã…" at bounding box center [409, 203] width 818 height 407
click at [193, 290] on div "BPQ101309250104" at bounding box center [165, 284] width 88 height 16
copy div "BPQ101309250104"
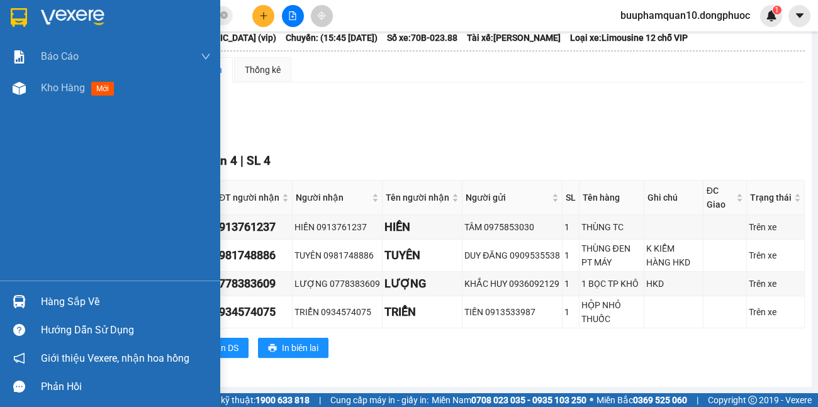
click at [74, 304] on div "Hàng sắp về" at bounding box center [126, 302] width 170 height 19
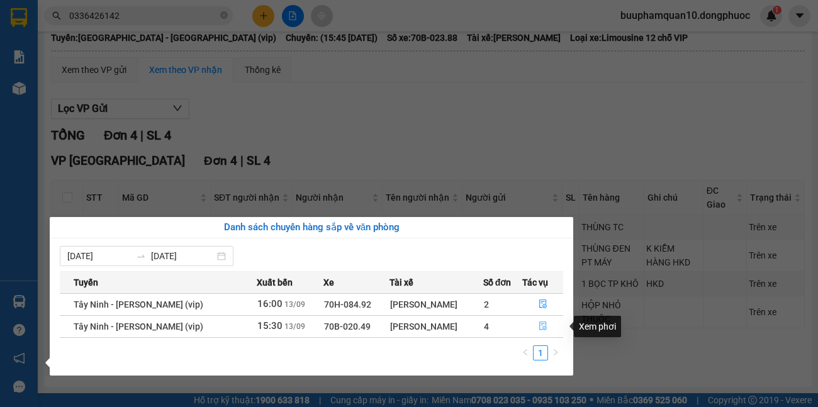
click at [543, 325] on icon "file-done" at bounding box center [543, 326] width 9 height 9
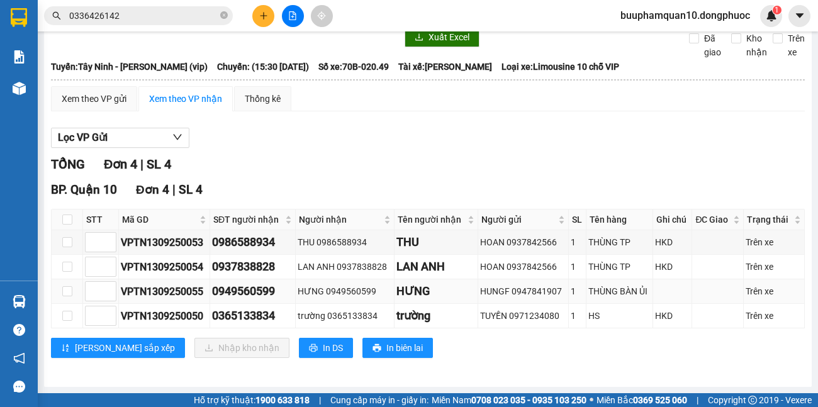
scroll to position [64, 0]
click at [228, 14] on span "0336426142" at bounding box center [138, 15] width 189 height 19
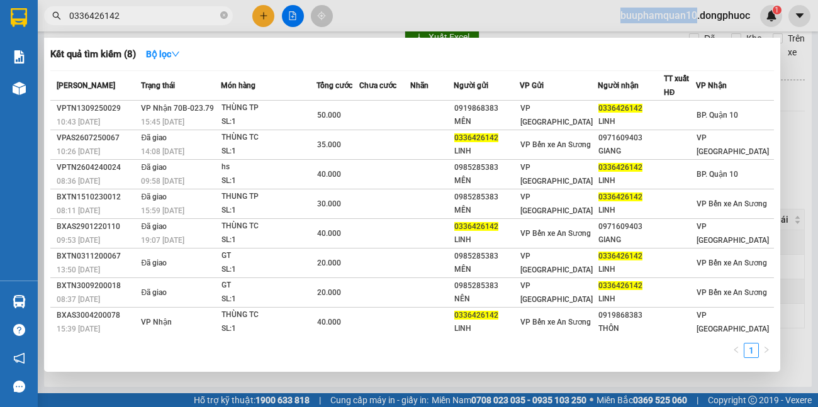
click at [228, 14] on span "0336426142" at bounding box center [138, 15] width 189 height 19
click at [212, 14] on input "0336426142" at bounding box center [143, 16] width 149 height 14
click at [225, 17] on icon "close-circle" at bounding box center [224, 15] width 8 height 8
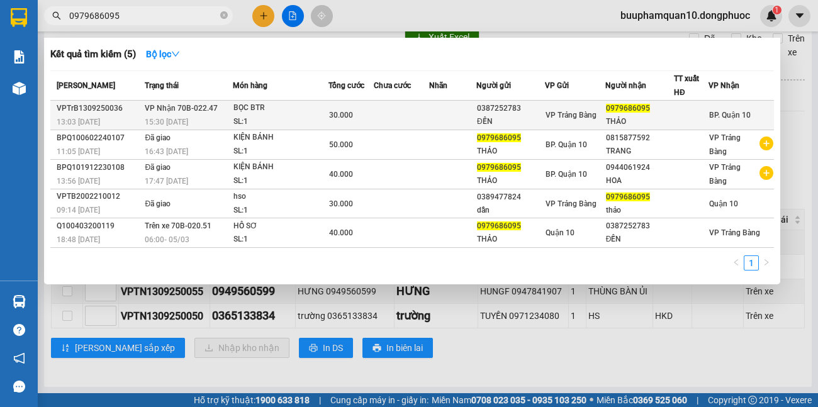
type input "0979686095"
click at [275, 117] on div "SL: 1" at bounding box center [281, 122] width 94 height 14
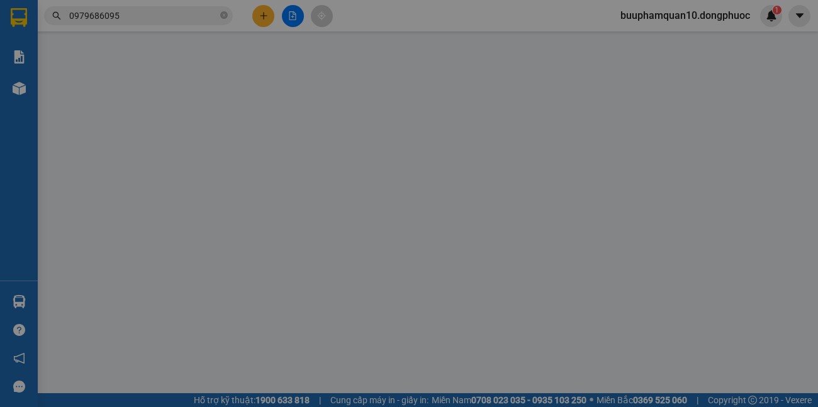
type input "0387252783"
type input "ĐẾN"
type input "0979686095"
type input "THẢO"
type input "30.000"
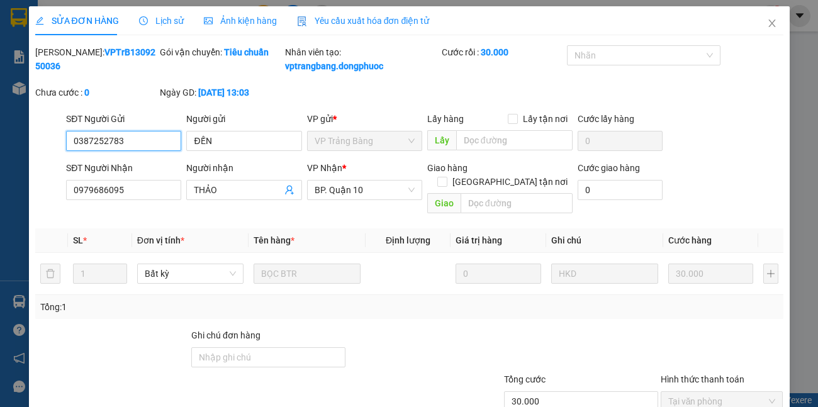
scroll to position [89, 0]
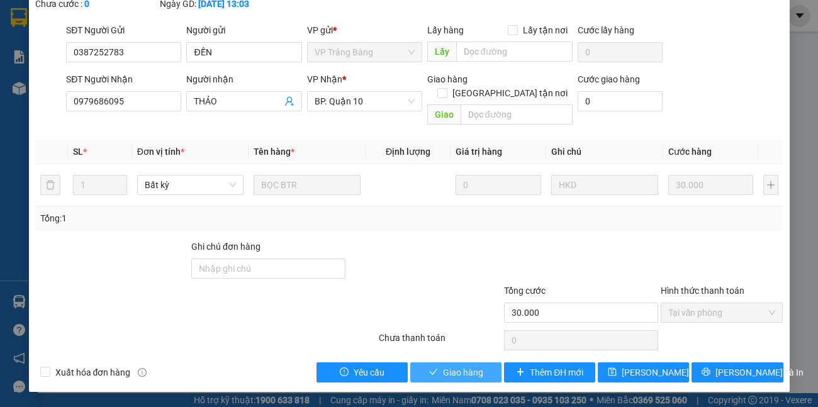
click at [472, 368] on span "Giao hàng" at bounding box center [463, 373] width 40 height 14
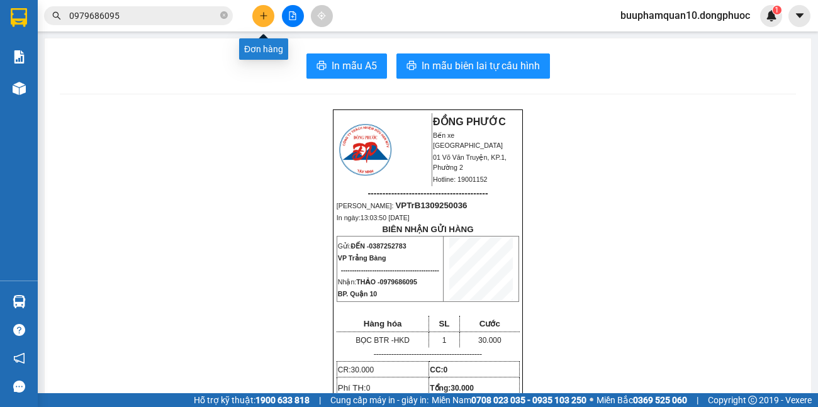
click at [271, 18] on button at bounding box center [263, 16] width 22 height 22
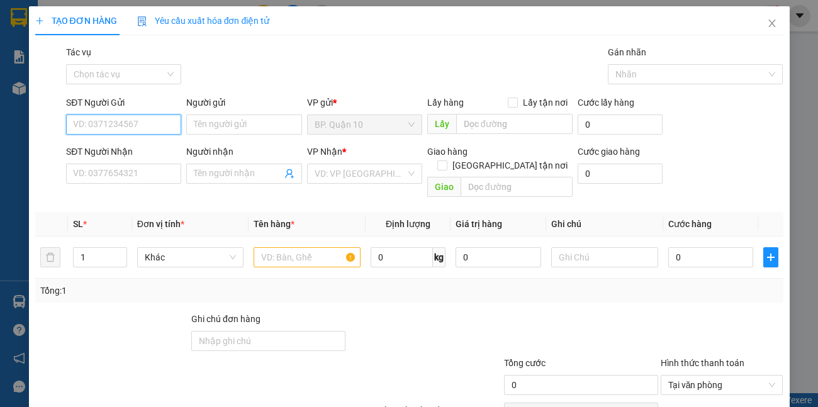
click at [130, 132] on input "SĐT Người Gửi" at bounding box center [123, 125] width 115 height 20
type input "0387252783"
click at [213, 127] on input "Người gửi" at bounding box center [243, 125] width 115 height 20
click at [203, 128] on input "Người gửi" at bounding box center [243, 125] width 115 height 20
type input "D"
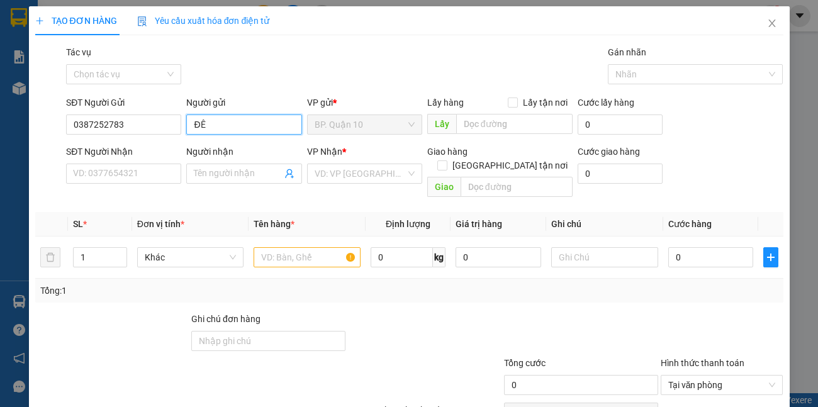
type input "Đ"
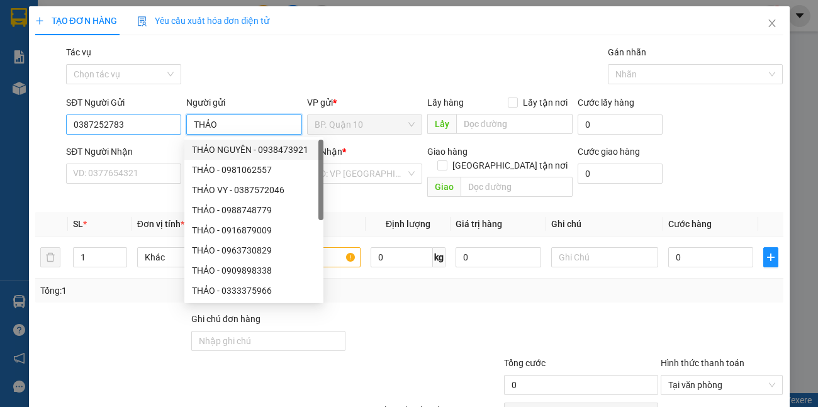
type input "THẢO"
drag, startPoint x: 141, startPoint y: 123, endPoint x: 0, endPoint y: 37, distance: 165.3
click at [0, 123] on div "TẠO ĐƠN HÀNG Yêu cầu xuất hóa đơn điện tử Transit Pickup Surcharge Ids Transit …" at bounding box center [409, 203] width 818 height 407
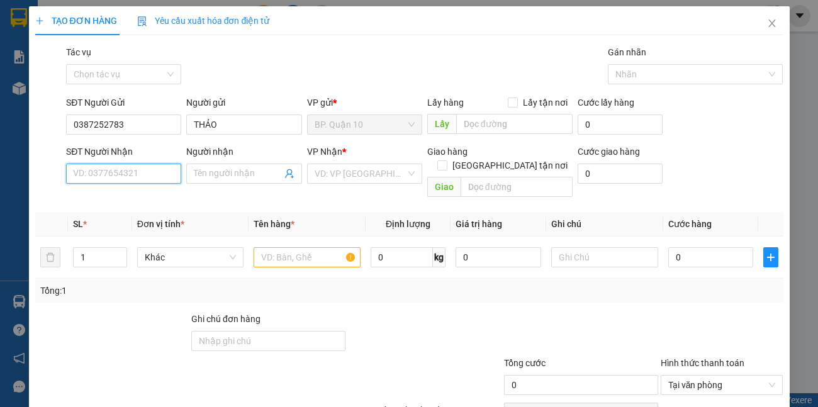
click at [157, 174] on input "SĐT Người Nhận" at bounding box center [123, 174] width 115 height 20
paste input "0387252783"
type input "0387252783"
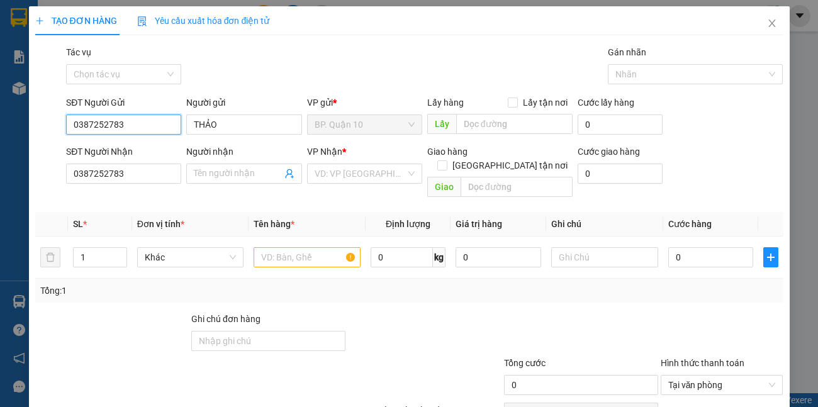
drag, startPoint x: 151, startPoint y: 129, endPoint x: 0, endPoint y: 6, distance: 194.7
click at [0, 99] on div "TẠO ĐƠN HÀNG Yêu cầu xuất hóa đơn điện tử Transit Pickup Surcharge Ids Transit …" at bounding box center [409, 203] width 818 height 407
type input "0979686095"
click at [128, 149] on div "0979686095 - THẢO" at bounding box center [122, 150] width 99 height 14
type input "THẢO"
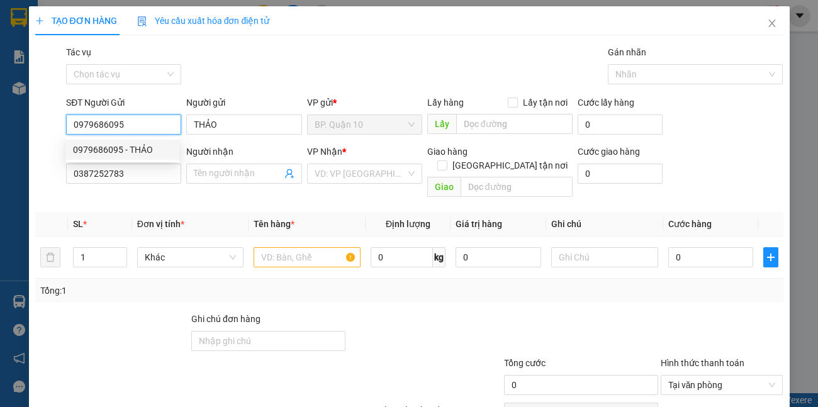
type input "50.000"
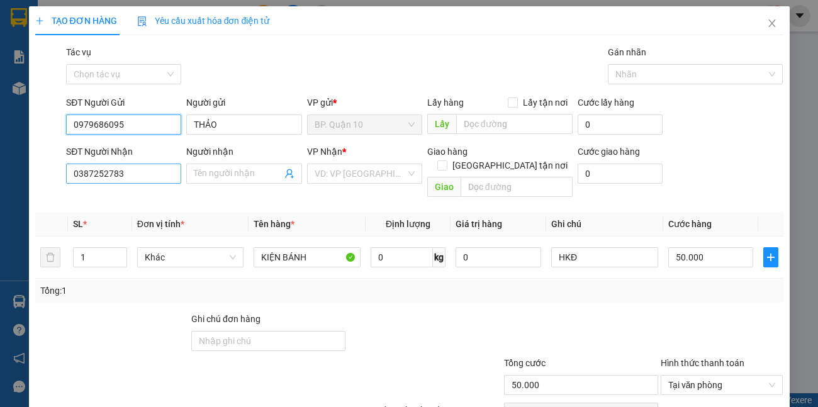
type input "0979686095"
click at [140, 175] on input "0387252783" at bounding box center [123, 174] width 115 height 20
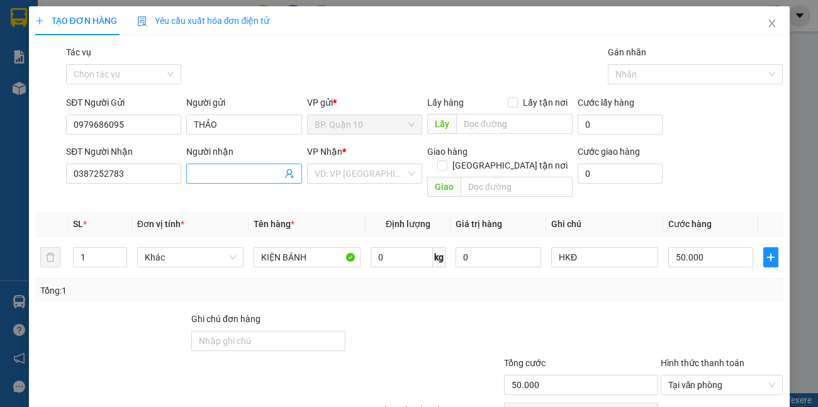
click at [217, 177] on input "Người nhận" at bounding box center [238, 174] width 88 height 14
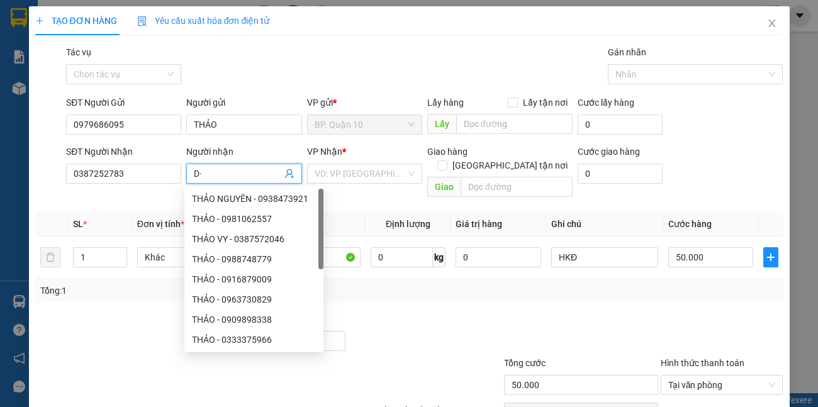
type input "D"
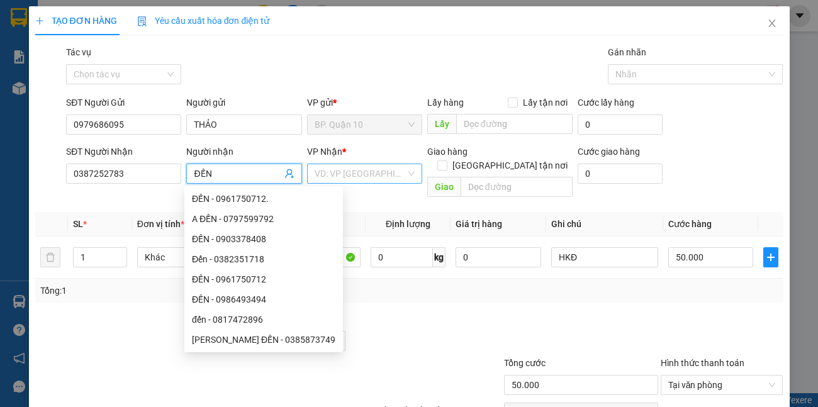
type input "ĐẾN"
click at [395, 179] on input "search" at bounding box center [360, 173] width 91 height 19
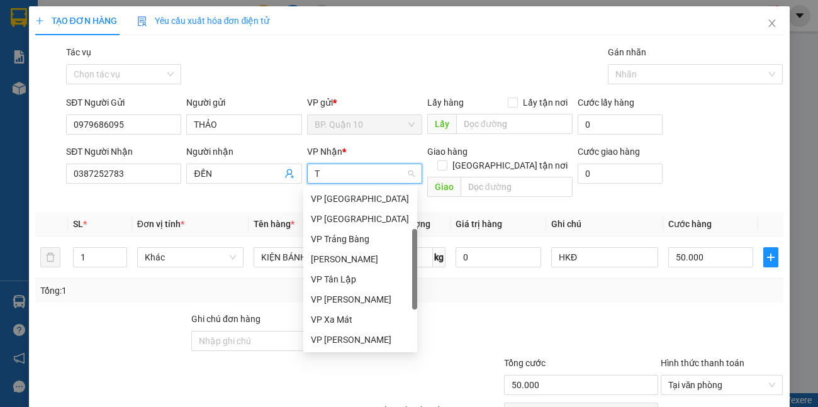
scroll to position [20, 0]
type input "TR"
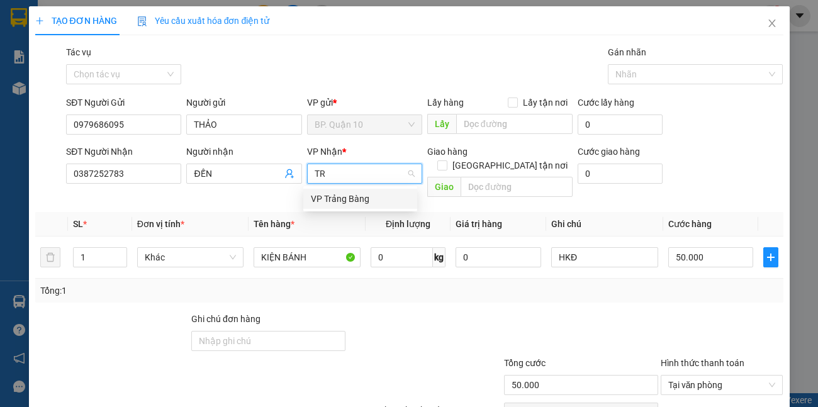
scroll to position [0, 0]
click at [357, 196] on div "VP Trảng Bàng" at bounding box center [360, 199] width 99 height 14
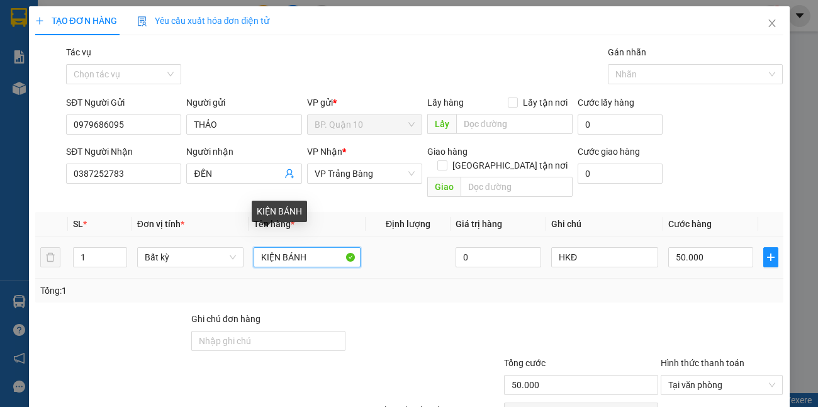
drag, startPoint x: 331, startPoint y: 248, endPoint x: 0, endPoint y: 161, distance: 342.5
click at [0, 217] on div "TẠO ĐƠN HÀNG Yêu cầu xuất hóa đơn điện tử Transit Pickup Surcharge Ids Transit …" at bounding box center [409, 203] width 818 height 407
type input "BỌC SỮA"
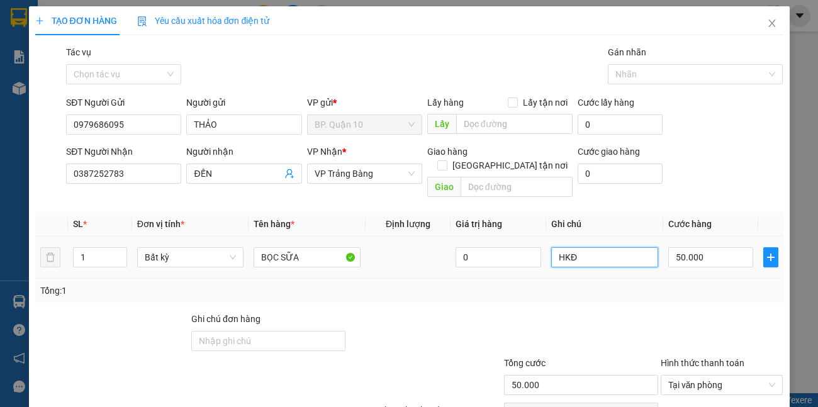
drag, startPoint x: 592, startPoint y: 245, endPoint x: 0, endPoint y: 133, distance: 602.8
click at [400, 237] on tr "1 Bất kỳ BỌC SỮA 0 HKĐ 50.000" at bounding box center [409, 258] width 749 height 42
type input "F"
type input "D"
type input "ĐÃ HẸN MAI NHẬN"
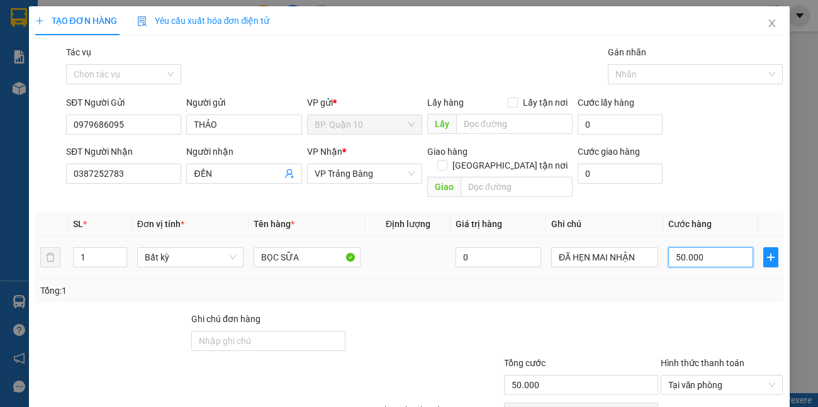
click at [721, 247] on input "50.000" at bounding box center [712, 257] width 86 height 20
type input "3"
type input "30"
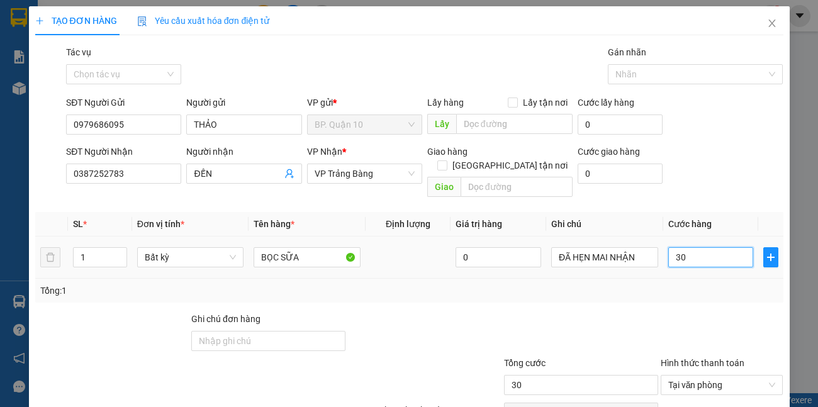
type input "30"
type input "30.000"
click at [697, 284] on div "Tổng: 1" at bounding box center [409, 291] width 738 height 14
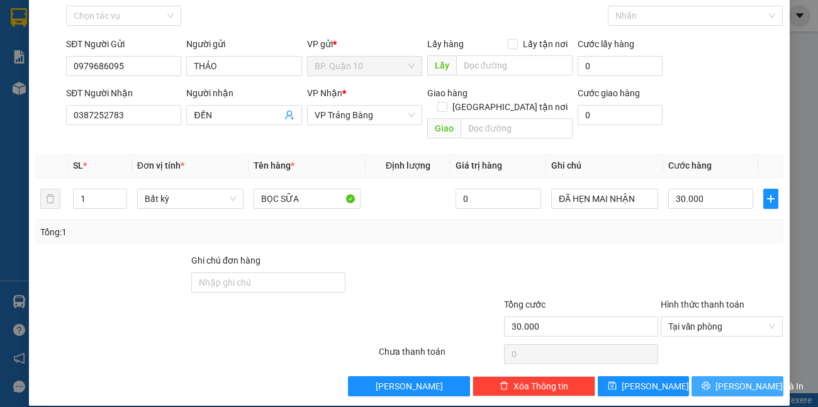
click at [737, 380] on span "[PERSON_NAME] và In" at bounding box center [760, 387] width 88 height 14
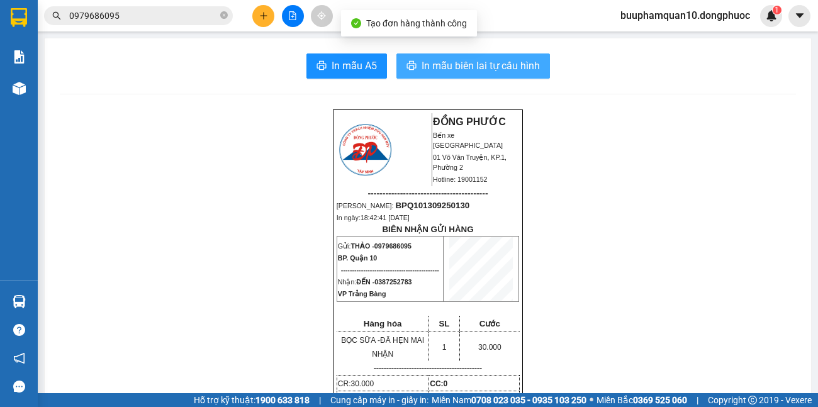
click at [412, 63] on icon "printer" at bounding box center [412, 65] width 10 height 10
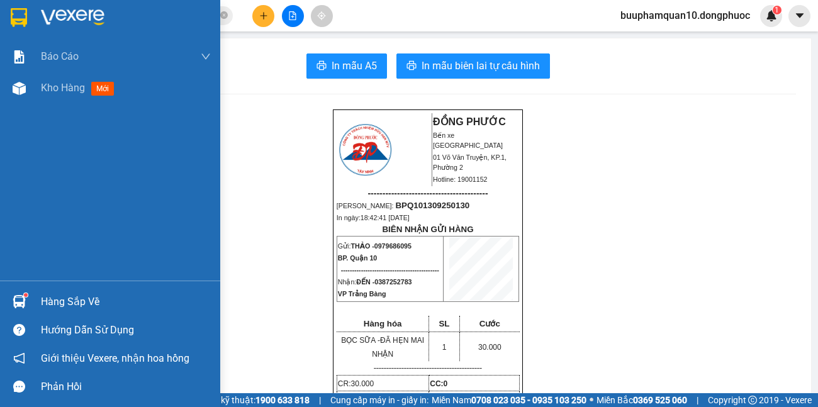
drag, startPoint x: 70, startPoint y: 315, endPoint x: 73, endPoint y: 307, distance: 8.2
click at [71, 312] on div "Hàng sắp về" at bounding box center [110, 302] width 220 height 28
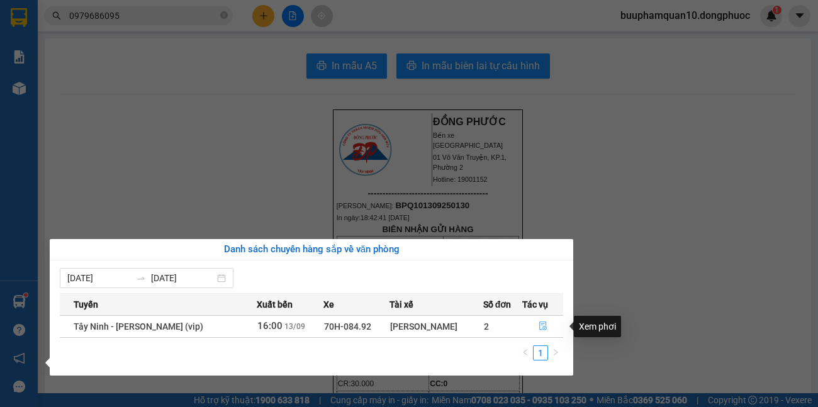
click at [539, 320] on button "button" at bounding box center [543, 327] width 40 height 20
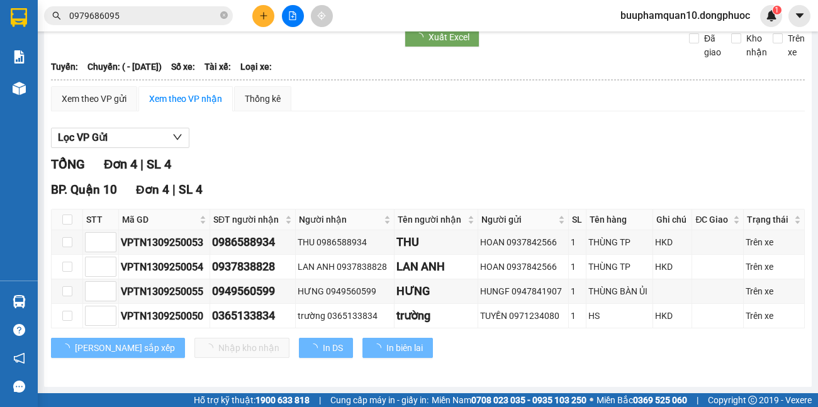
scroll to position [14, 0]
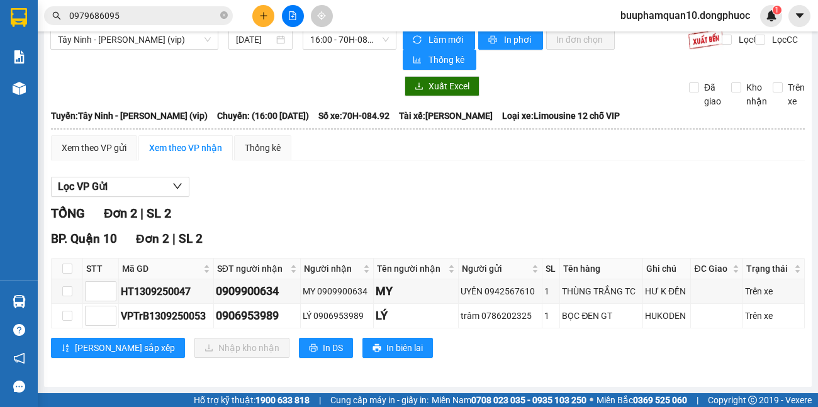
click at [562, 362] on div "BP. Quận 10 Đơn 2 | SL 2 STT Mã GD SĐT người nhận Người nhận Tên người nhận Ngư…" at bounding box center [428, 299] width 754 height 138
click at [186, 15] on input "0979686095" at bounding box center [143, 16] width 149 height 14
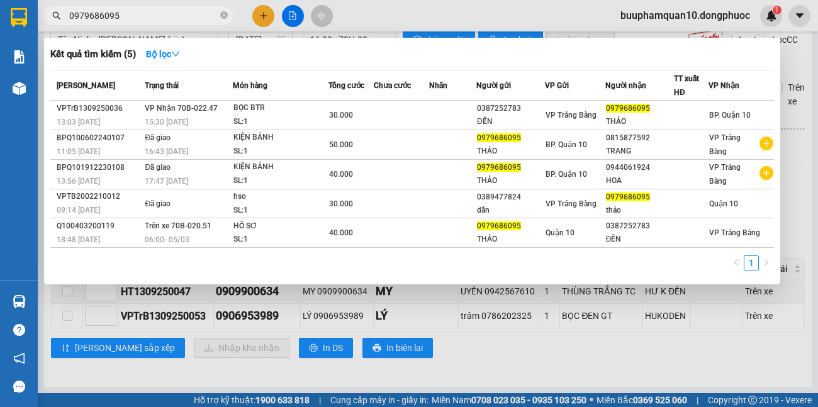
click at [186, 15] on input "0979686095" at bounding box center [143, 16] width 149 height 14
